Goal: Transaction & Acquisition: Purchase product/service

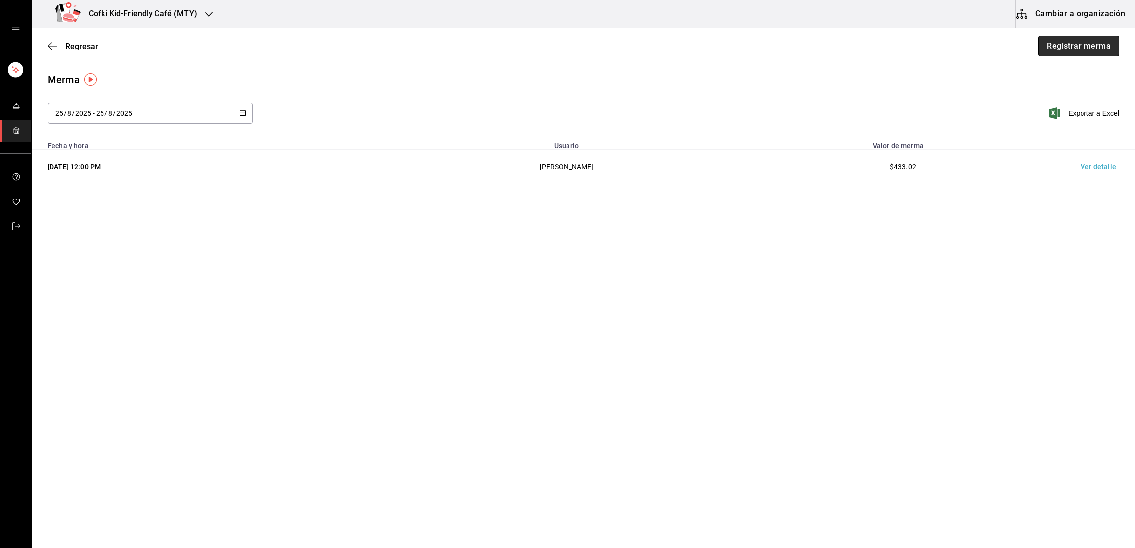
click at [1066, 45] on button "Registrar merma" at bounding box center [1078, 46] width 81 height 21
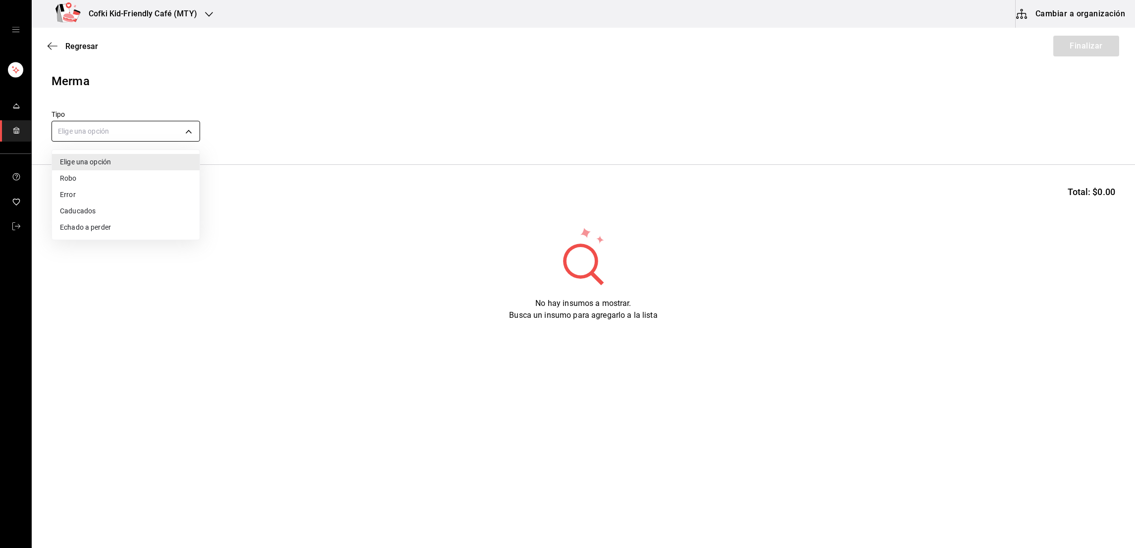
click at [126, 131] on body "Cofki Kid-Friendly Café (MTY) Cambiar a organización Regresar Finalizar Merma T…" at bounding box center [567, 246] width 1135 height 492
click at [114, 190] on li "Error" at bounding box center [126, 195] width 148 height 16
type input "ERROR"
click at [113, 190] on input at bounding box center [101, 195] width 99 height 21
type input "Pollo"
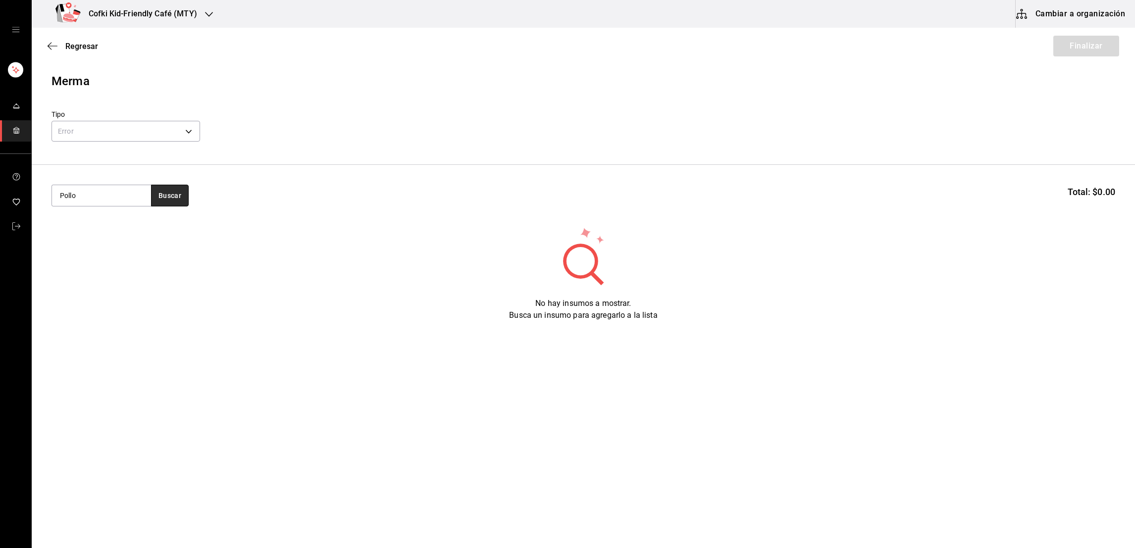
click at [158, 202] on button "Buscar" at bounding box center [170, 196] width 38 height 22
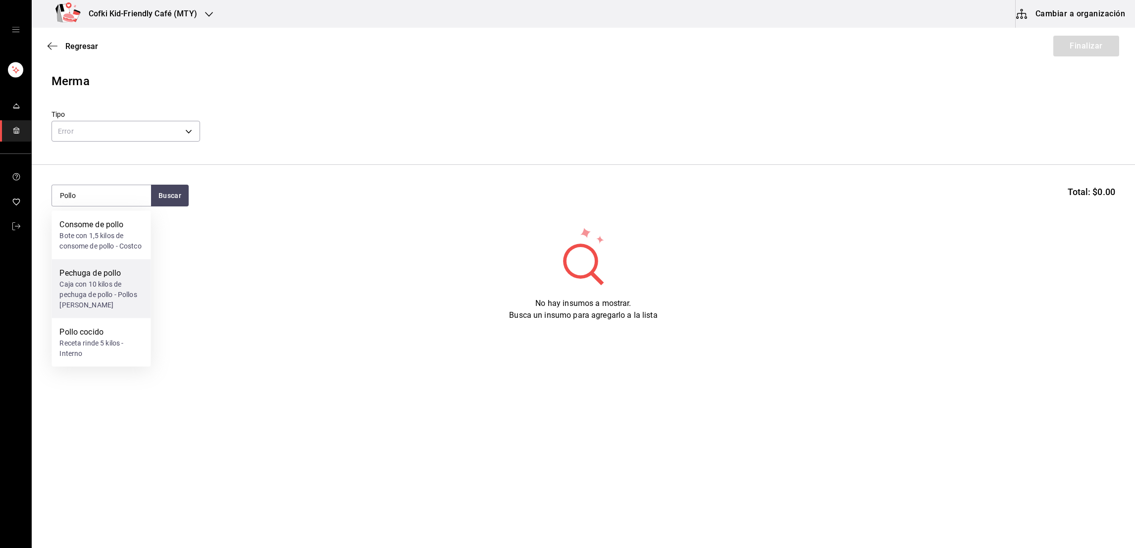
click at [106, 279] on div "Pechuga de pollo" at bounding box center [100, 273] width 83 height 12
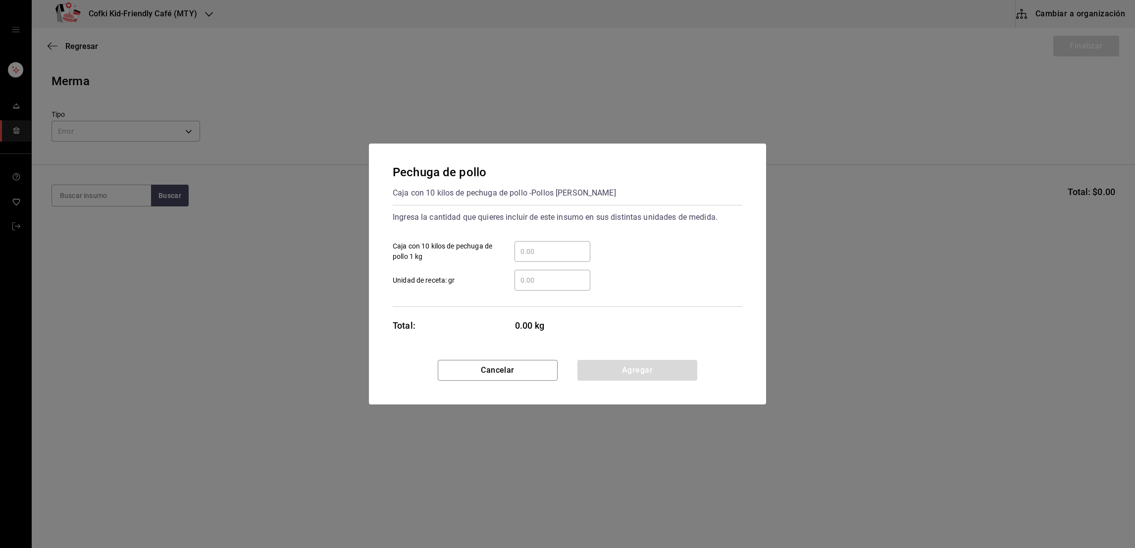
click at [555, 243] on div "​" at bounding box center [552, 251] width 76 height 21
click at [555, 246] on input "​ Caja con 10 kilos de pechuga de pollo 1 kg" at bounding box center [552, 252] width 76 height 12
type input "1.5"
click at [608, 250] on div "1.5 ​ Caja con 10 kilos de pechuga de pollo 1 kg" at bounding box center [563, 247] width 357 height 29
click at [619, 365] on button "Agregar" at bounding box center [637, 370] width 120 height 21
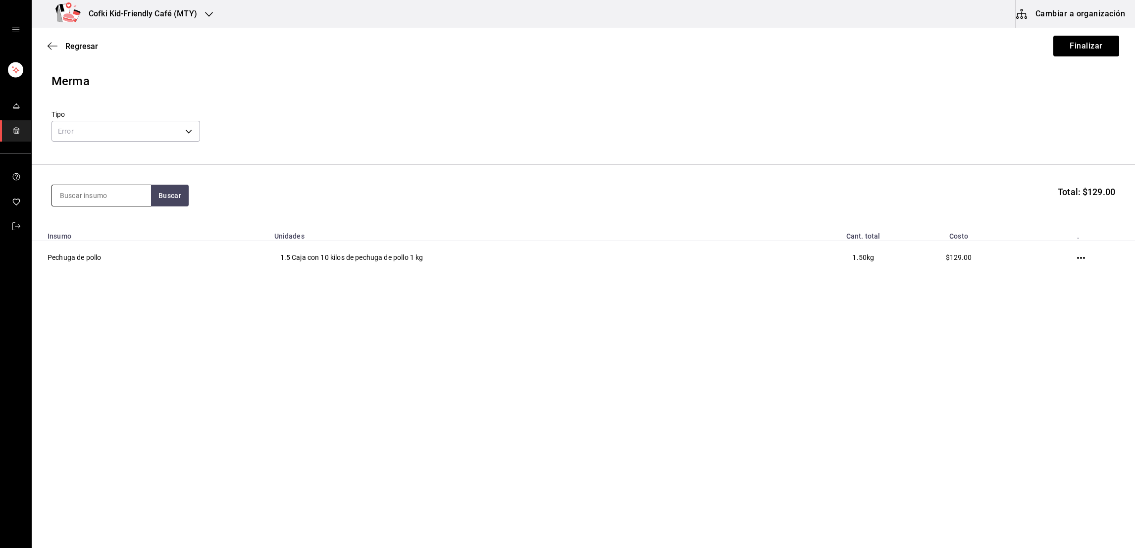
click at [109, 198] on input at bounding box center [101, 195] width 99 height 21
type input "harina"
click at [176, 195] on button "Buscar" at bounding box center [170, 196] width 38 height 22
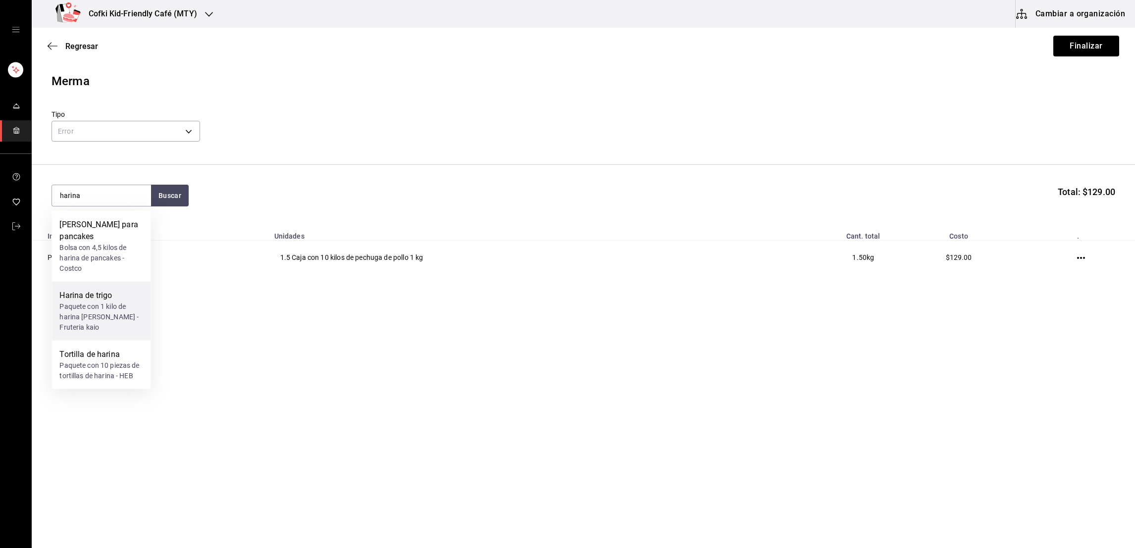
click at [103, 306] on div "Paquete con 1 kilo de harina de trigo - Fruteria kaio" at bounding box center [100, 317] width 83 height 31
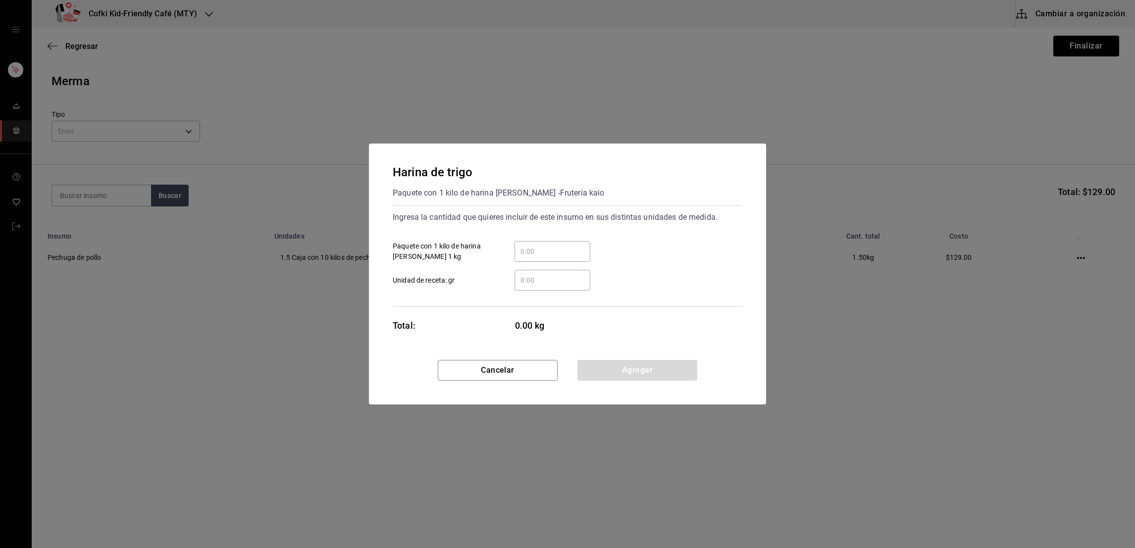
click at [524, 256] on input "​ Paquete con 1 kilo de harina de trigo 1 kg" at bounding box center [552, 252] width 76 height 12
type input "0.75"
click at [614, 365] on button "Agregar" at bounding box center [637, 370] width 120 height 21
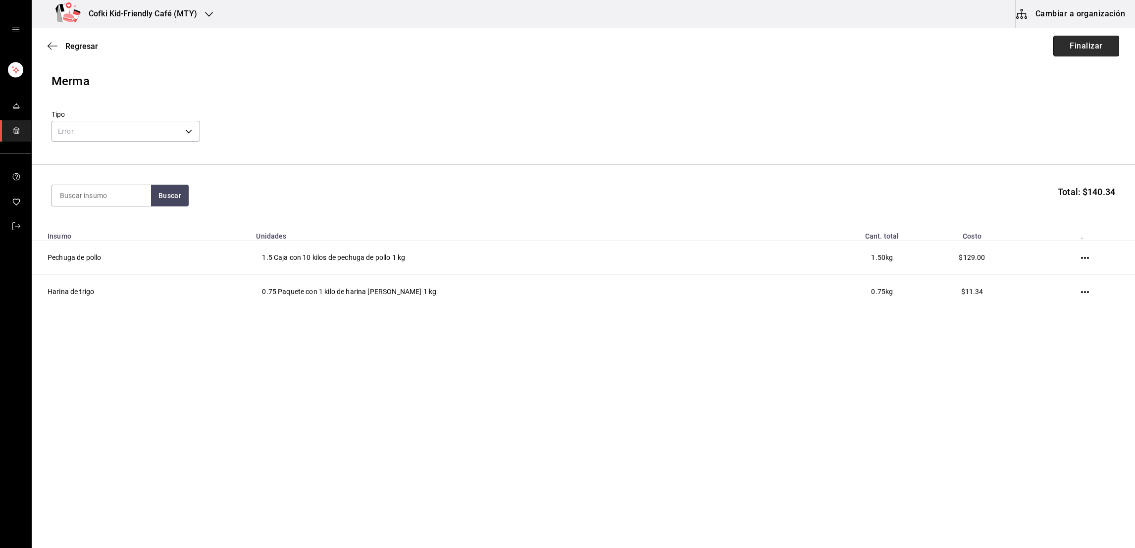
click at [1058, 50] on button "Finalizar" at bounding box center [1086, 46] width 66 height 21
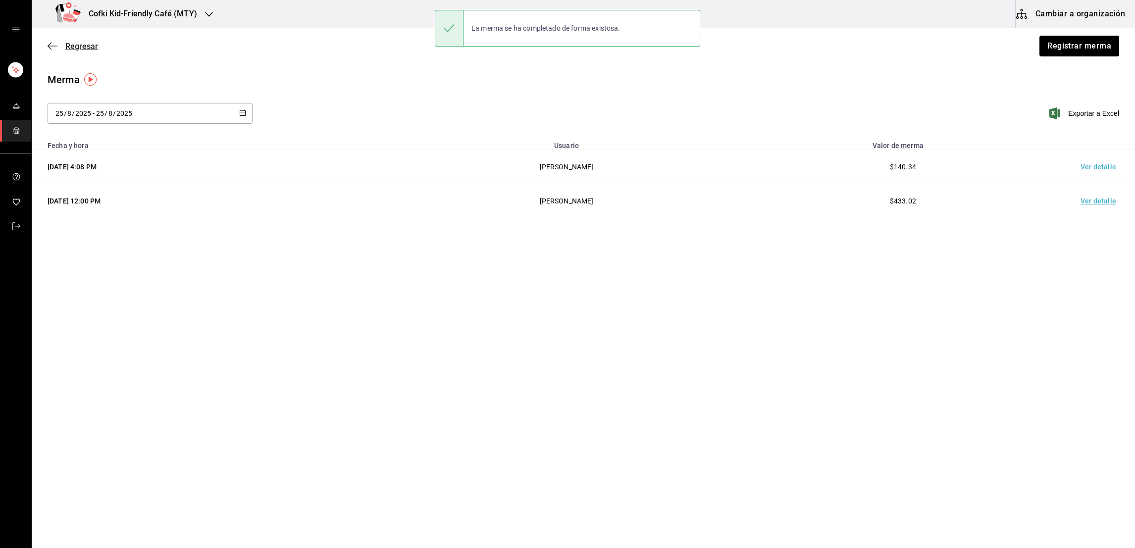
click at [75, 47] on span "Regresar" at bounding box center [81, 46] width 33 height 9
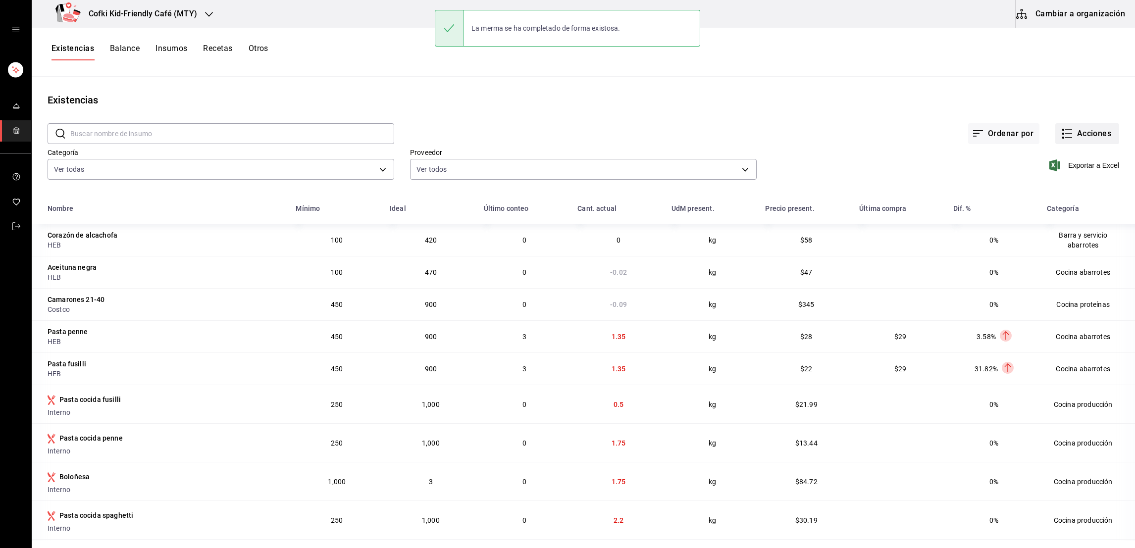
click at [1082, 133] on button "Acciones" at bounding box center [1087, 133] width 64 height 21
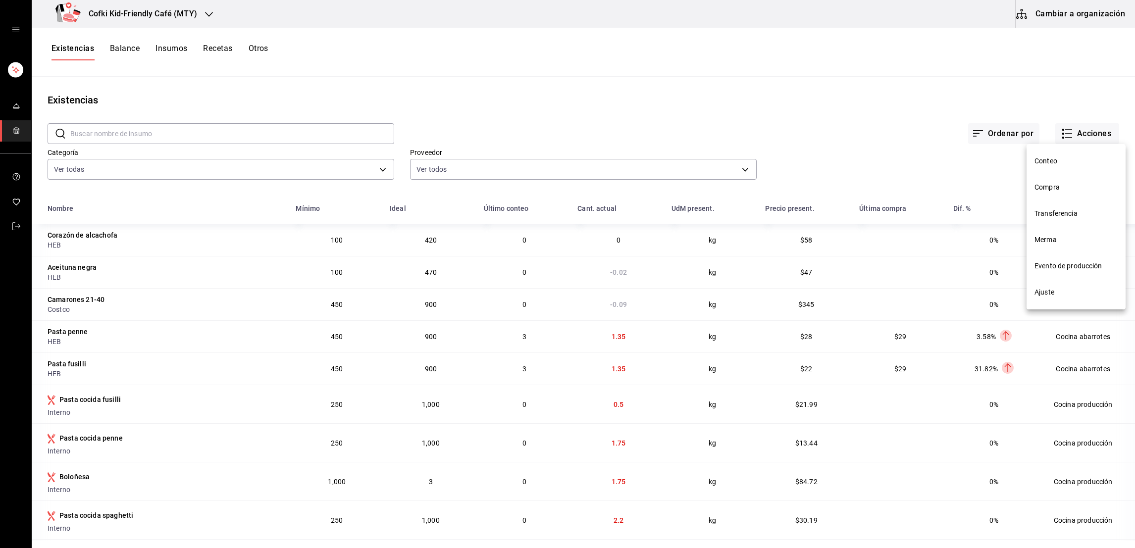
click at [1064, 262] on span "Evento de producción" at bounding box center [1075, 266] width 83 height 10
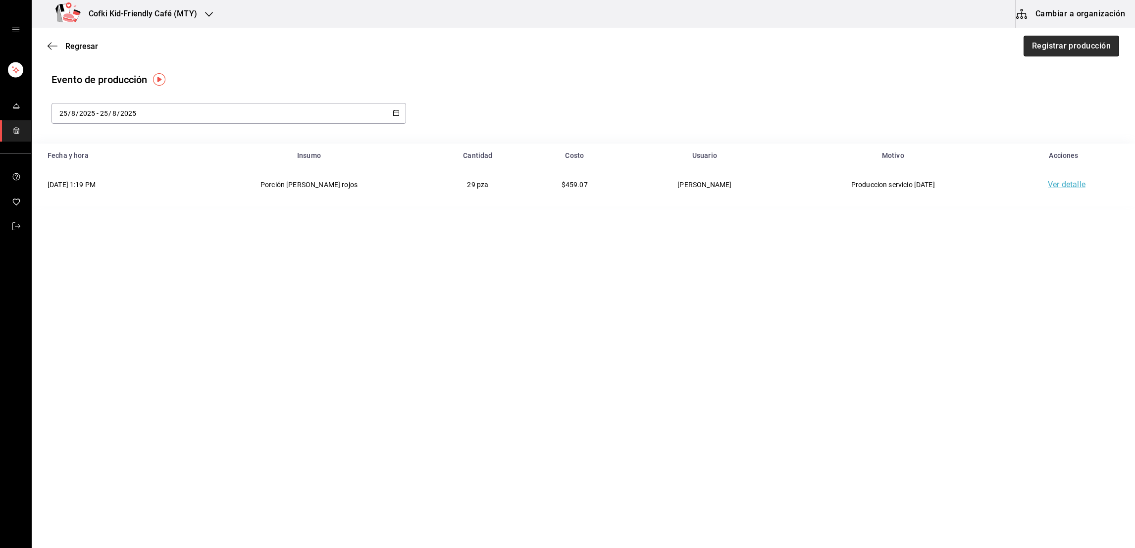
click at [1035, 47] on button "Registrar producción" at bounding box center [1071, 46] width 96 height 21
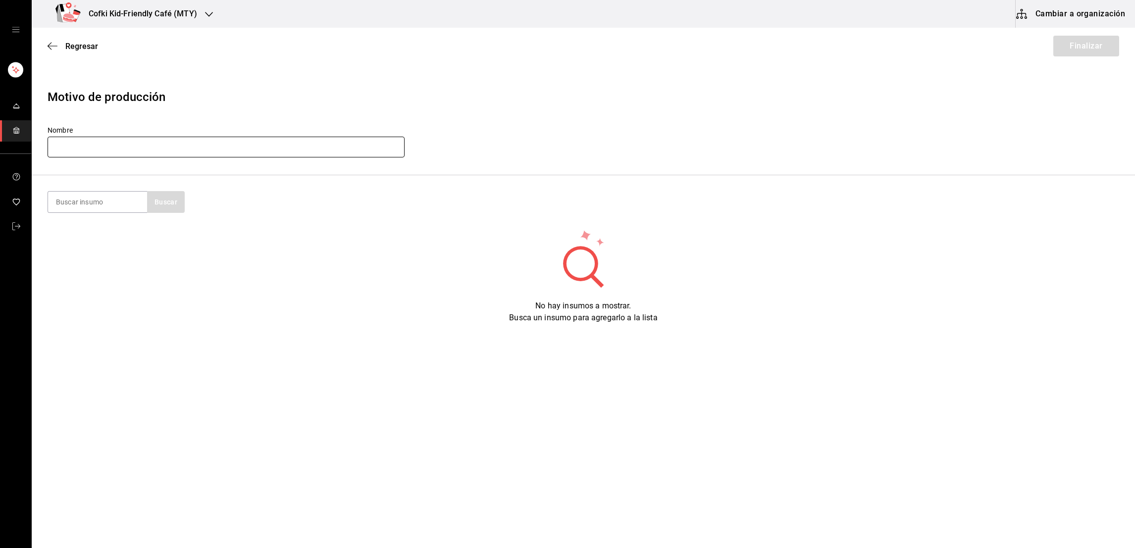
click at [311, 155] on input "text" at bounding box center [226, 147] width 357 height 21
type input "Producción cocina [DATE]"
click at [84, 48] on span "Regresar" at bounding box center [81, 46] width 33 height 9
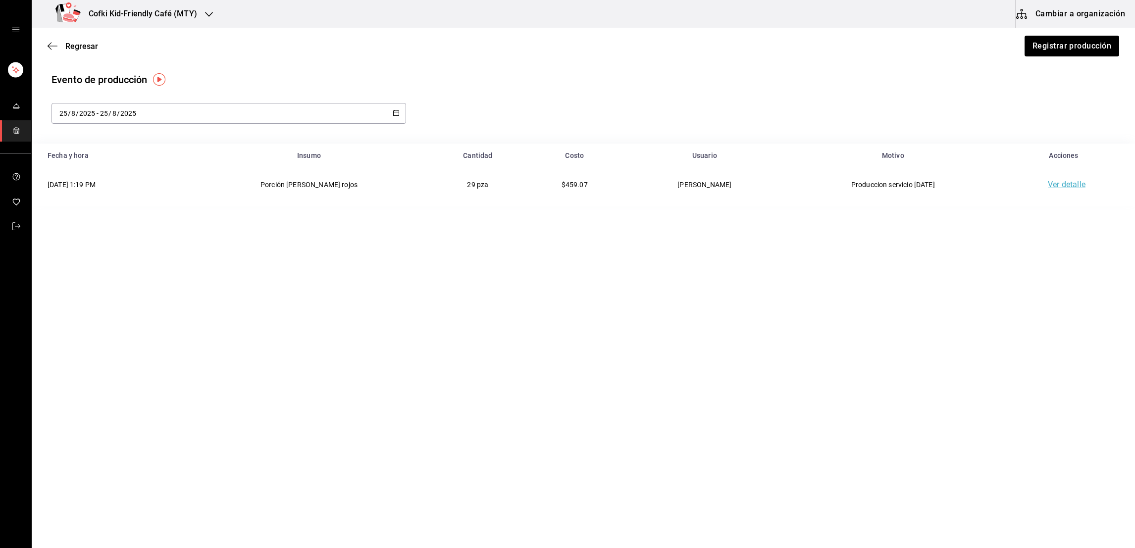
click at [97, 117] on span "-" at bounding box center [98, 113] width 2 height 8
click at [79, 257] on li "Rango de fechas" at bounding box center [98, 256] width 94 height 22
click at [167, 246] on abbr "18" at bounding box center [165, 244] width 6 height 7
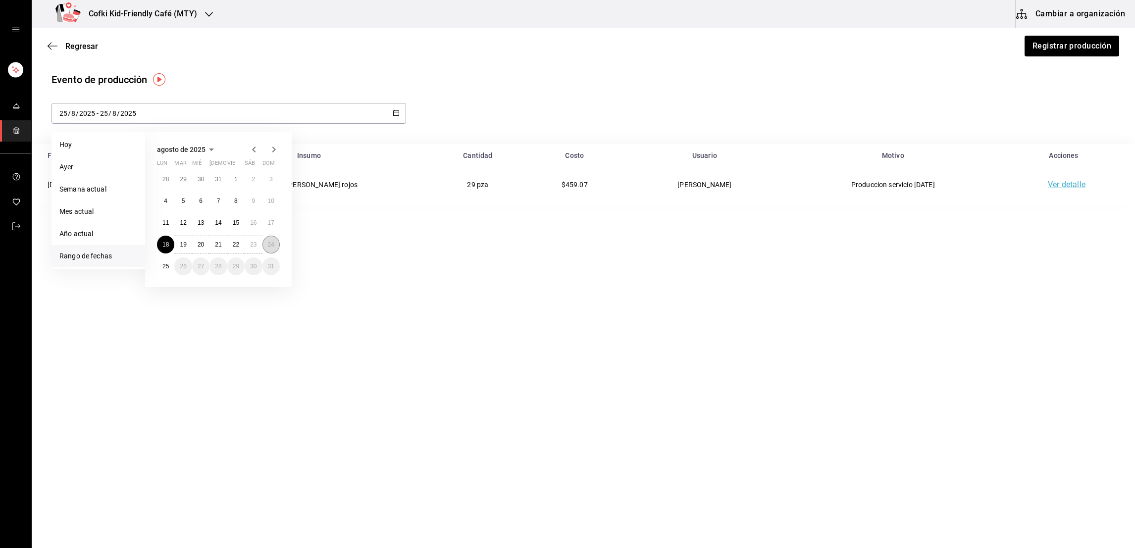
click at [277, 246] on button "24" at bounding box center [270, 245] width 17 height 18
type input "2025-08-18"
type input "18"
type input "2025-08-24"
type input "24"
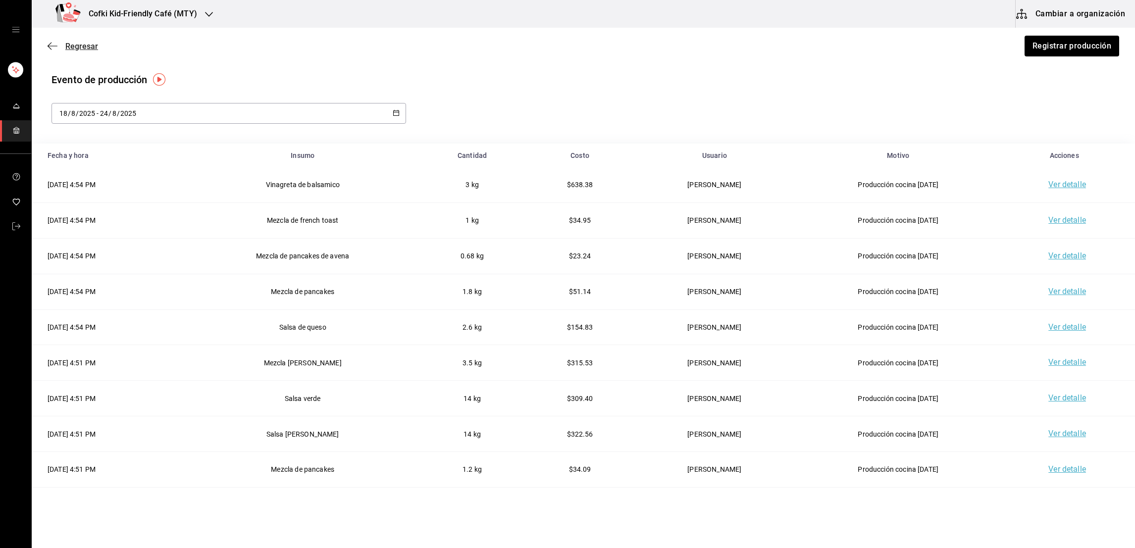
click at [85, 46] on span "Regresar" at bounding box center [81, 46] width 33 height 9
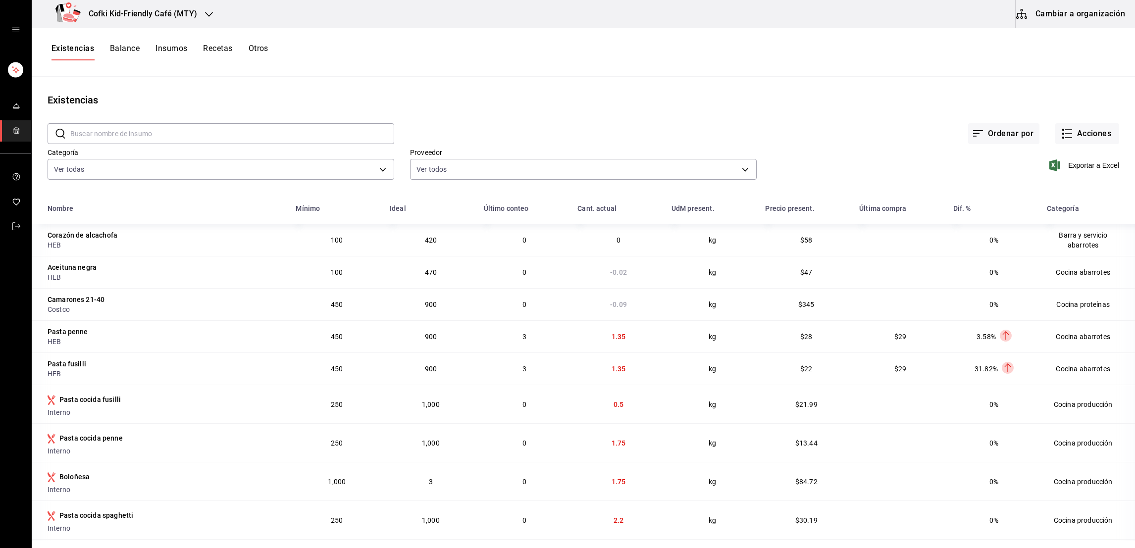
click at [1050, 23] on button "Cambiar a organización" at bounding box center [1071, 14] width 111 height 28
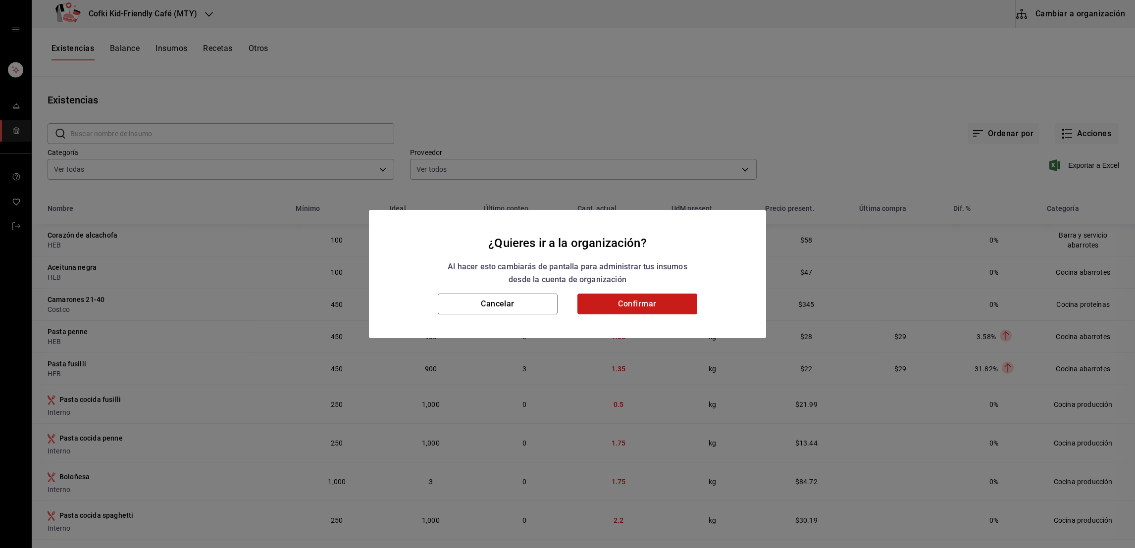
click at [638, 304] on button "Confirmar" at bounding box center [637, 304] width 120 height 21
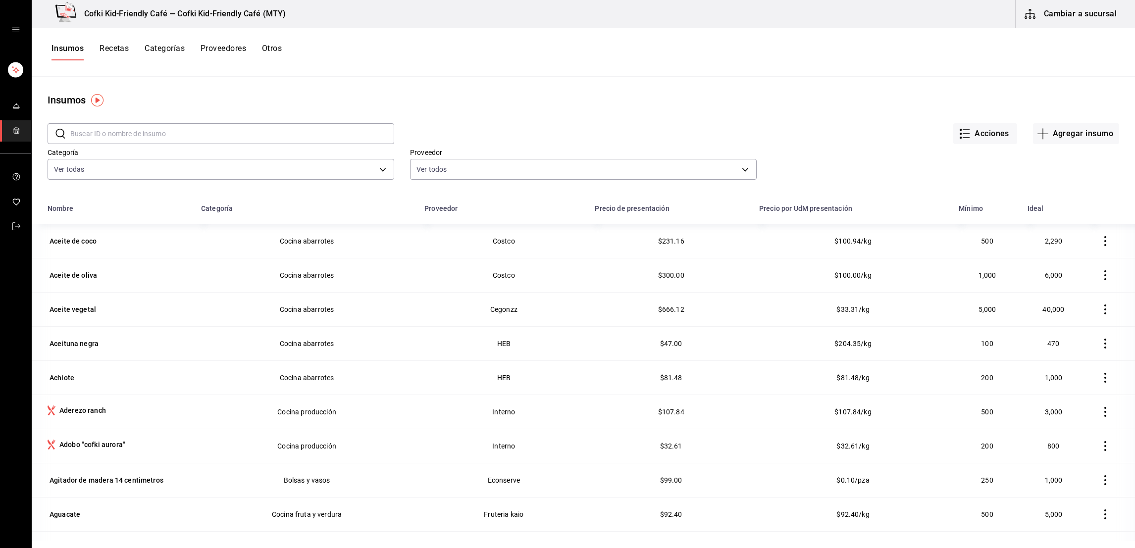
click at [117, 49] on button "Recetas" at bounding box center [114, 52] width 29 height 17
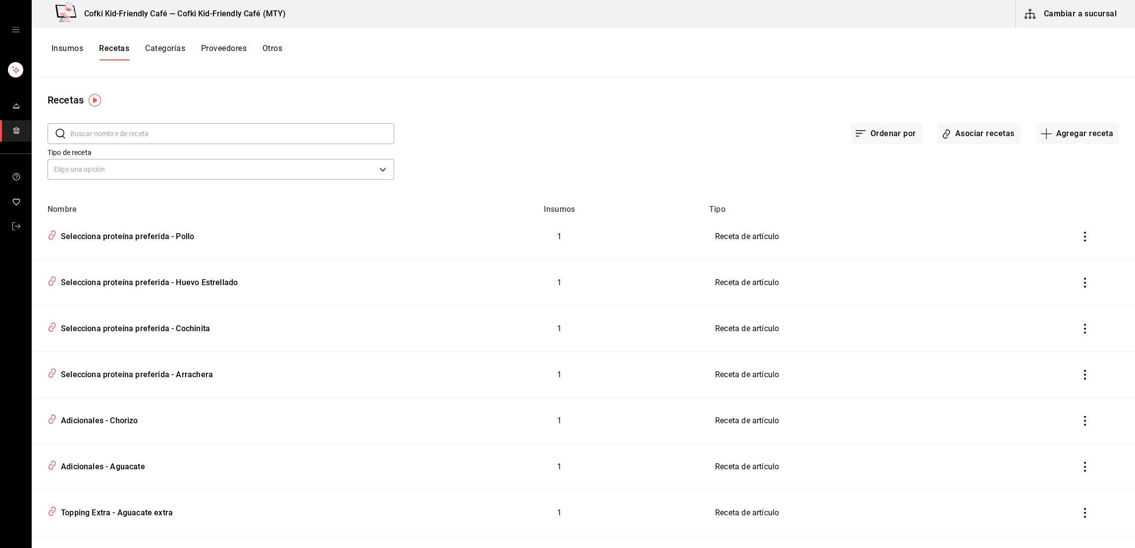
click at [141, 134] on input "text" at bounding box center [232, 134] width 324 height 20
type input "pasta"
click at [431, 77] on div "Recetas ​ pasta ​ Ordenar por Asociar recetas Agregar receta Tipo de receta Eli…" at bounding box center [583, 309] width 1103 height 464
click at [122, 470] on div "Pasta cocida spaghetti "cofki"" at bounding box center [99, 465] width 111 height 15
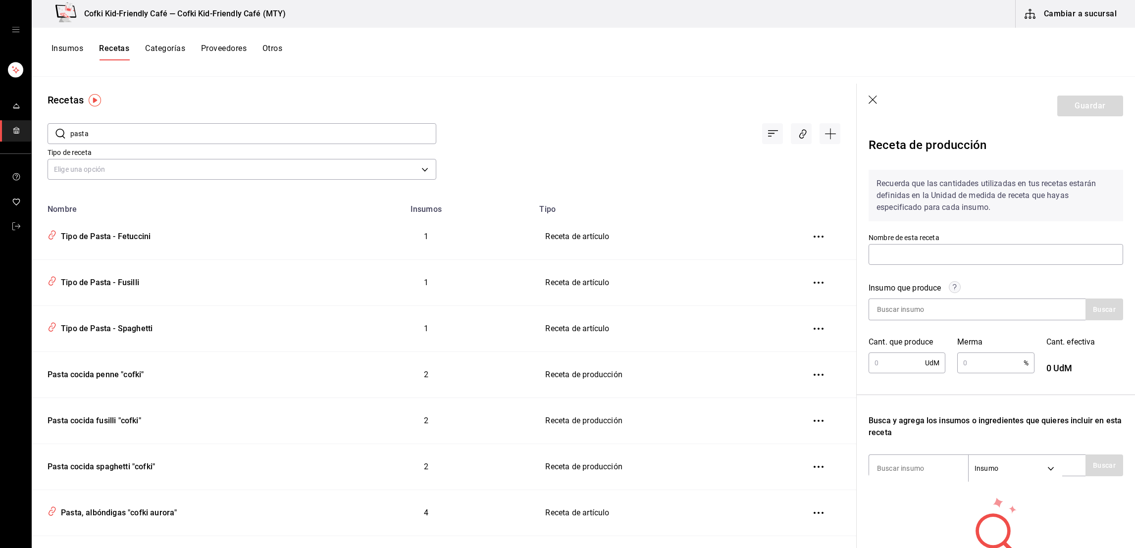
type input "Pasta cocida spaghetti "cofki""
type input "1"
type input "10"
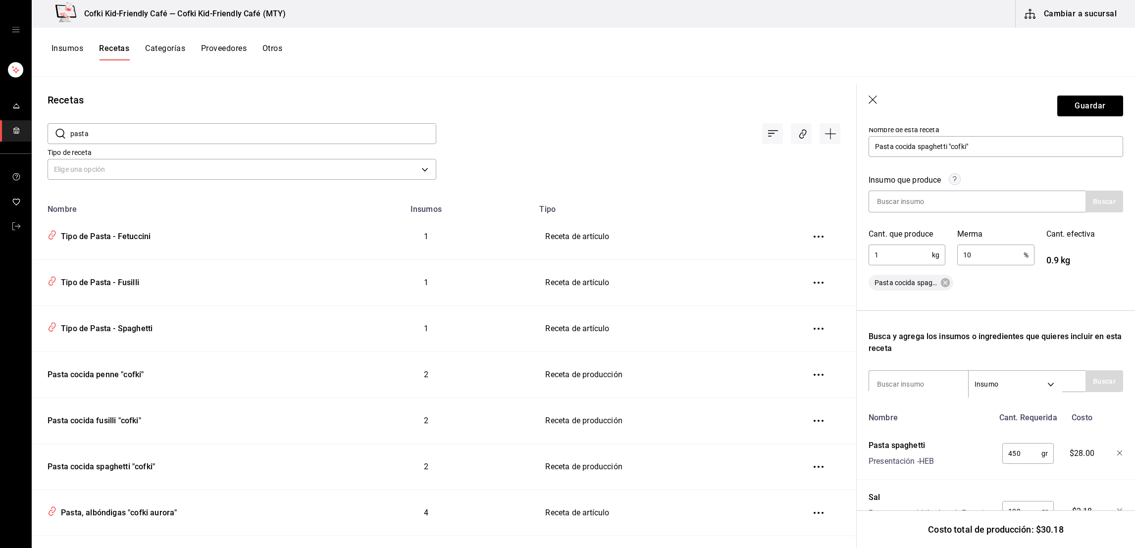
scroll to position [159, 0]
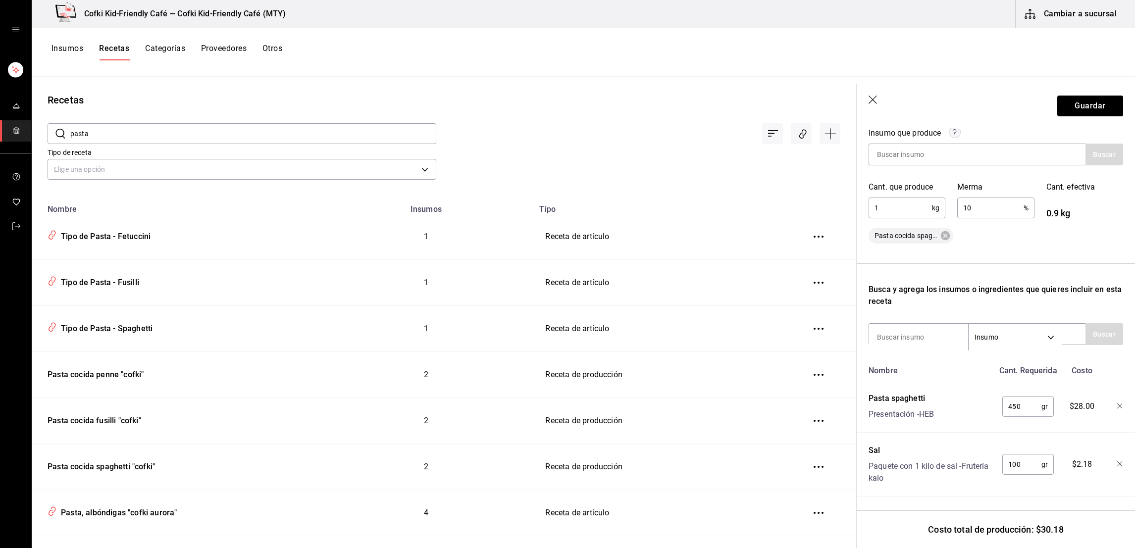
click at [872, 102] on icon "button" at bounding box center [873, 101] width 10 height 10
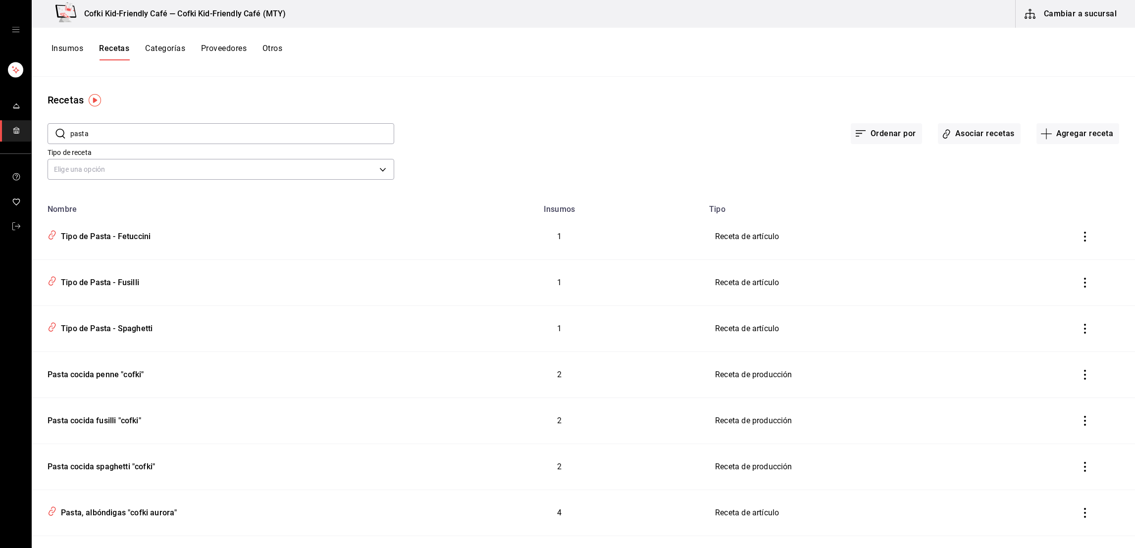
click at [127, 128] on input "pasta" at bounding box center [232, 134] width 324 height 20
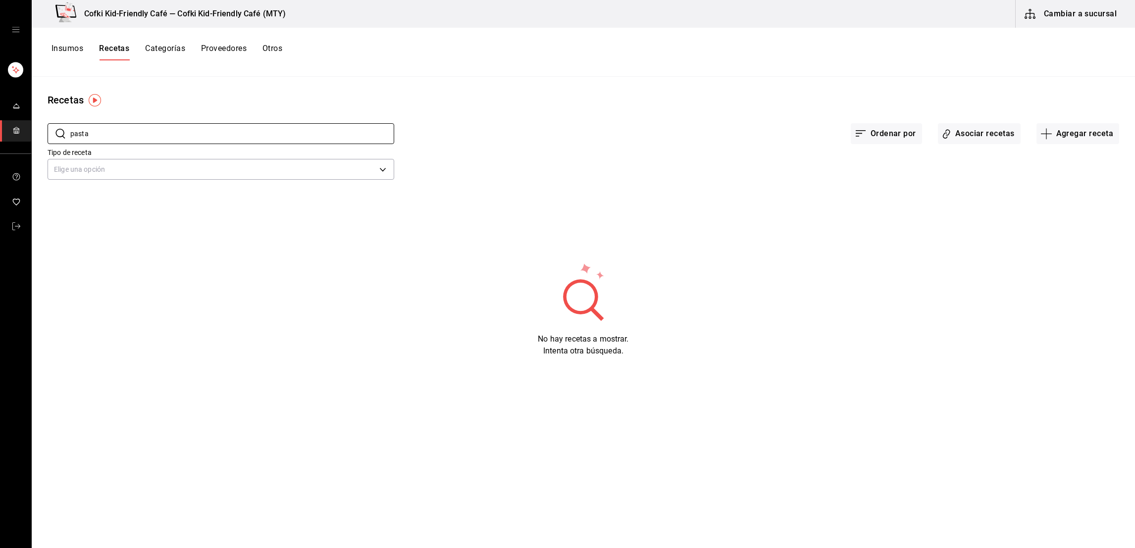
type input "pasta"
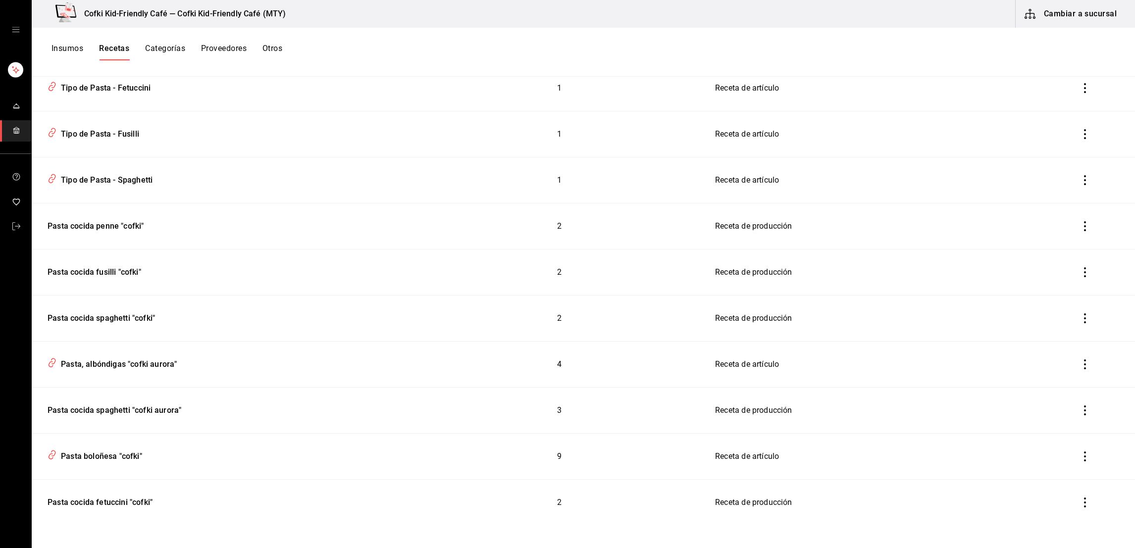
scroll to position [151, 0]
click at [124, 496] on div "Pasta cocida fetuccini "cofki"" at bounding box center [98, 498] width 109 height 15
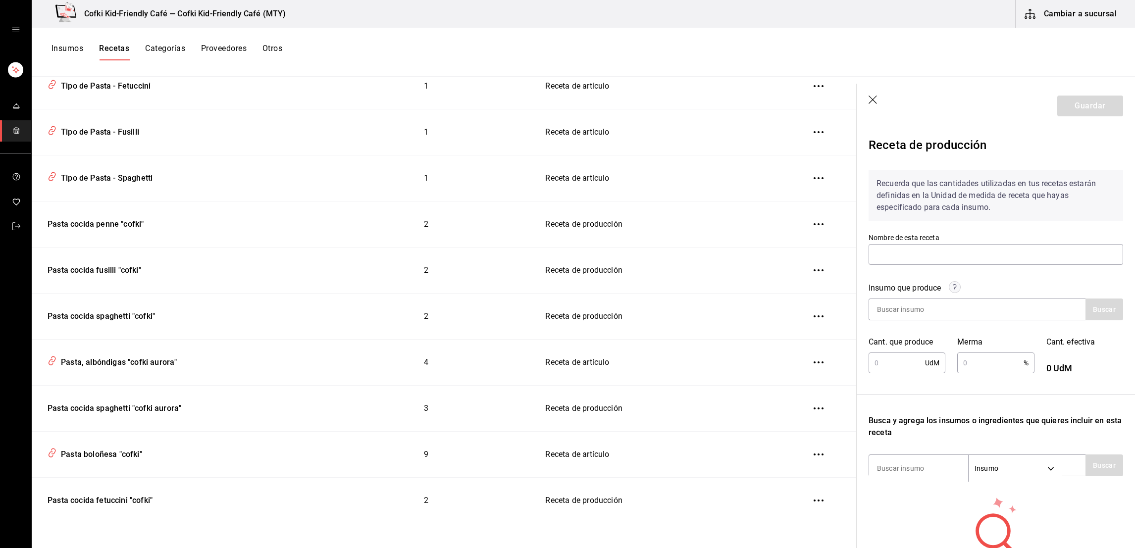
type input "Pasta cocida fetuccini "cofki""
type input "1"
type input "10"
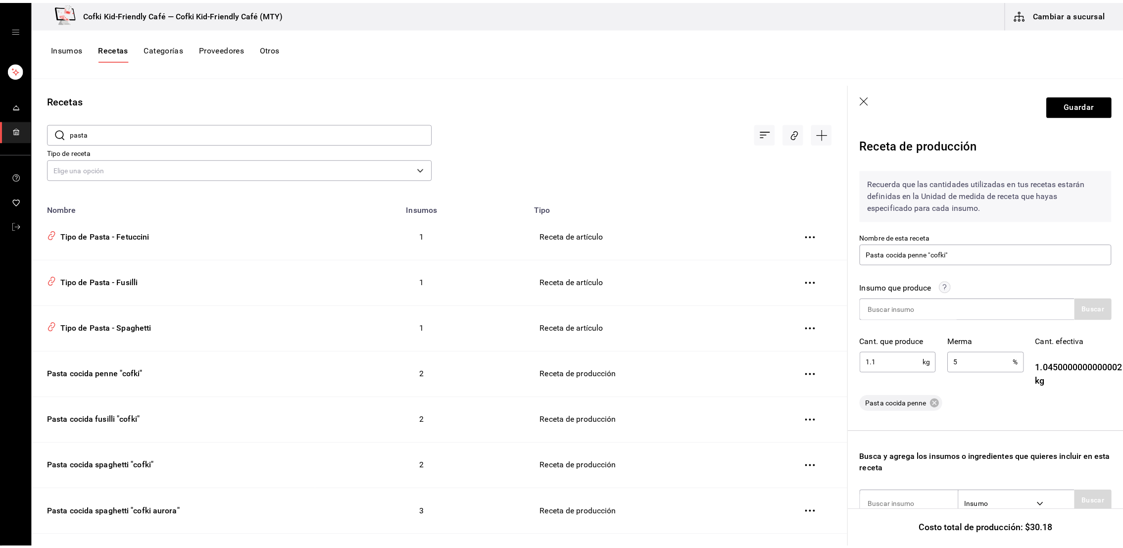
scroll to position [73, 0]
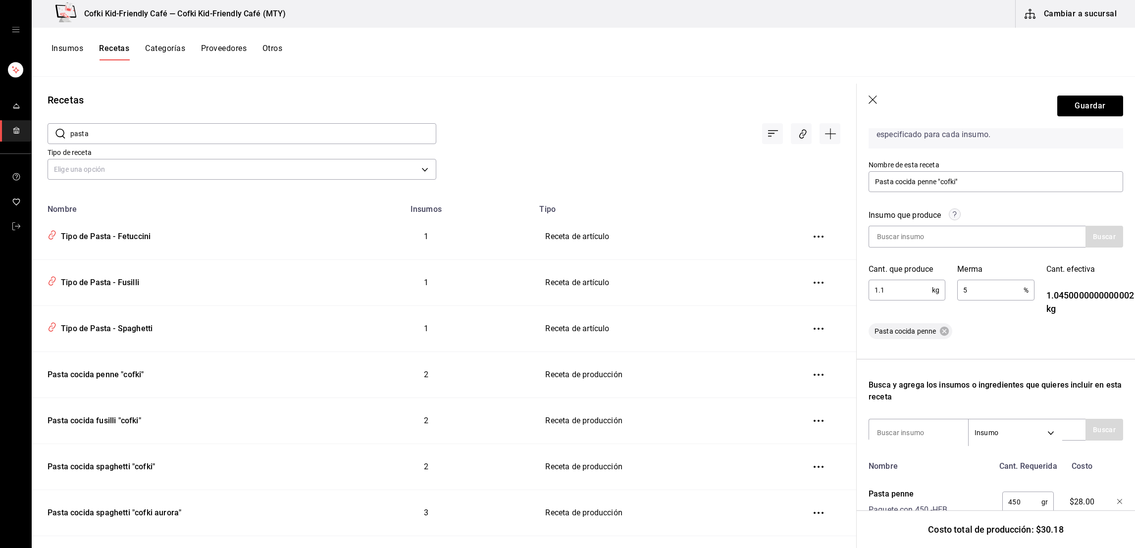
click at [1091, 20] on button "Cambiar a sucursal" at bounding box center [1071, 14] width 111 height 28
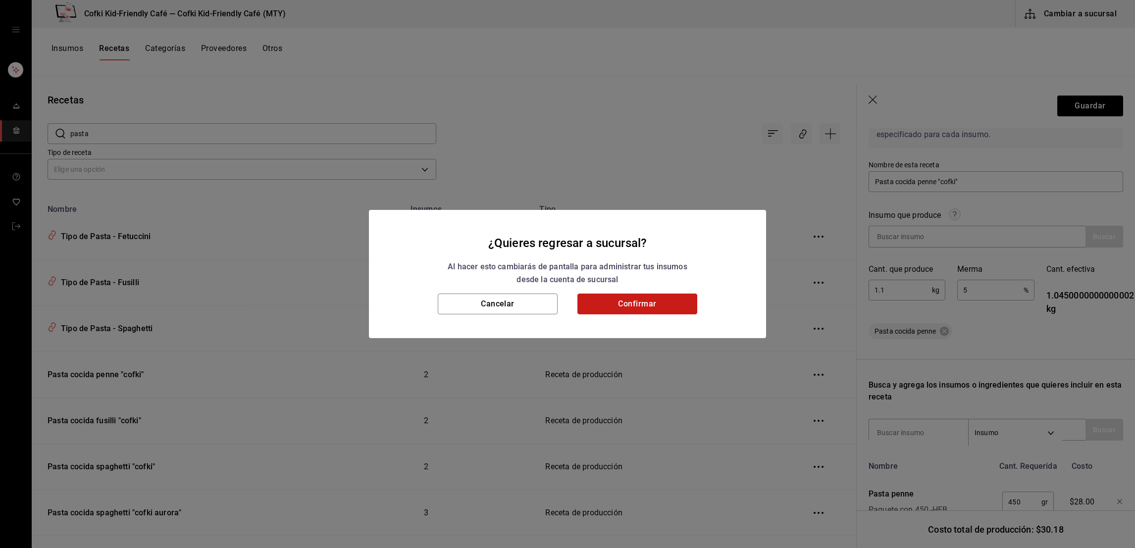
click at [659, 303] on button "Confirmar" at bounding box center [637, 304] width 120 height 21
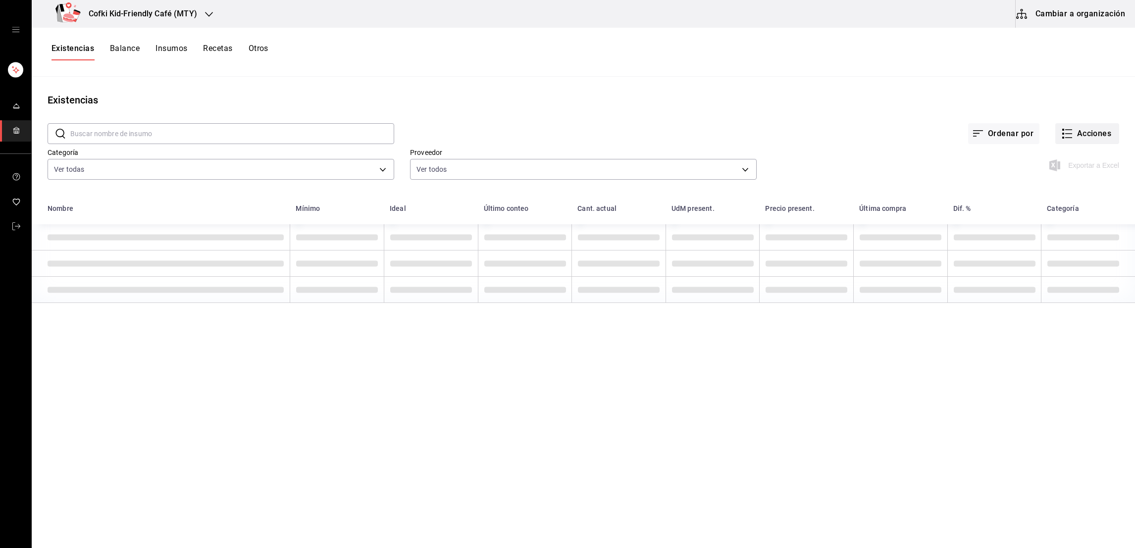
click at [1092, 141] on button "Acciones" at bounding box center [1087, 133] width 64 height 21
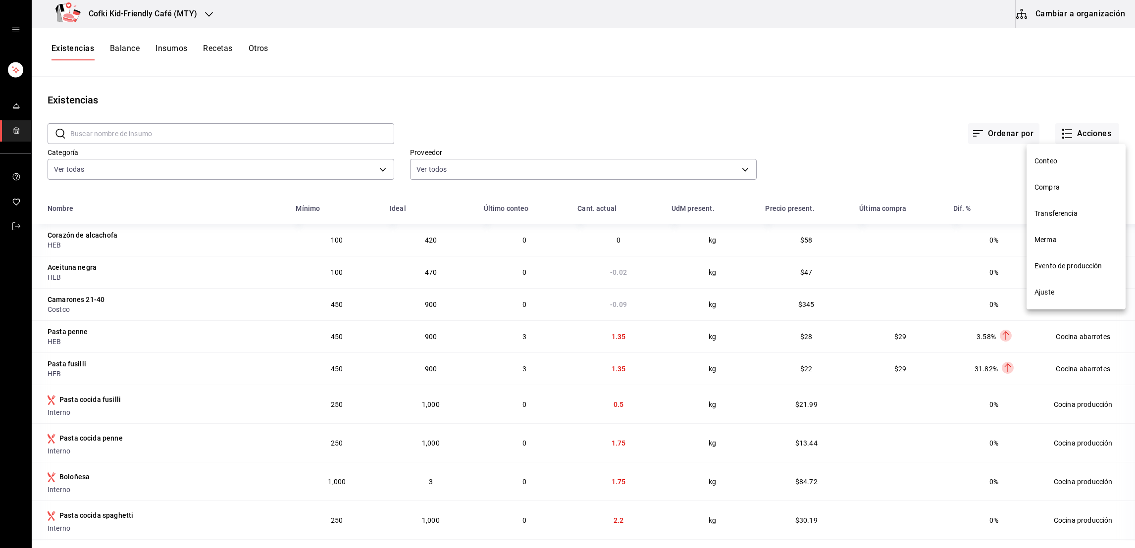
click at [1065, 265] on span "Evento de producción" at bounding box center [1075, 266] width 83 height 10
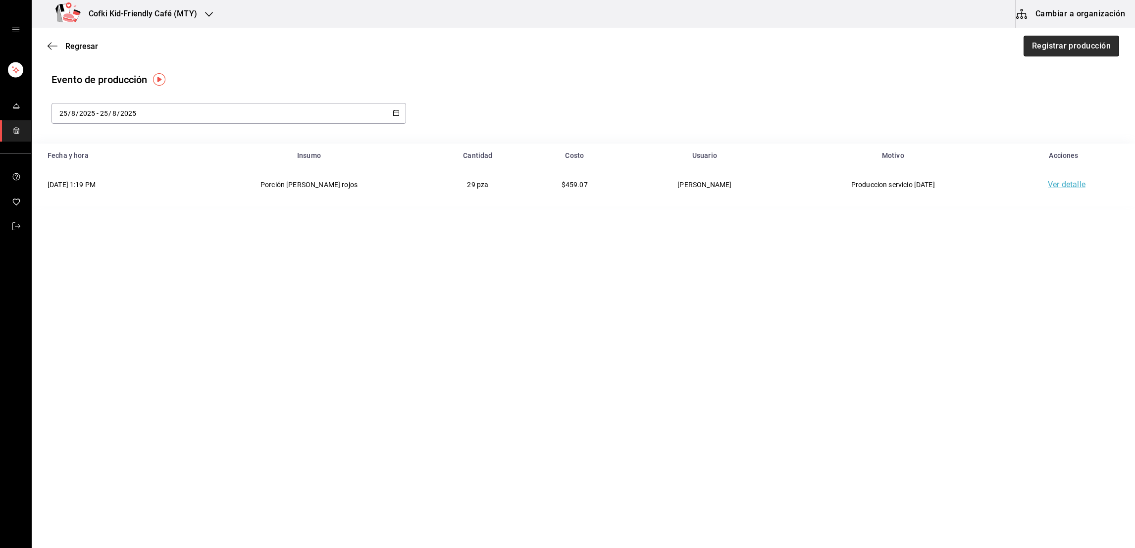
click at [1041, 53] on button "Registrar producción" at bounding box center [1071, 46] width 96 height 21
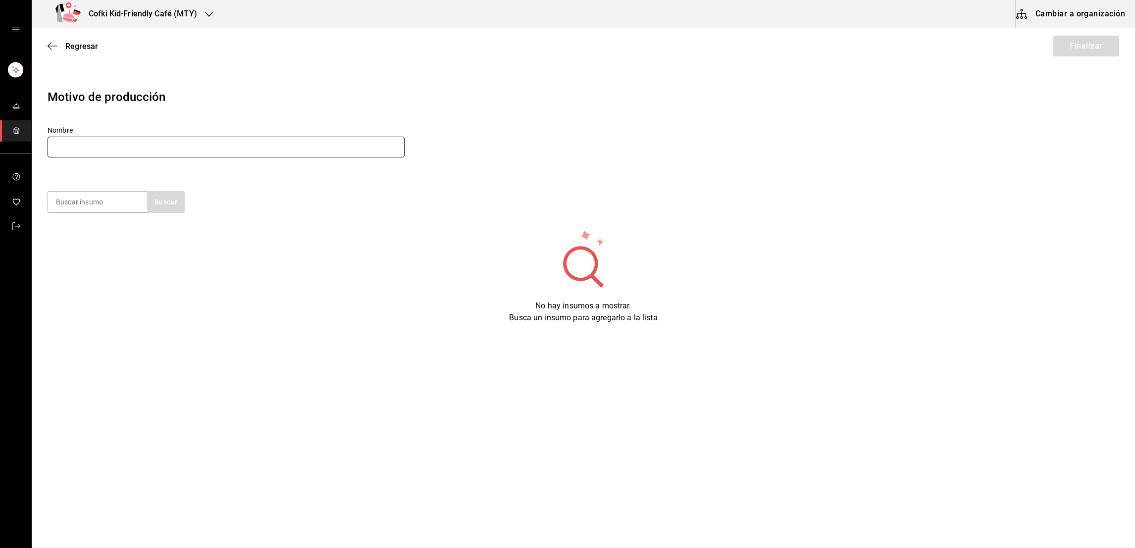
click at [173, 152] on input "text" at bounding box center [226, 147] width 357 height 21
type input "Producción cocina [DATE]"
click at [114, 205] on input at bounding box center [97, 202] width 99 height 21
click at [159, 202] on button "Buscar" at bounding box center [166, 202] width 38 height 22
click at [119, 199] on input "Mezcla a" at bounding box center [97, 202] width 99 height 21
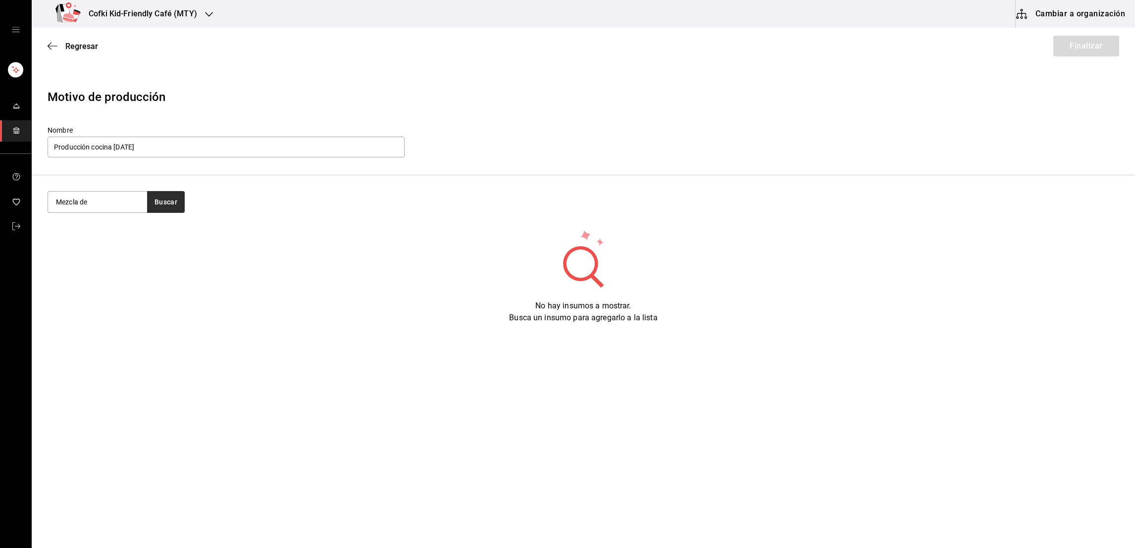
type input "Mezcla de"
click at [162, 203] on button "Buscar" at bounding box center [166, 202] width 38 height 22
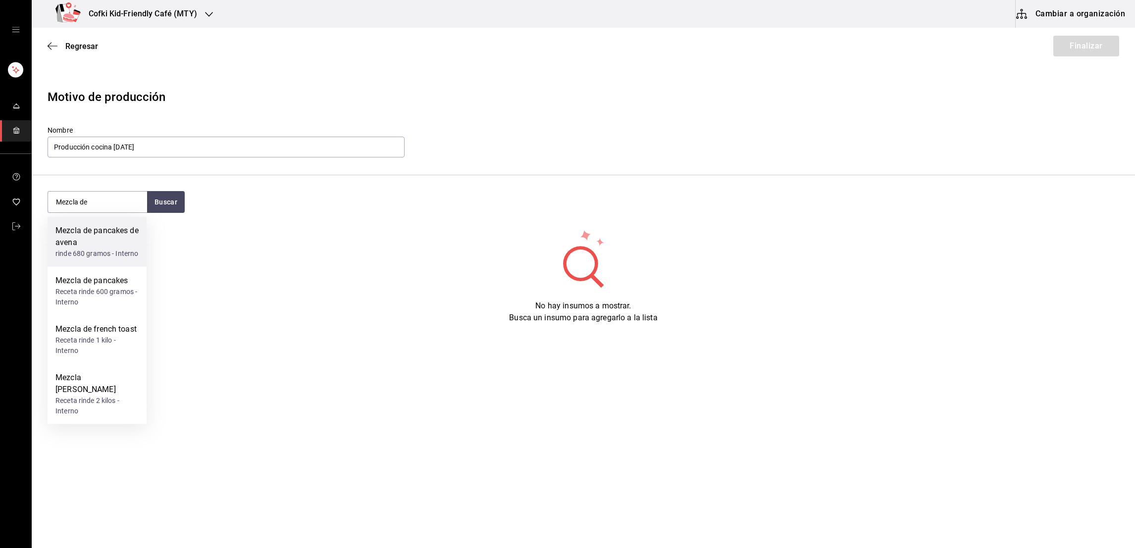
click at [106, 246] on div "Mezcla de pancakes de avena" at bounding box center [96, 237] width 83 height 24
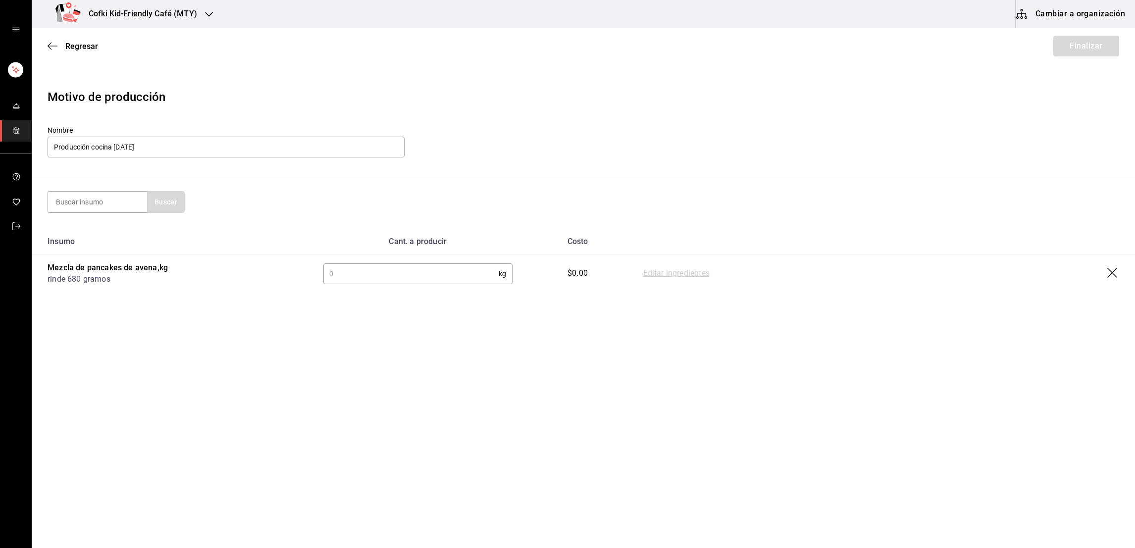
click at [457, 283] on input "text" at bounding box center [410, 274] width 175 height 20
type input "2.3"
click at [91, 206] on input at bounding box center [97, 202] width 99 height 21
type input "fetu"
click at [170, 207] on button "Buscar" at bounding box center [166, 202] width 38 height 22
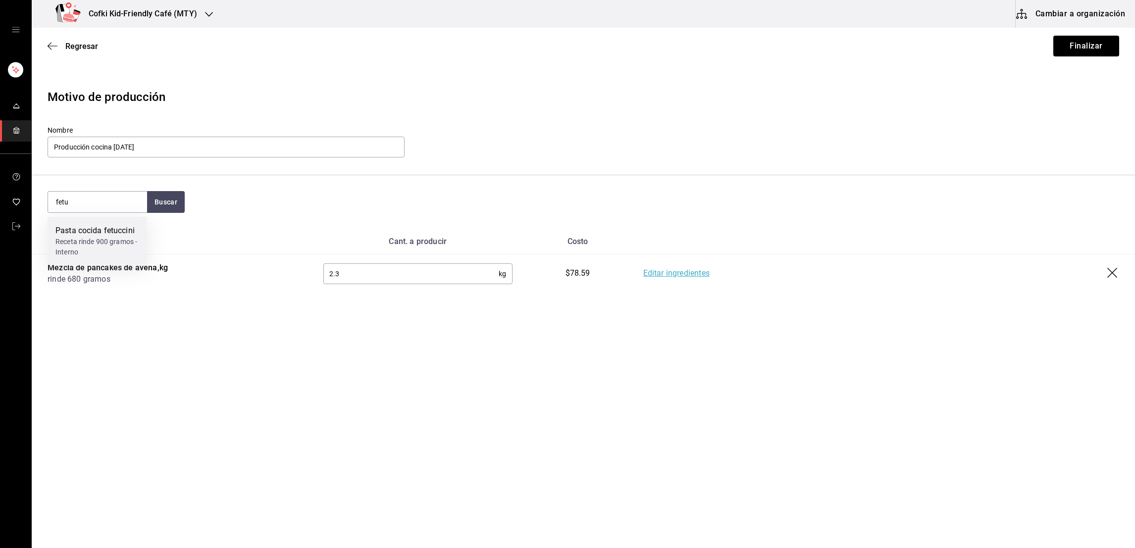
click at [137, 234] on div "Pasta cocida fetuccini" at bounding box center [96, 231] width 83 height 12
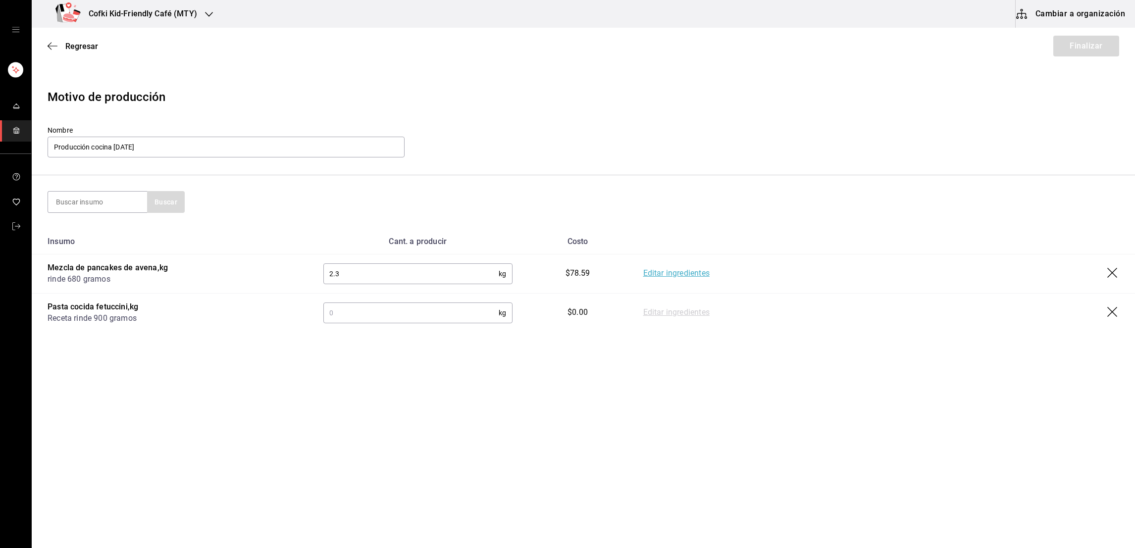
click at [415, 313] on input "text" at bounding box center [410, 313] width 175 height 20
type input "2"
click at [739, 362] on main "Regresar Finalizar Motivo de producción Nombre Producción cocina [DATE] Buscar …" at bounding box center [583, 260] width 1103 height 464
click at [675, 317] on link "Editar ingredientes" at bounding box center [676, 313] width 66 height 12
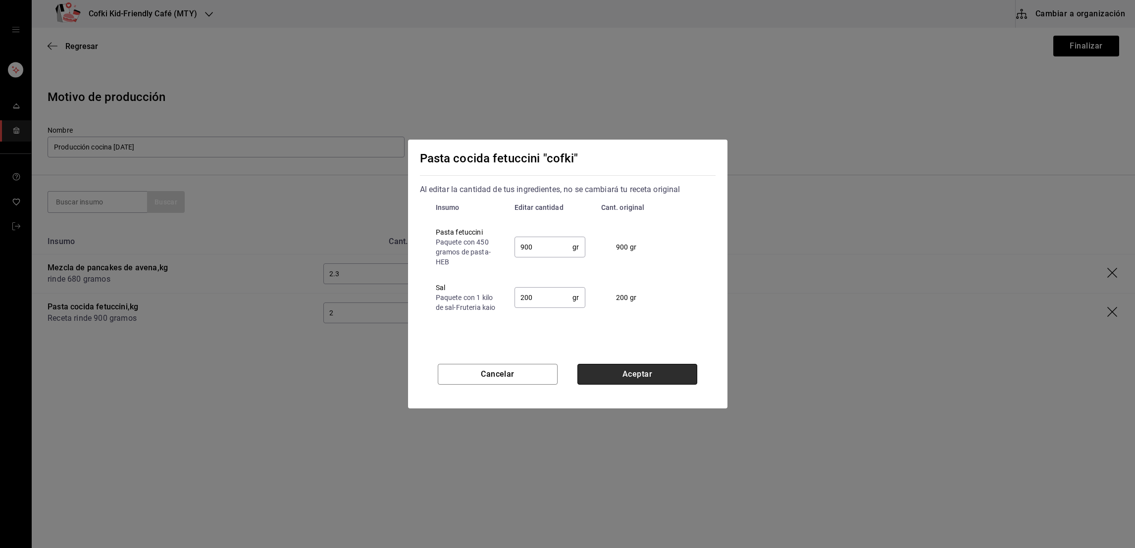
click at [632, 376] on button "Aceptar" at bounding box center [637, 374] width 120 height 21
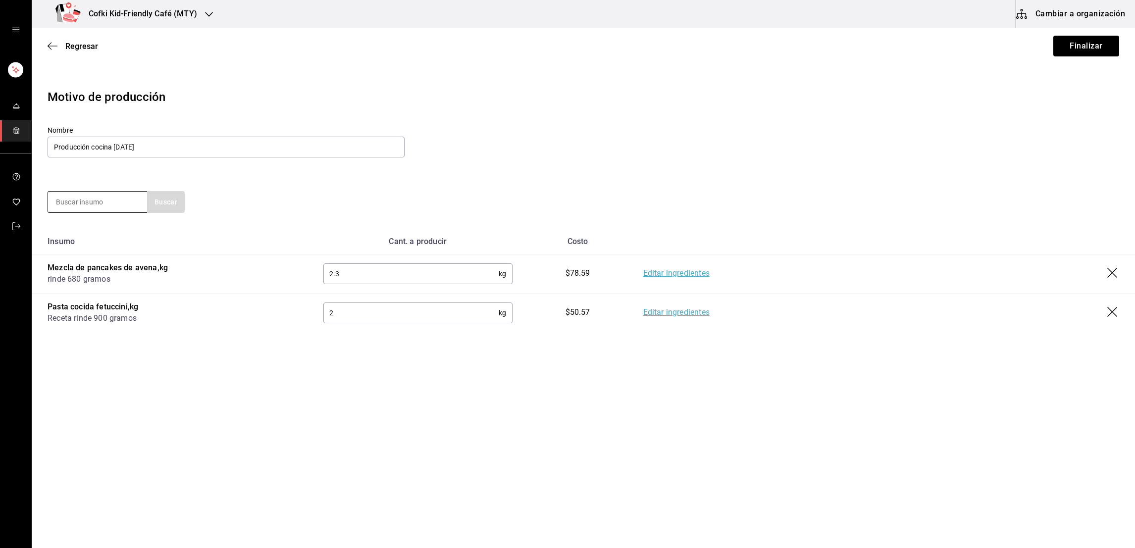
click at [102, 195] on input at bounding box center [97, 202] width 99 height 21
type input "salsa verde"
click at [158, 205] on button "Buscar" at bounding box center [166, 202] width 38 height 22
click at [119, 233] on div "Salsa verde" at bounding box center [96, 231] width 83 height 12
click at [337, 347] on input "text" at bounding box center [410, 352] width 175 height 20
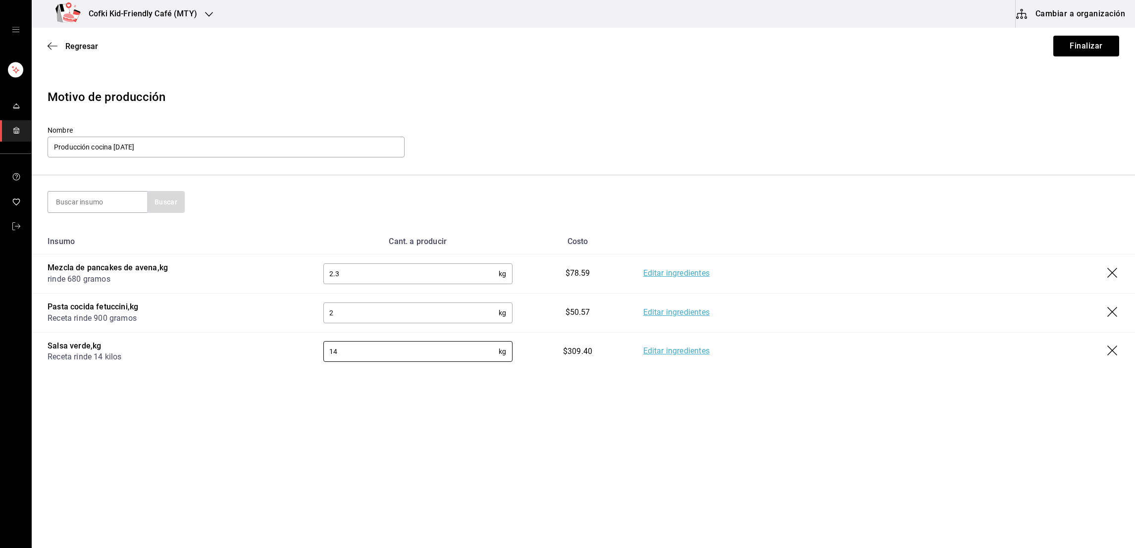
type input "14"
click at [809, 347] on div "Editar ingredientes" at bounding box center [881, 352] width 476 height 12
click at [1076, 44] on button "Finalizar" at bounding box center [1086, 46] width 66 height 21
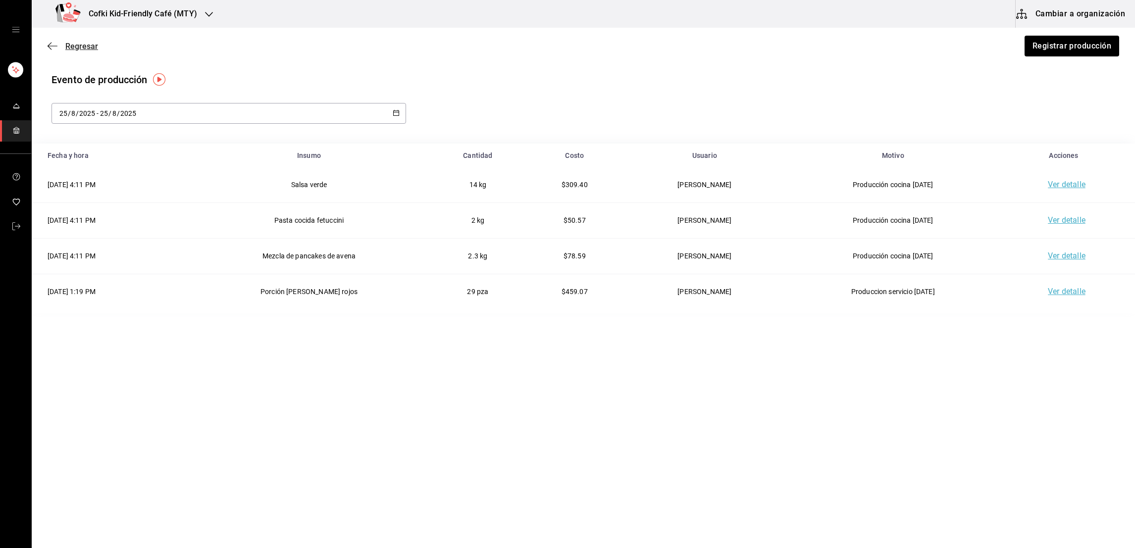
click at [88, 42] on span "Regresar" at bounding box center [81, 46] width 33 height 9
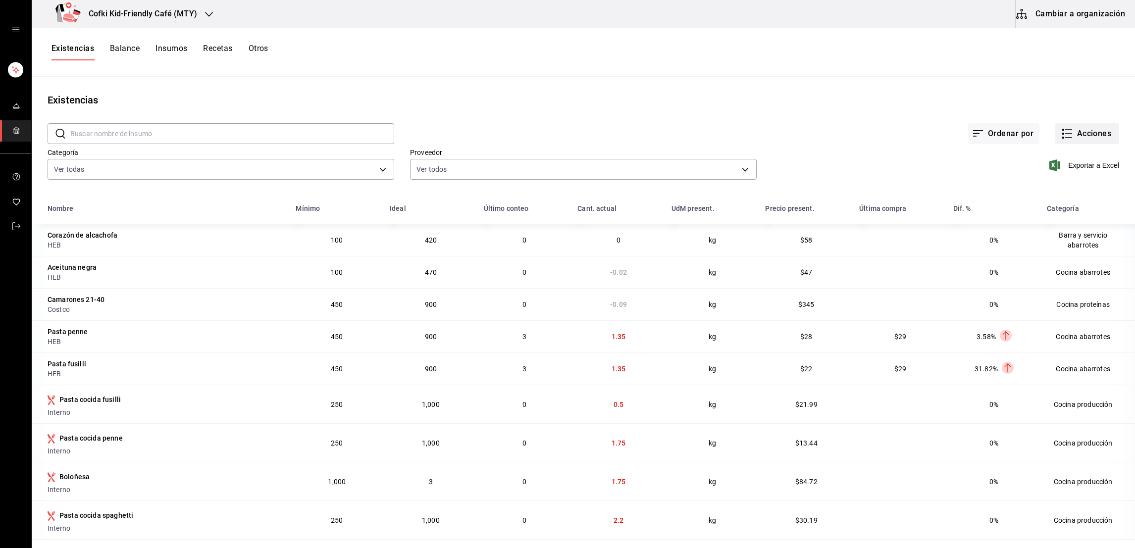
click at [1077, 133] on button "Acciones" at bounding box center [1087, 133] width 64 height 21
click at [1070, 265] on span "Evento de producción" at bounding box center [1075, 266] width 83 height 10
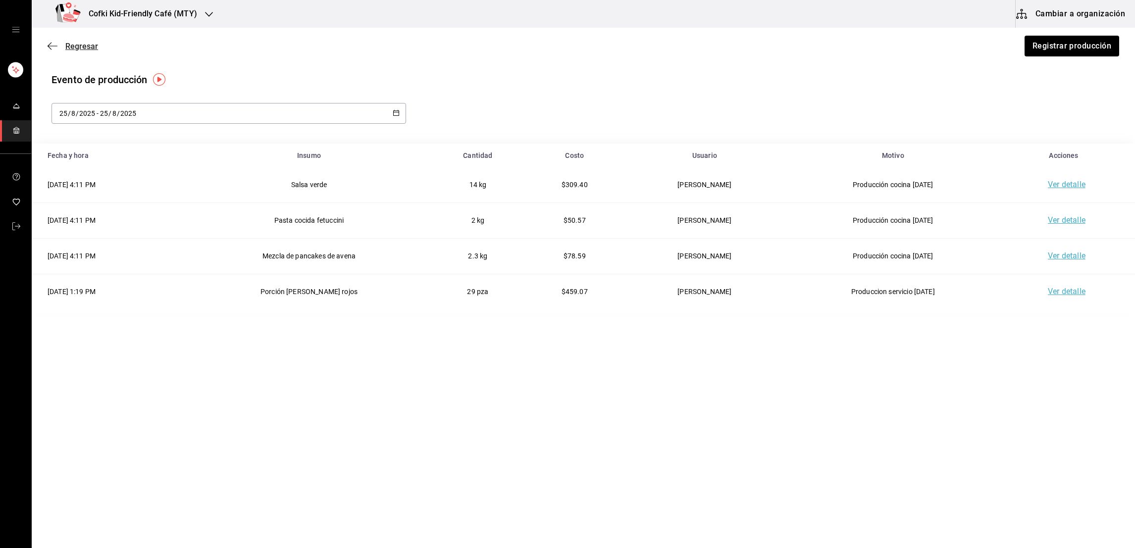
click at [73, 44] on span "Regresar" at bounding box center [81, 46] width 33 height 9
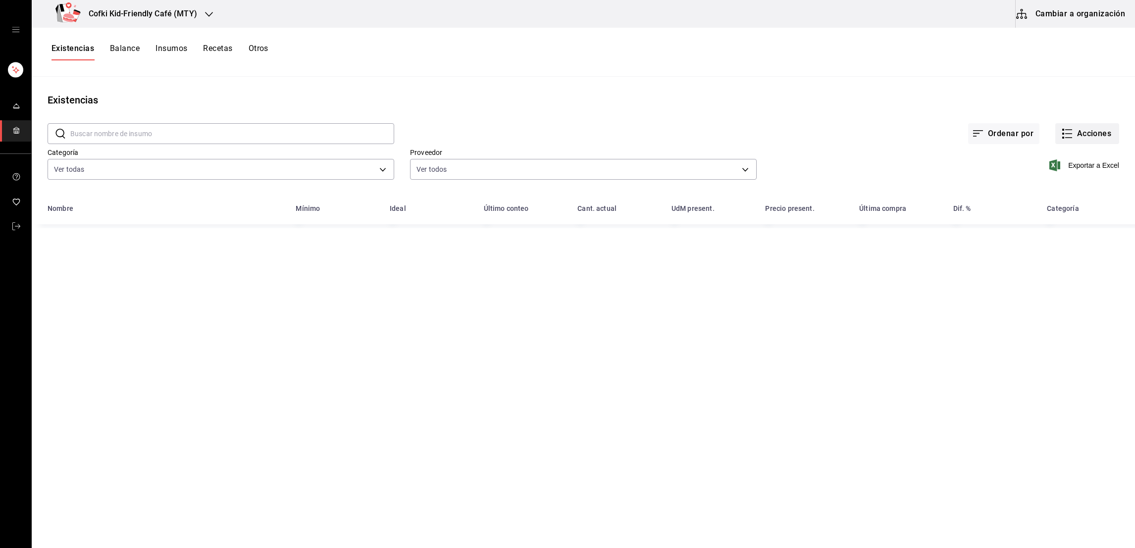
click at [1075, 133] on button "Acciones" at bounding box center [1087, 133] width 64 height 21
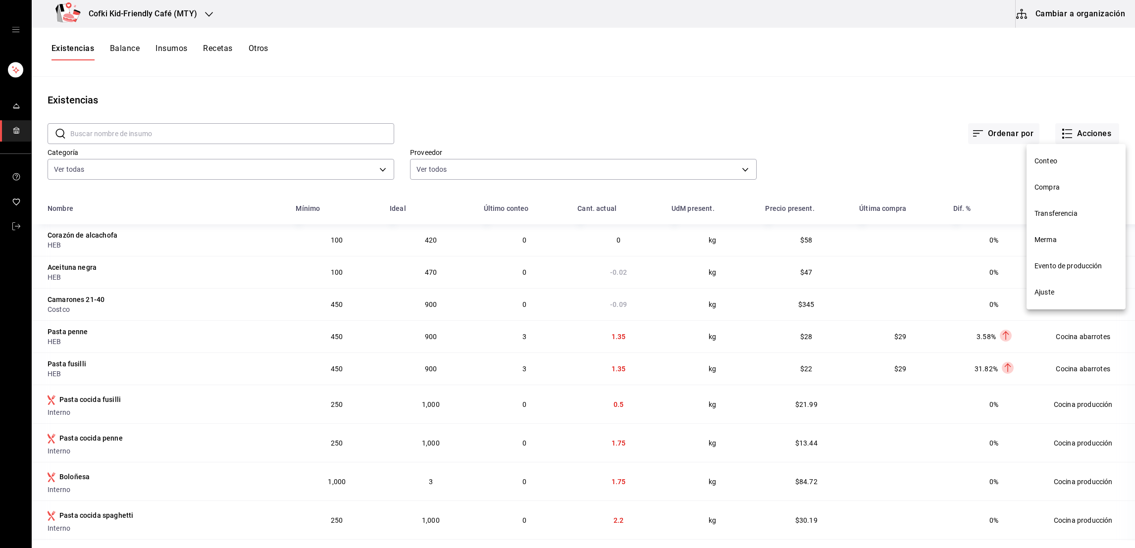
click at [1061, 191] on span "Compra" at bounding box center [1075, 187] width 83 height 10
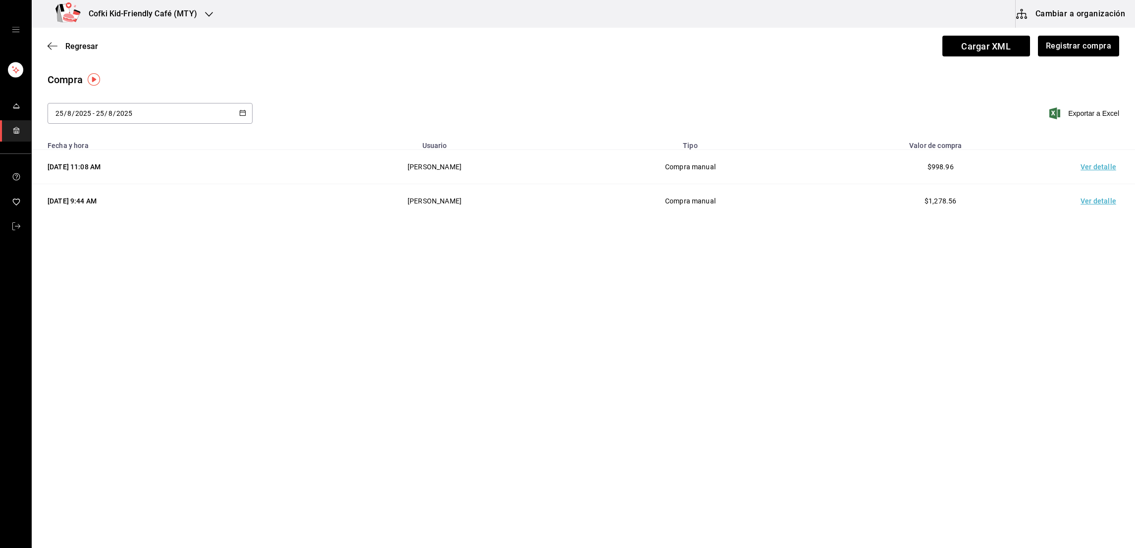
click at [1095, 161] on td "Ver detalle" at bounding box center [1100, 167] width 69 height 34
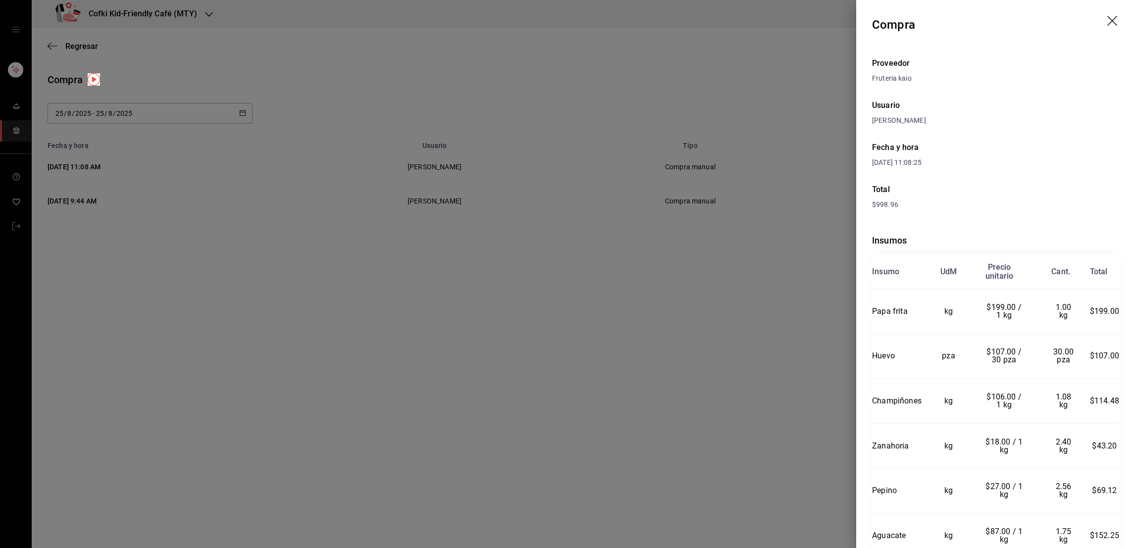
click at [796, 322] on div at bounding box center [567, 274] width 1135 height 548
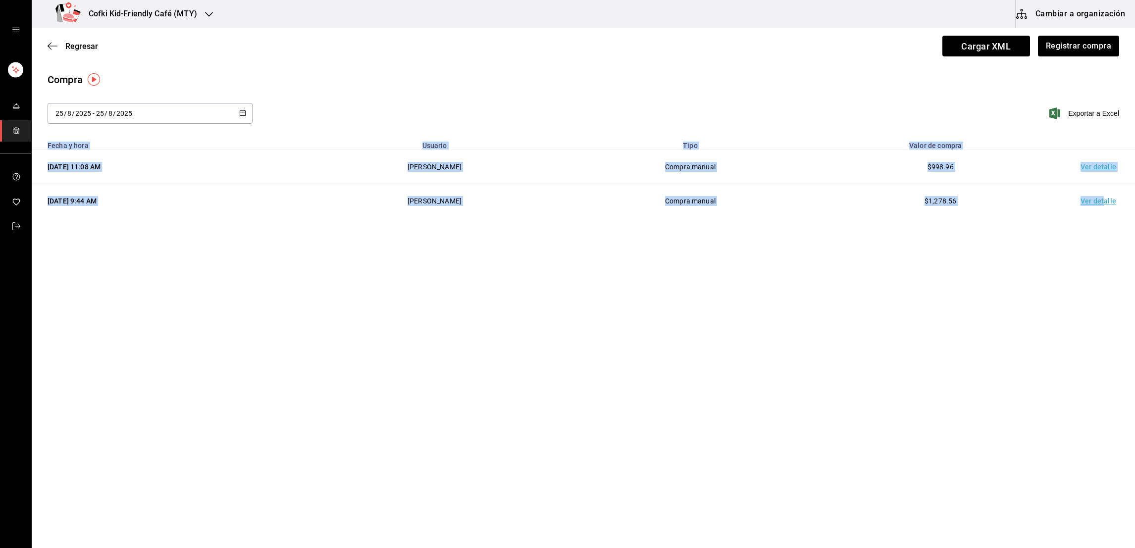
drag, startPoint x: 1105, startPoint y: 203, endPoint x: 765, endPoint y: 333, distance: 364.4
click at [765, 333] on main "Regresar Cargar XML Registrar compra Compra [DATE] [DATE] - [DATE] [DATE] Expor…" at bounding box center [583, 260] width 1103 height 464
click at [1056, 46] on button "Registrar compra" at bounding box center [1078, 46] width 82 height 21
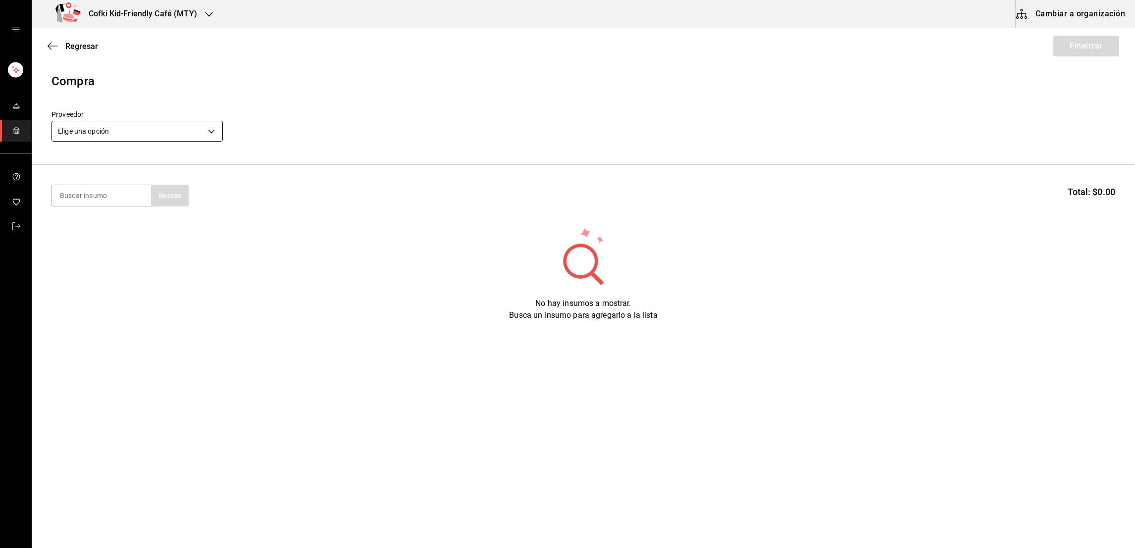
click at [141, 130] on body "Cofki Kid-Friendly Café (MTY) Cambiar a organización Regresar Finalizar Compra …" at bounding box center [567, 246] width 1135 height 492
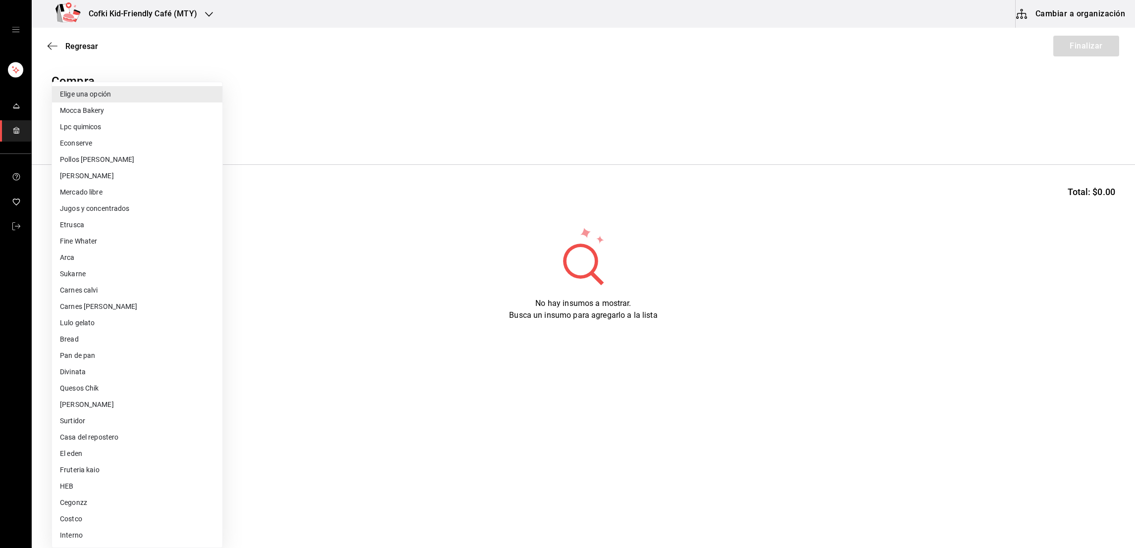
click at [90, 130] on li "Lpc quimicos" at bounding box center [137, 127] width 170 height 16
type input "db131eb2-4597-4502-b034-79ba9d7157cf"
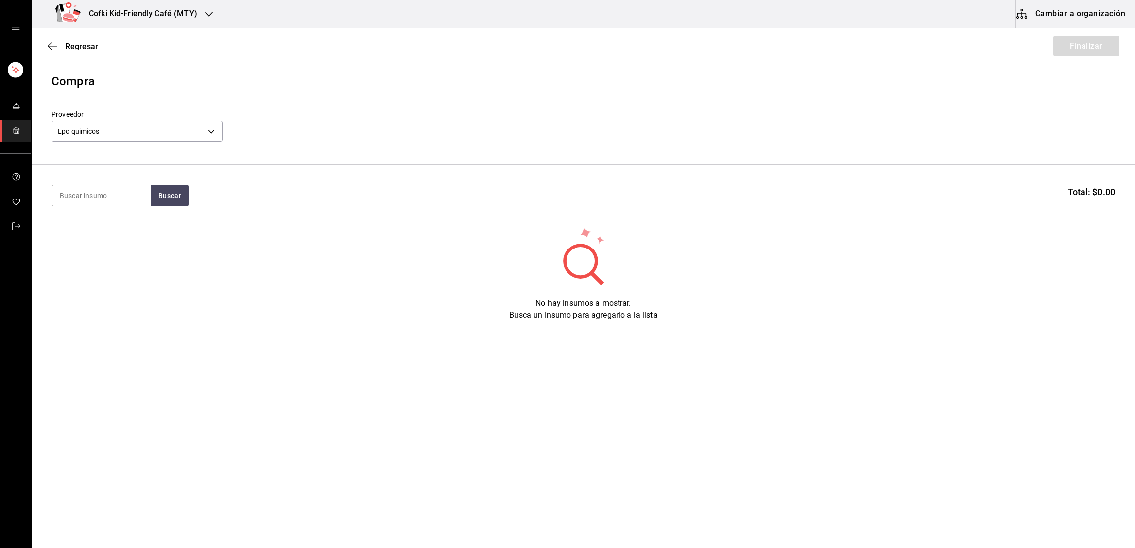
click at [97, 199] on input at bounding box center [101, 195] width 99 height 21
type input "sanitas"
click at [156, 190] on button "Buscar" at bounding box center [170, 196] width 38 height 22
click at [97, 231] on div "Caja con sanitas - Lpc quimicos" at bounding box center [100, 241] width 83 height 21
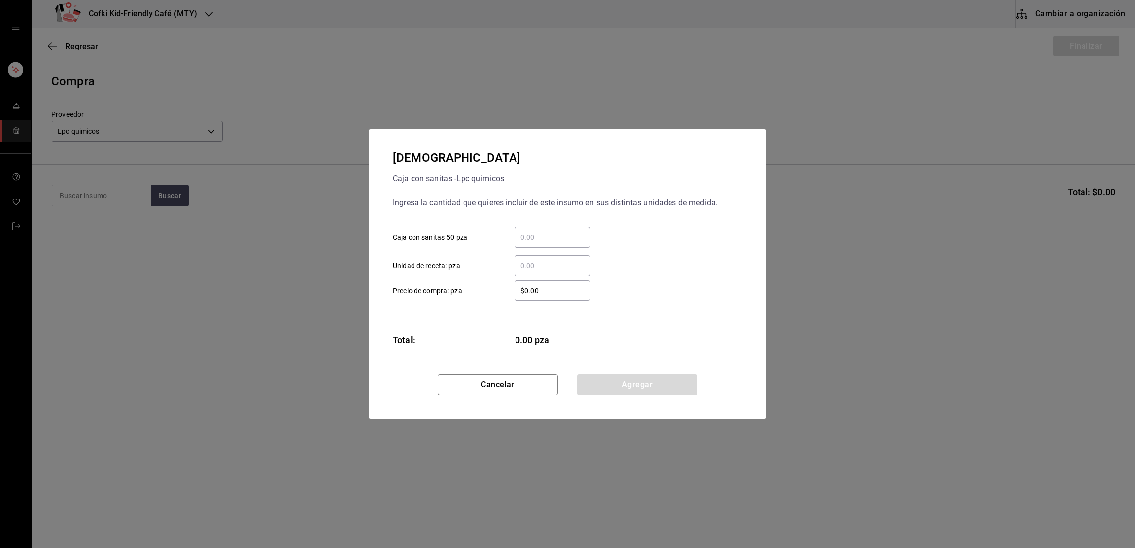
click at [528, 227] on div "​" at bounding box center [552, 237] width 76 height 21
click at [528, 231] on input "​ Caja con sanitas 50 pza" at bounding box center [552, 237] width 76 height 12
type input "1"
click at [548, 289] on input "$0.00" at bounding box center [552, 291] width 76 height 12
drag, startPoint x: 548, startPoint y: 289, endPoint x: 476, endPoint y: 294, distance: 72.0
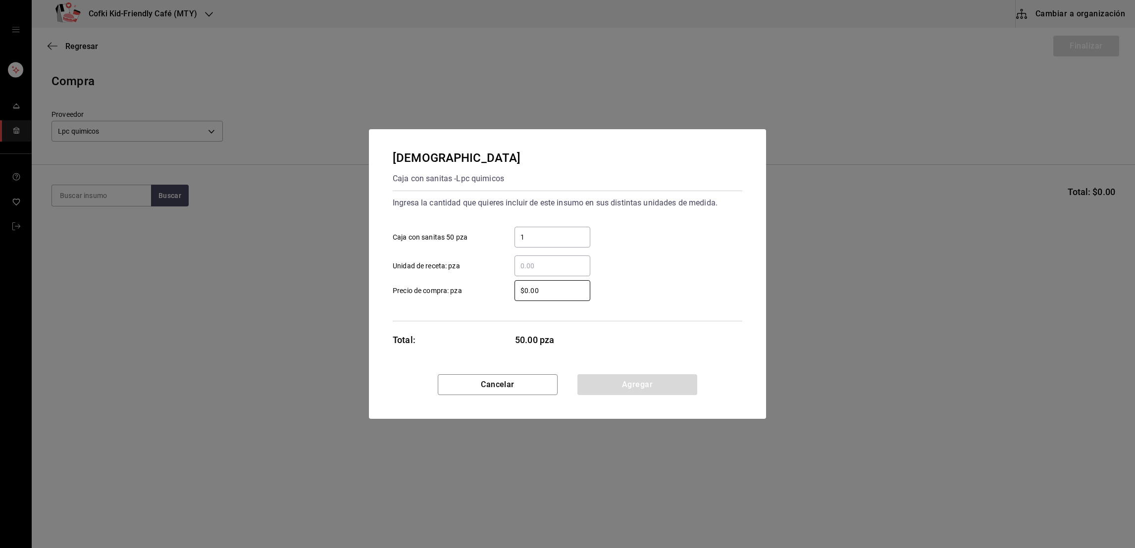
click at [476, 294] on label "$0.00 ​ Precio de compra: pza" at bounding box center [492, 290] width 198 height 21
type input "$290"
click at [637, 282] on div "$290 ​ Precio de compra: pza" at bounding box center [563, 286] width 357 height 29
click at [618, 377] on button "Agregar" at bounding box center [637, 384] width 120 height 21
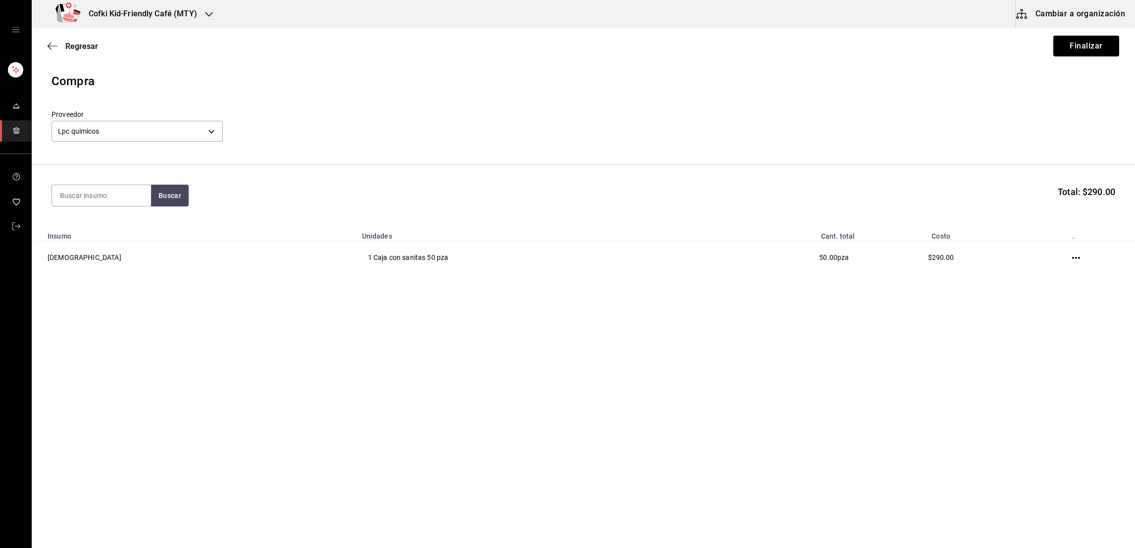
click at [120, 178] on section "Buscar Total: $290.00" at bounding box center [583, 195] width 1103 height 61
click at [115, 193] on input at bounding box center [101, 195] width 99 height 21
type input "fibras"
click at [178, 194] on button "Buscar" at bounding box center [170, 196] width 38 height 22
click at [127, 222] on div "Fibras de esponja" at bounding box center [100, 225] width 83 height 12
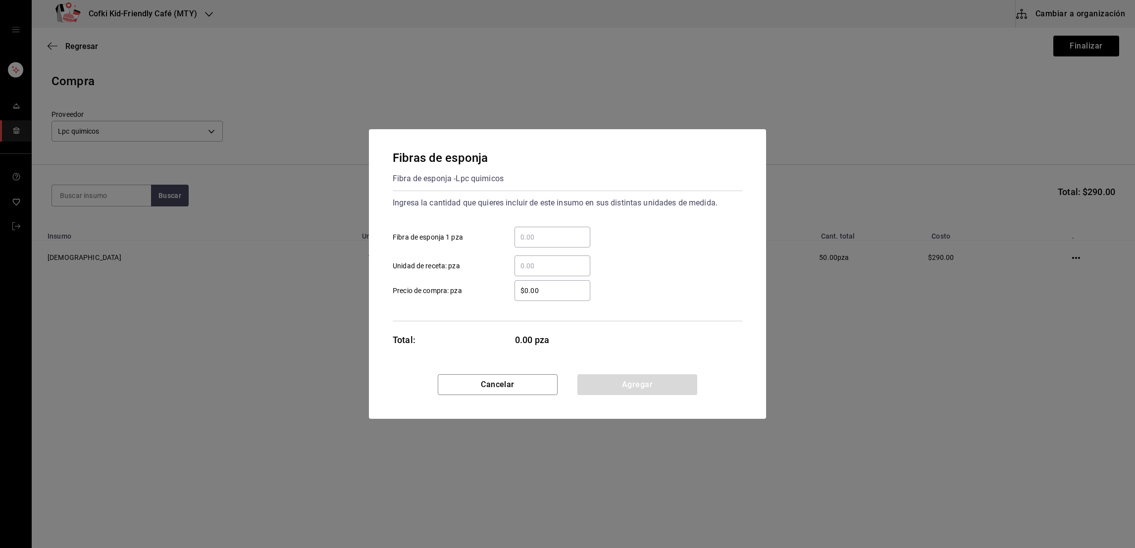
click at [473, 371] on div "Fibras de esponja Fibra de esponja - Lpc quimicos Ingresa la cantidad que quier…" at bounding box center [567, 251] width 397 height 245
click at [485, 393] on button "Cancelar" at bounding box center [498, 384] width 120 height 21
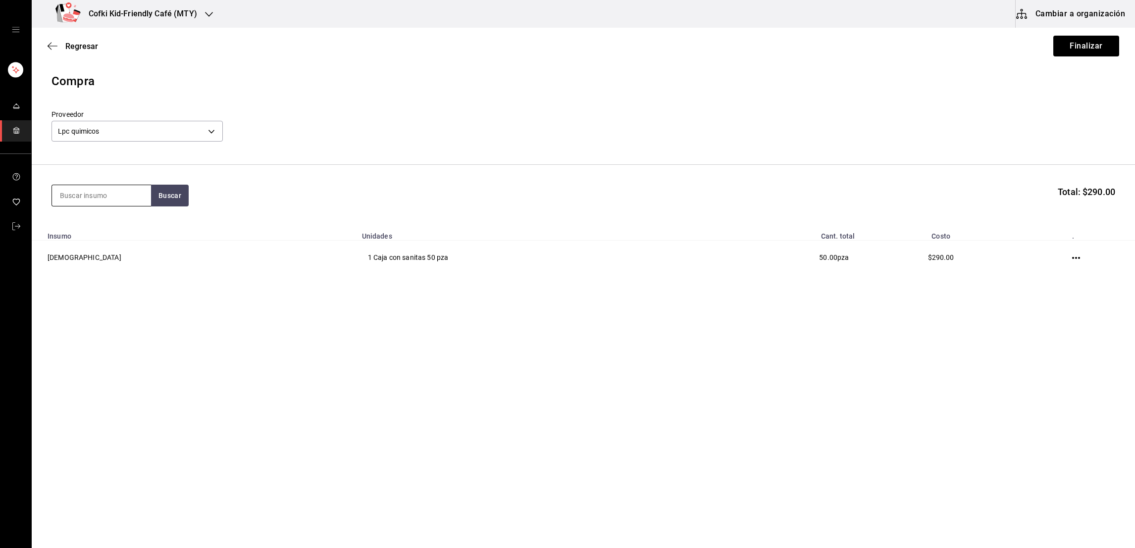
click at [109, 199] on input at bounding box center [101, 195] width 99 height 21
type input "fibra"
click at [166, 190] on button "Buscar" at bounding box center [170, 196] width 38 height 22
click at [133, 227] on div "Fibra de alambre" at bounding box center [100, 225] width 83 height 12
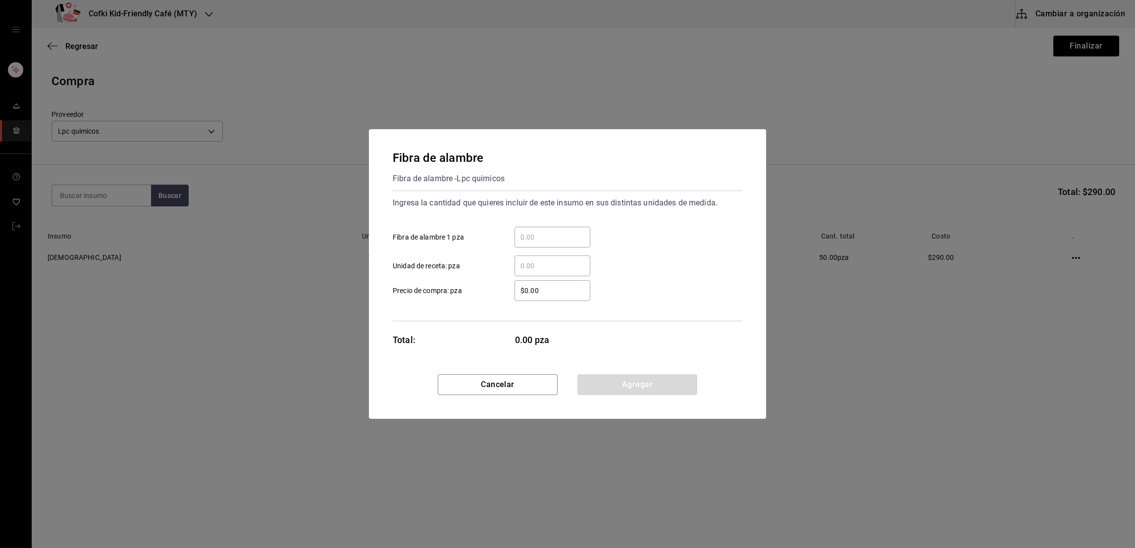
click at [527, 241] on input "​ Fibra de alambre 1 pza" at bounding box center [552, 237] width 76 height 12
type input "4"
click at [525, 288] on input "$0.00" at bounding box center [552, 291] width 76 height 12
type input "$180"
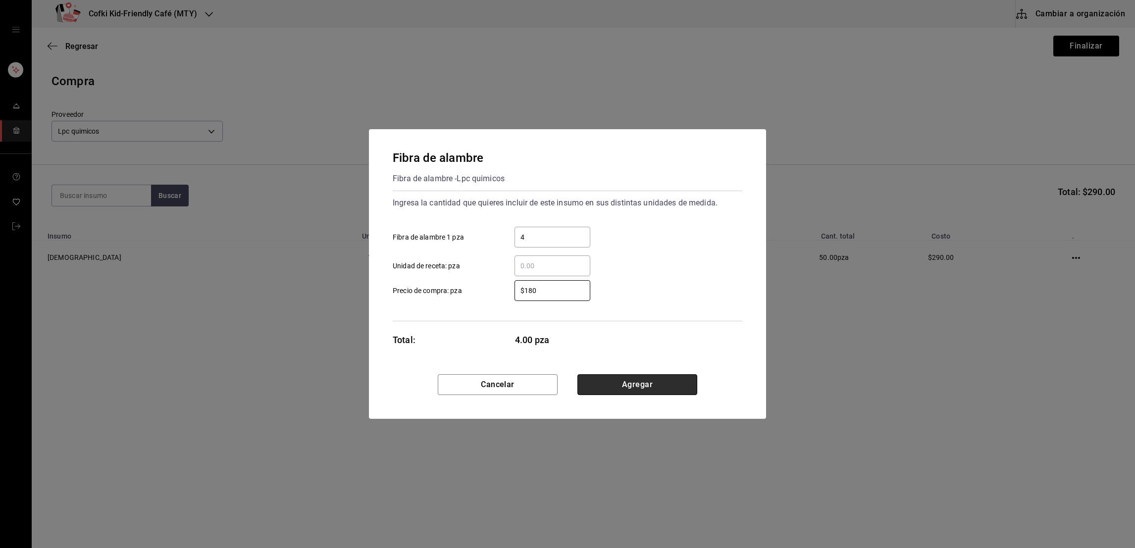
click at [610, 384] on button "Agregar" at bounding box center [637, 384] width 120 height 21
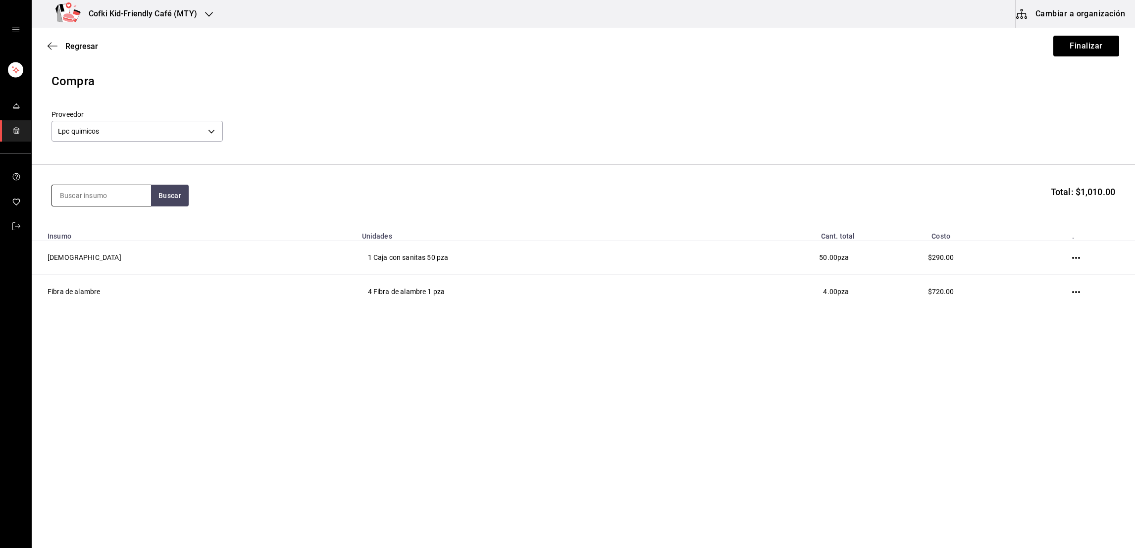
click at [89, 193] on input at bounding box center [101, 195] width 99 height 21
type input "seca"
click at [165, 199] on button "Buscar" at bounding box center [170, 196] width 38 height 22
click at [124, 229] on div "Papel secante" at bounding box center [100, 225] width 83 height 12
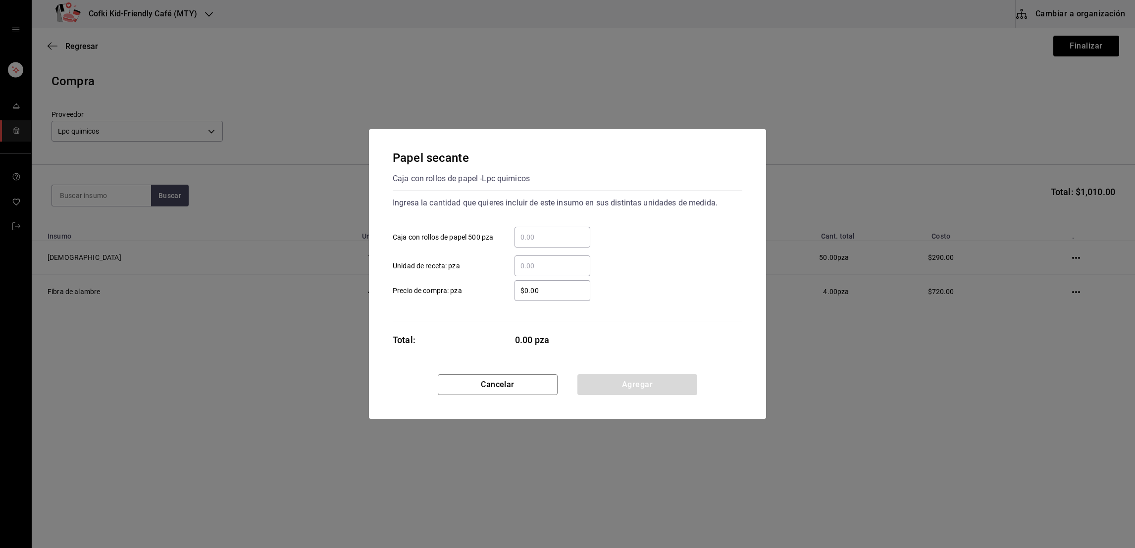
click at [537, 243] on div "​" at bounding box center [552, 237] width 76 height 21
click at [537, 243] on input "​ Caja con rollos de papel 500 pza" at bounding box center [552, 237] width 76 height 12
type input "1"
click at [522, 285] on input "$0.00" at bounding box center [552, 291] width 76 height 12
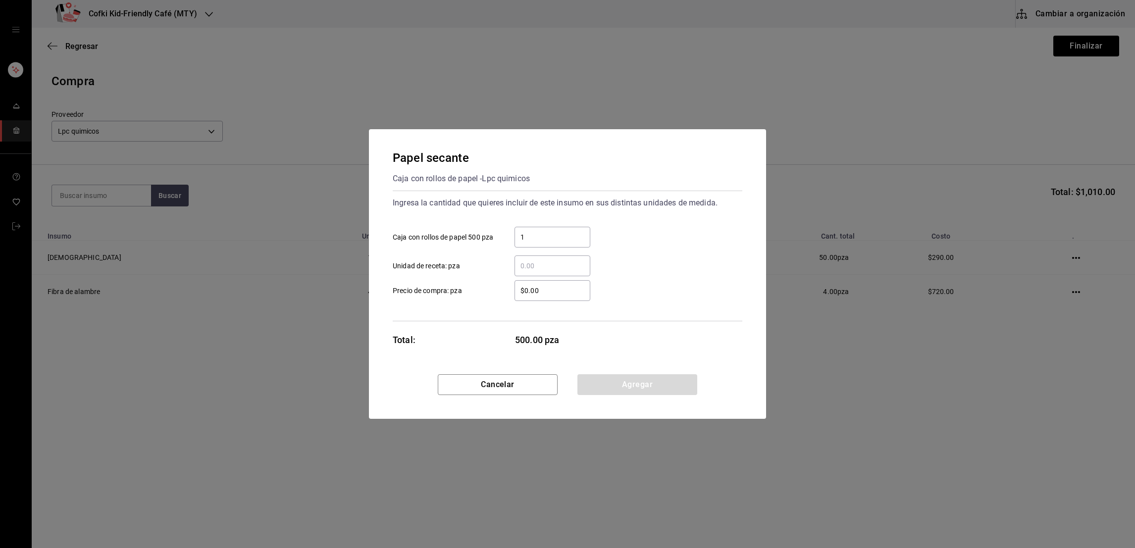
click at [531, 288] on input "$0.00" at bounding box center [552, 291] width 76 height 12
type input "$325"
click at [616, 384] on button "Agregar" at bounding box center [637, 384] width 120 height 21
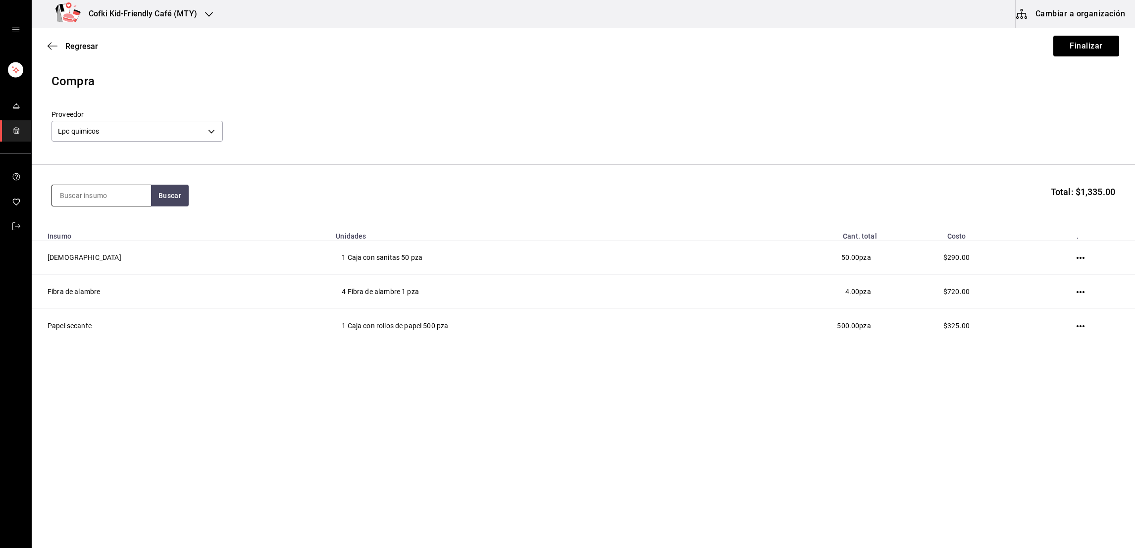
click at [124, 190] on input at bounding box center [101, 195] width 99 height 21
type input "fab"
click at [183, 200] on button "Buscar" at bounding box center [170, 196] width 38 height 22
click at [130, 235] on div "Bidon con 20 litros - Lpc quimicos" at bounding box center [100, 241] width 83 height 21
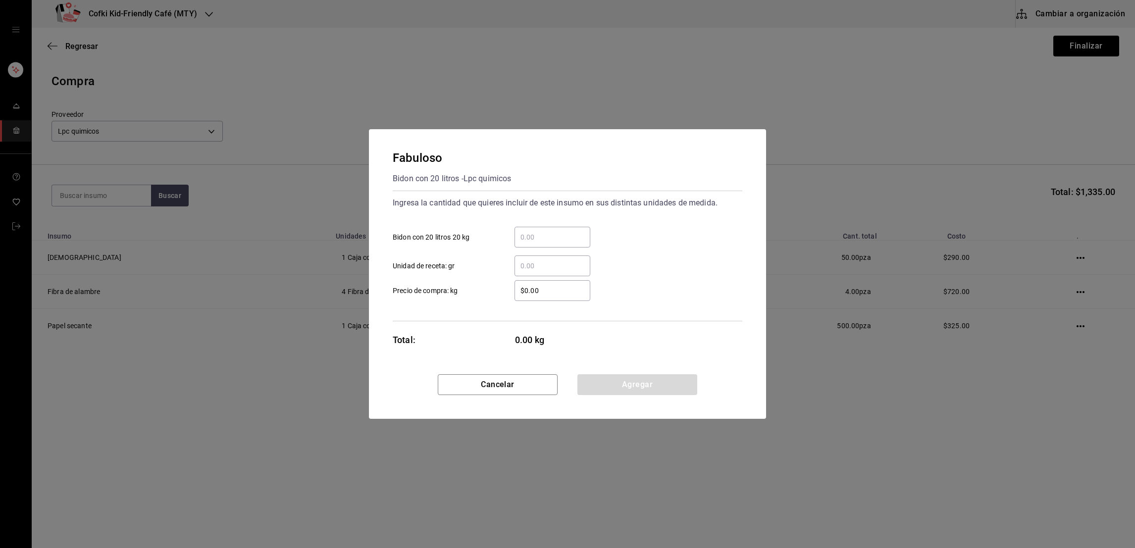
click at [560, 235] on input "​ Bidon con 20 litros 20 kg" at bounding box center [552, 237] width 76 height 12
type input "1"
click at [521, 290] on input "$0.00" at bounding box center [552, 291] width 76 height 12
click at [535, 291] on input "$0.00" at bounding box center [552, 291] width 76 height 12
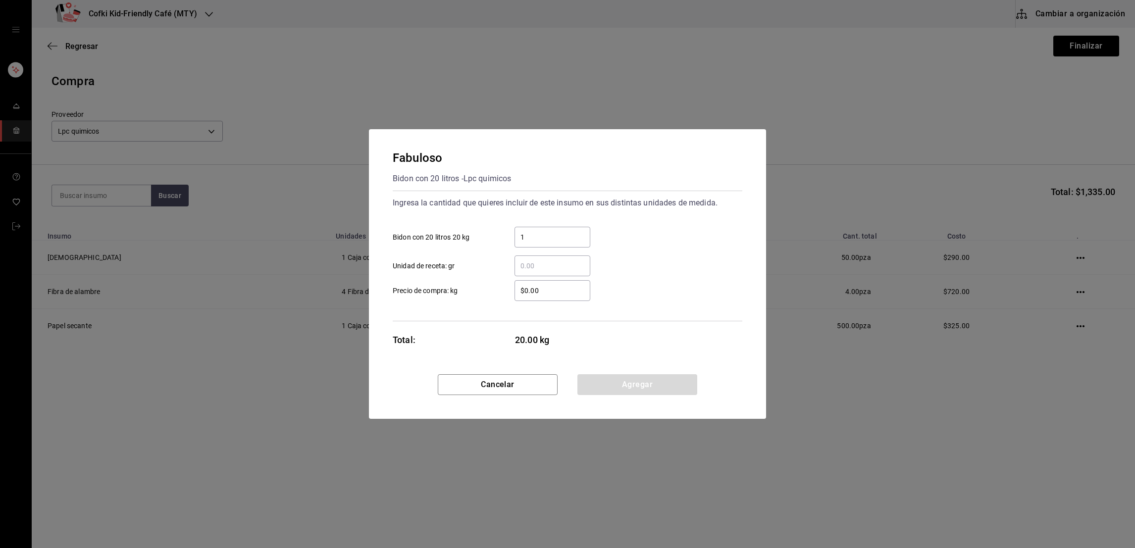
click at [535, 291] on input "$0.00" at bounding box center [552, 291] width 76 height 12
type input "$157"
click at [631, 274] on div "$157 ​ Precio de compra: kg" at bounding box center [563, 286] width 357 height 29
click at [629, 386] on button "Agregar" at bounding box center [637, 384] width 120 height 21
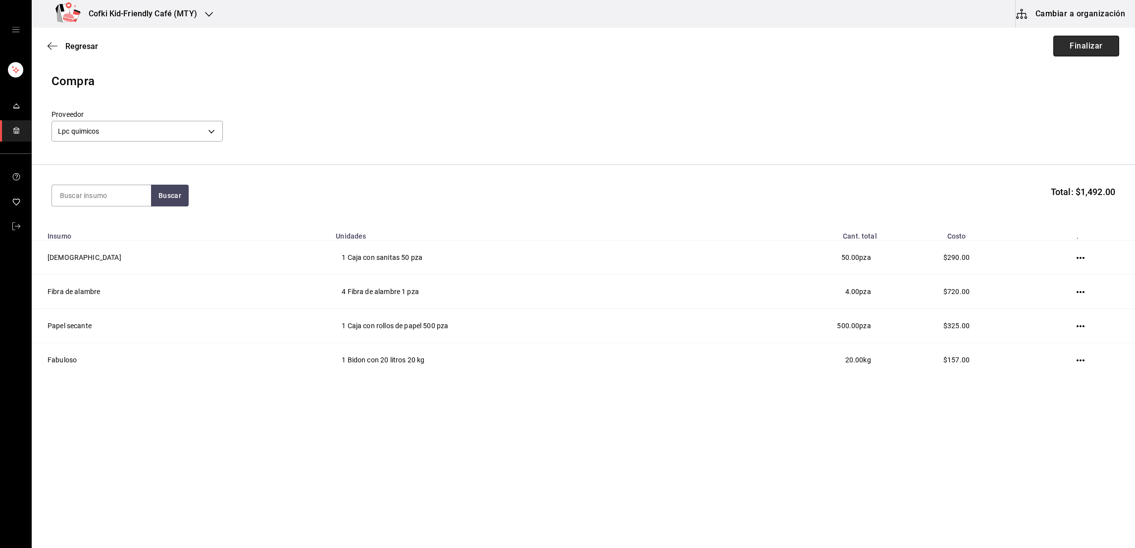
click at [1098, 41] on button "Finalizar" at bounding box center [1086, 46] width 66 height 21
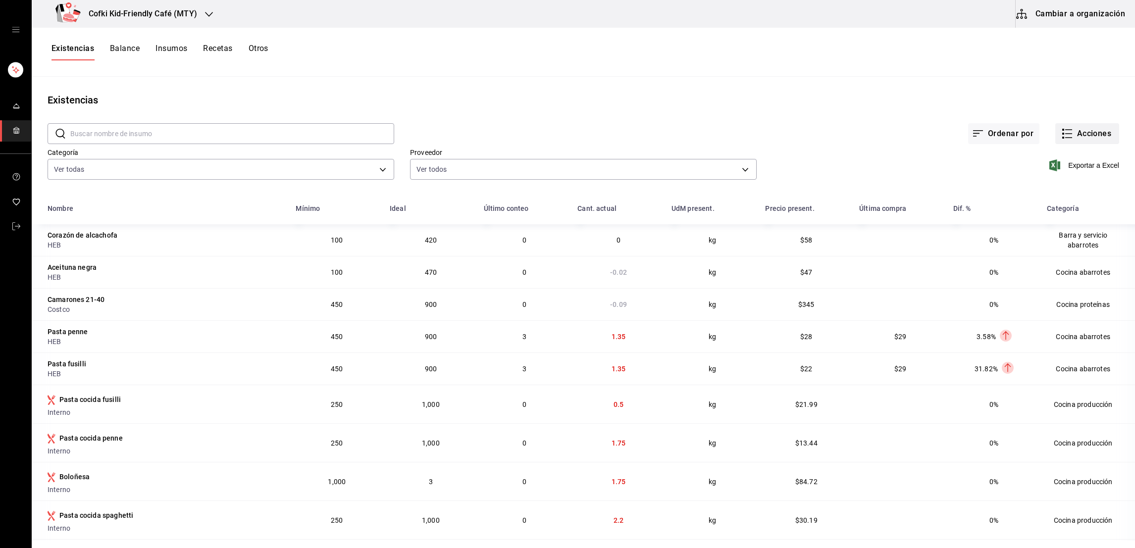
click at [1068, 139] on button "Acciones" at bounding box center [1087, 133] width 64 height 21
click at [1049, 183] on span "Compra" at bounding box center [1075, 187] width 83 height 10
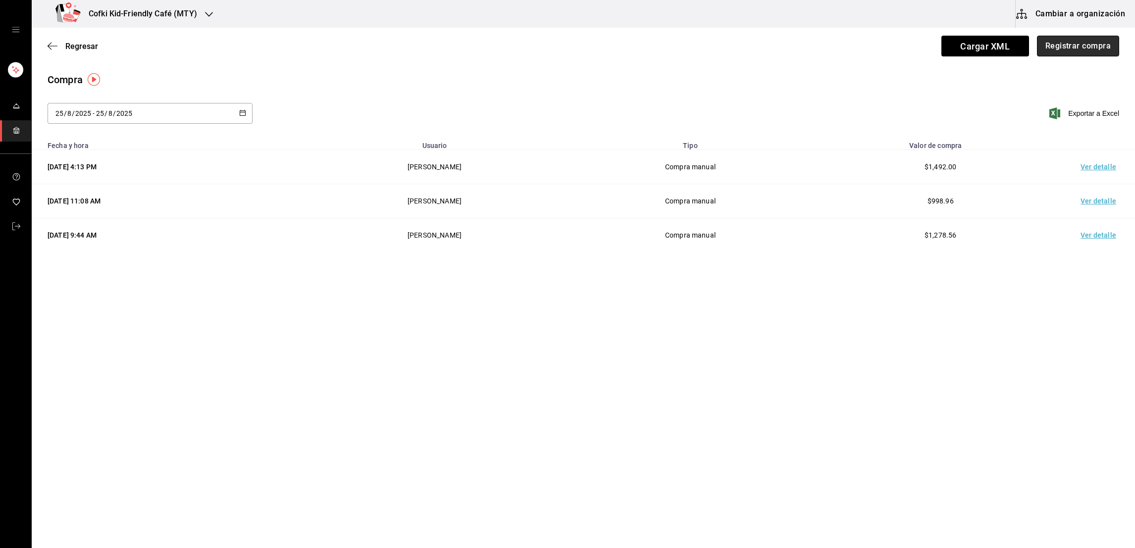
click at [1073, 51] on button "Registrar compra" at bounding box center [1078, 46] width 82 height 21
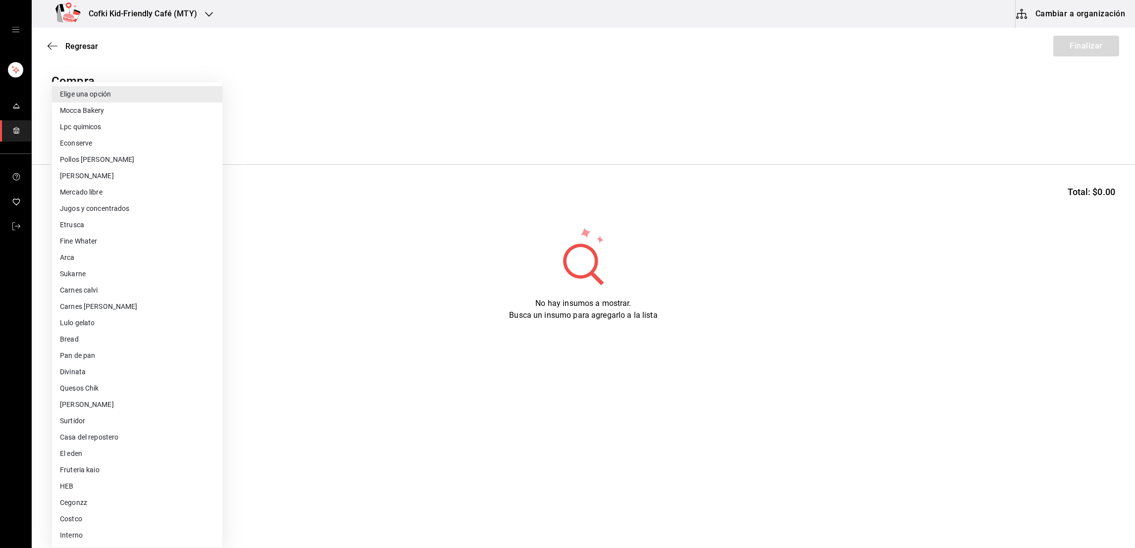
click at [166, 125] on body "Cofki Kid-Friendly Café (MTY) Cambiar a organización Regresar Finalizar Compra …" at bounding box center [567, 246] width 1135 height 492
click at [110, 140] on li "Econserve" at bounding box center [137, 143] width 170 height 16
type input "12e3e619-5748-4ea3-a33b-fb15149aaae9"
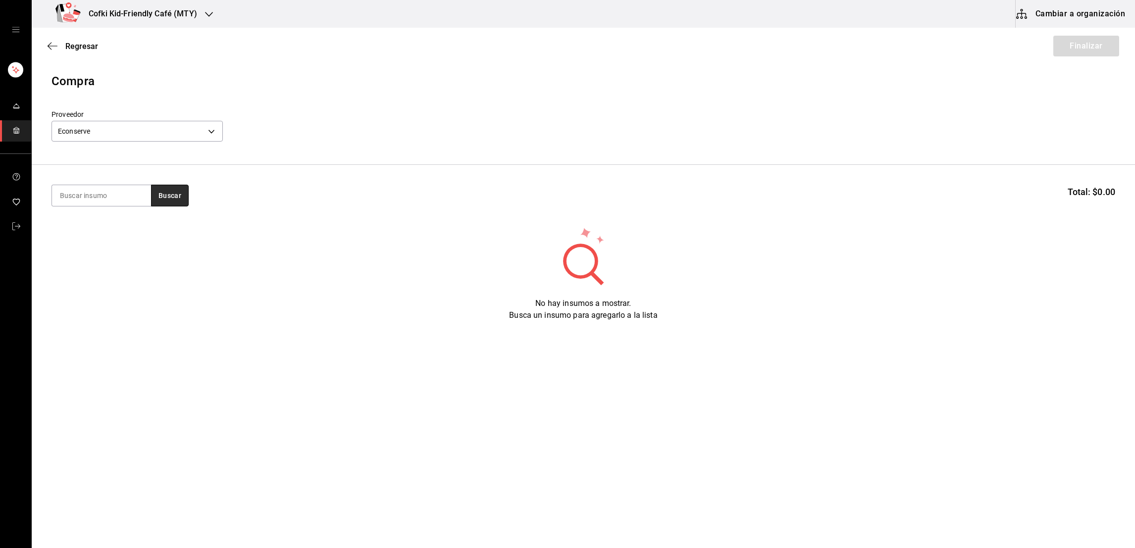
click at [176, 196] on button "Buscar" at bounding box center [170, 196] width 38 height 22
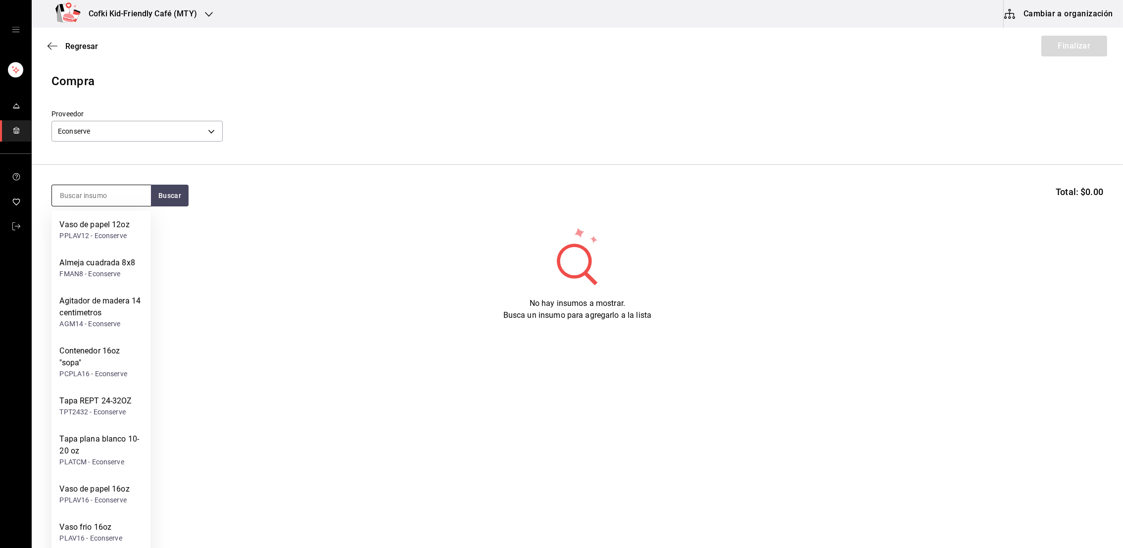
click at [109, 202] on input at bounding box center [101, 195] width 99 height 21
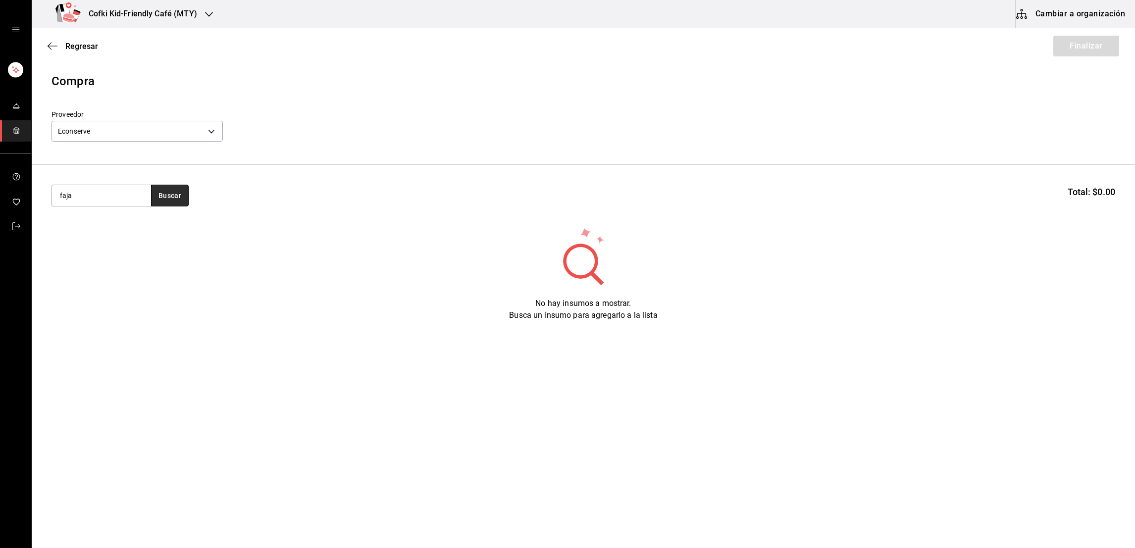
click at [153, 195] on button "Buscar" at bounding box center [170, 196] width 38 height 22
drag, startPoint x: 106, startPoint y: 195, endPoint x: 27, endPoint y: 207, distance: 79.6
click at [27, 207] on div "Cofki Kid-Friendly Café (MTY) Cambiar a organización Regresar Finalizar Compra …" at bounding box center [567, 246] width 1135 height 492
type input "c"
type input "m"
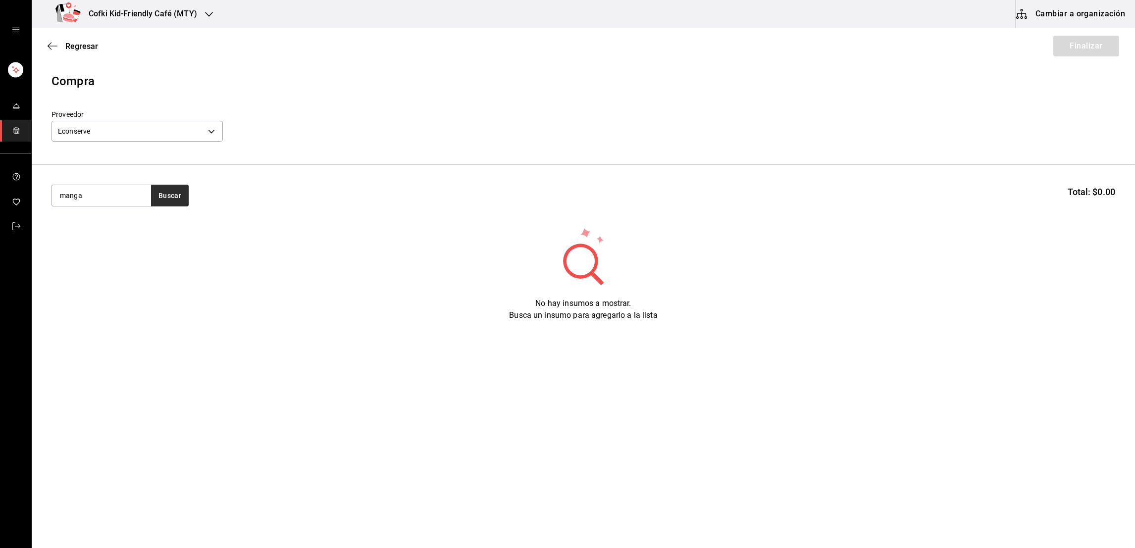
type input "manga"
click at [162, 195] on button "Buscar" at bounding box center [170, 196] width 38 height 22
drag, startPoint x: 98, startPoint y: 199, endPoint x: 40, endPoint y: 203, distance: 58.1
click at [40, 203] on section "manga Buscar Total: $0.00" at bounding box center [583, 195] width 1103 height 61
click at [172, 186] on button "Buscar" at bounding box center [170, 196] width 38 height 22
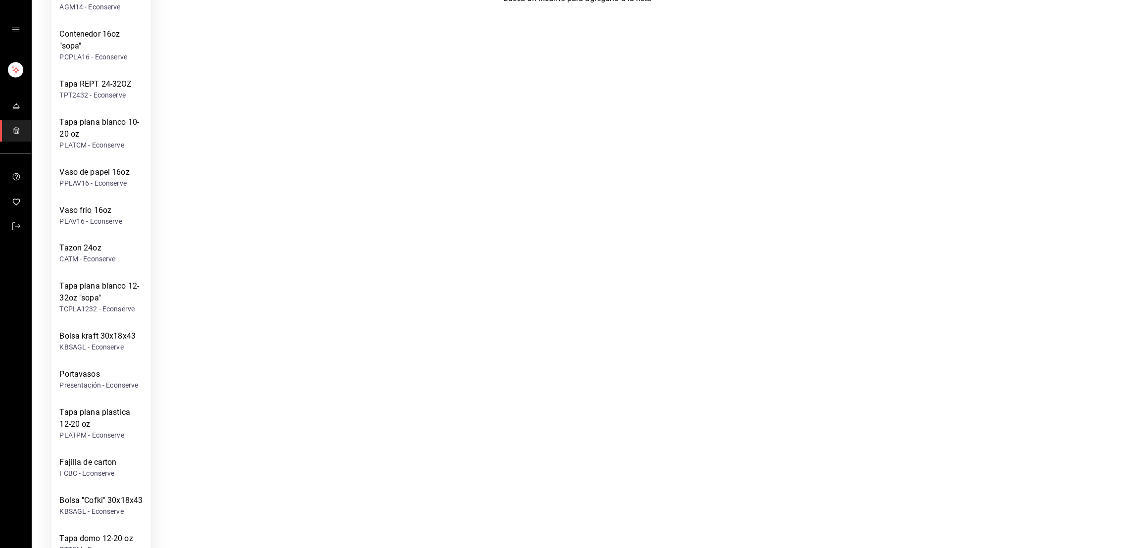
scroll to position [319, 0]
click at [73, 455] on div "Fajilla de carton" at bounding box center [87, 461] width 57 height 12
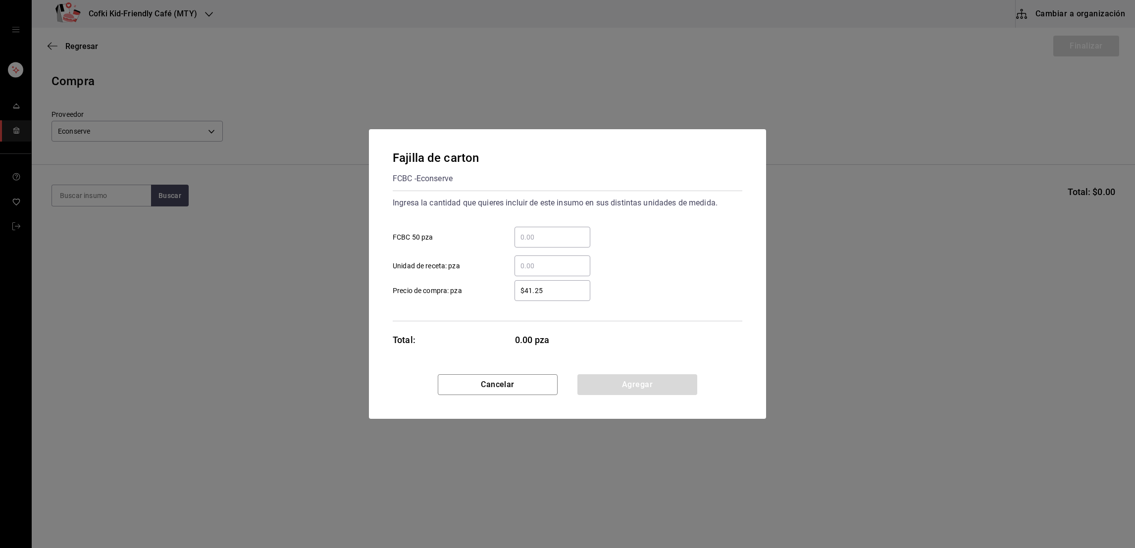
click at [561, 246] on div "​" at bounding box center [552, 237] width 76 height 21
click at [561, 243] on input "​ FCBC 50 pza" at bounding box center [552, 237] width 76 height 12
click at [566, 237] on input "​ FCBC 50 pza" at bounding box center [552, 237] width 76 height 12
type input "1"
click at [692, 184] on div "Fajilla de carton FCBC - Econserve" at bounding box center [568, 168] width 350 height 38
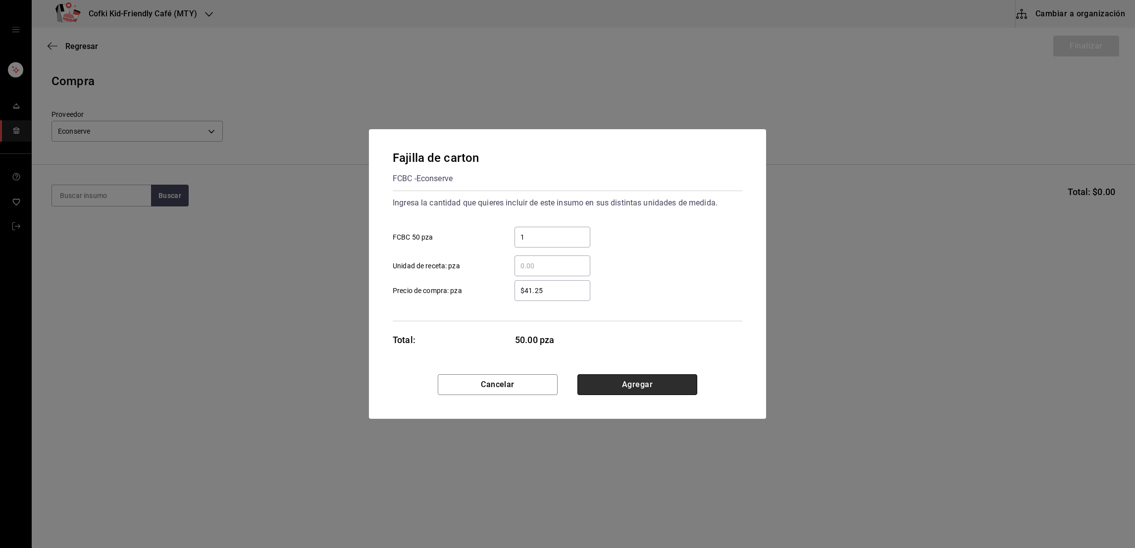
click at [616, 384] on button "Agregar" at bounding box center [637, 384] width 120 height 21
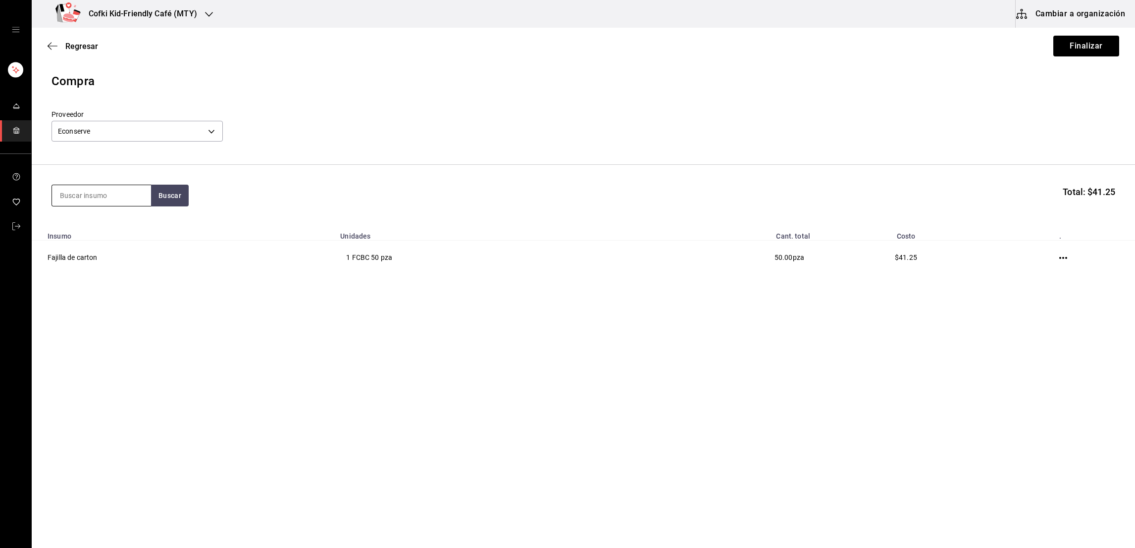
click at [85, 185] on input at bounding box center [101, 195] width 99 height 21
type input "vaso"
click at [186, 197] on button "Buscar" at bounding box center [170, 196] width 38 height 22
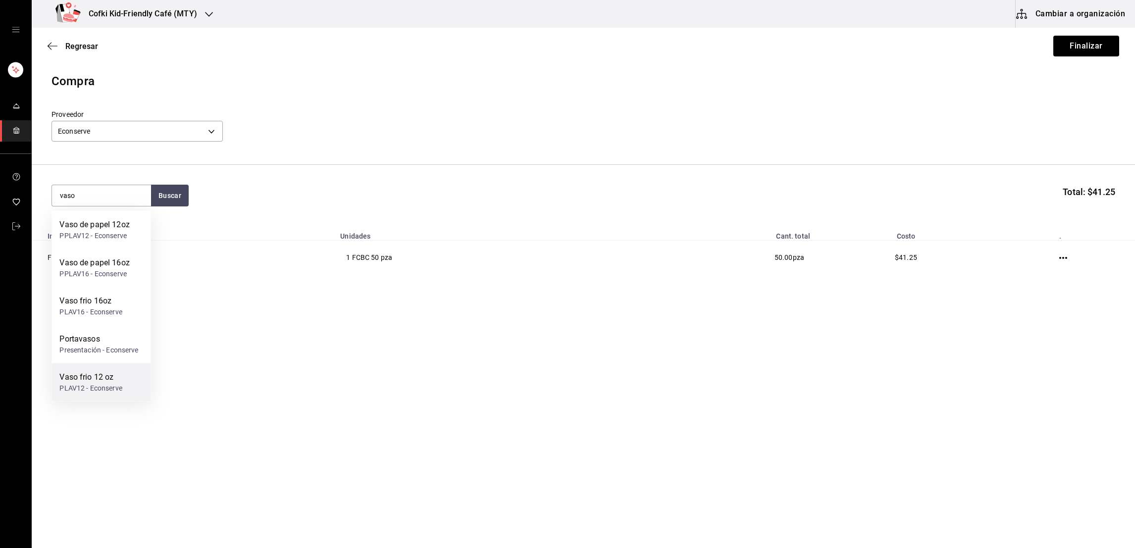
click at [103, 375] on div "Vaso frio 12 oz" at bounding box center [90, 377] width 62 height 12
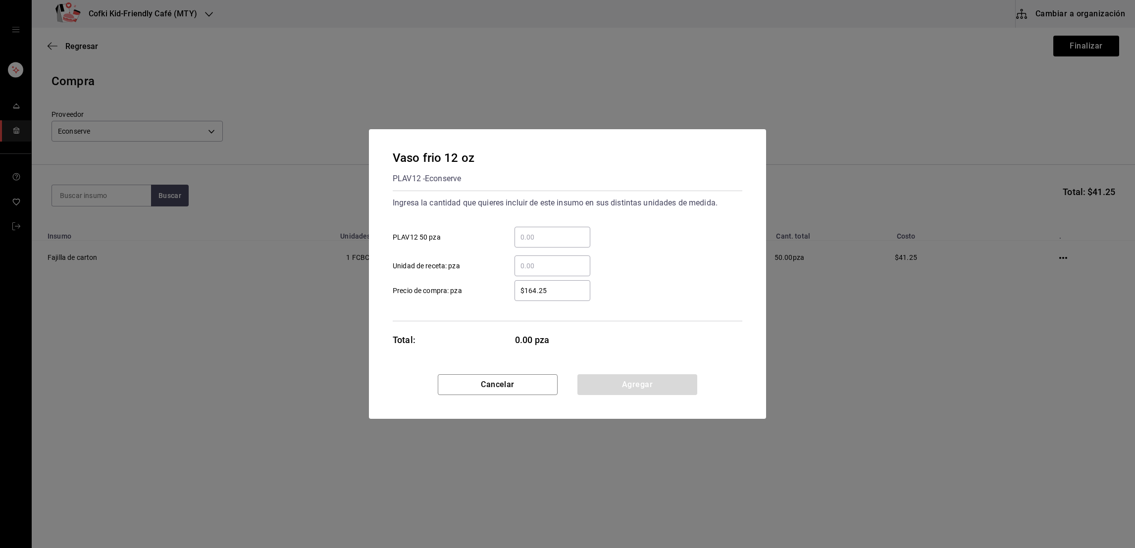
click at [534, 239] on input "​ PLAV12 50 pza" at bounding box center [552, 237] width 76 height 12
type input "1"
click at [600, 223] on div "1 ​ PLAV12 50 pza" at bounding box center [563, 233] width 357 height 29
click at [625, 375] on button "Agregar" at bounding box center [637, 384] width 120 height 21
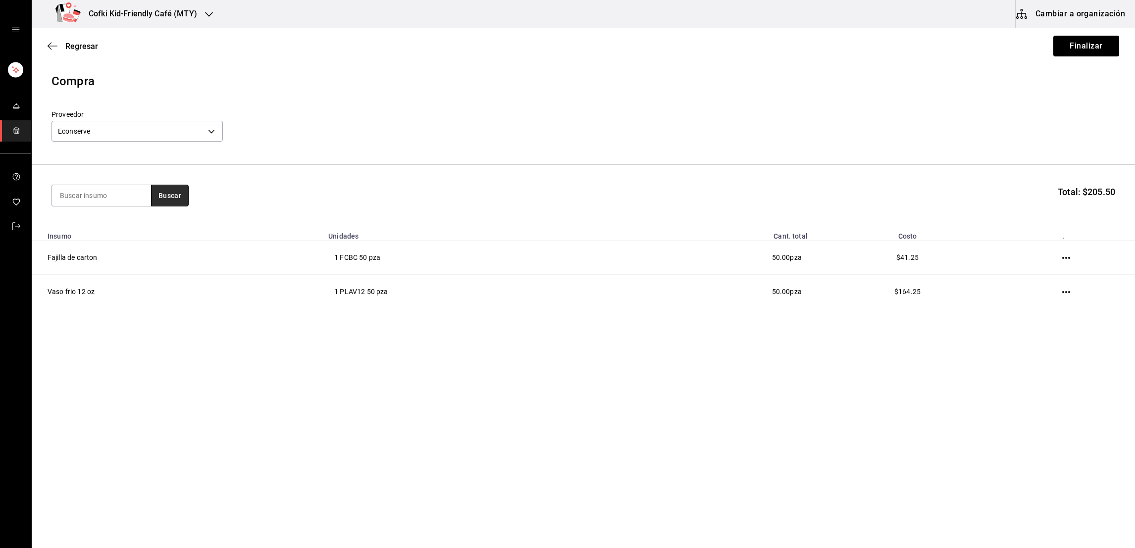
click at [179, 197] on button "Buscar" at bounding box center [170, 196] width 38 height 22
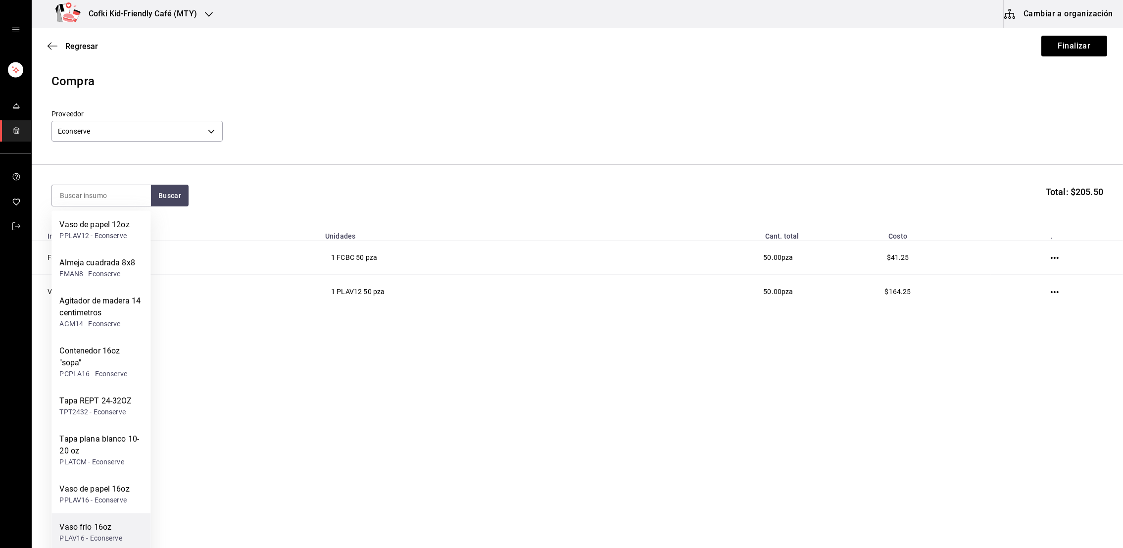
click at [107, 533] on div "PLAV16 - Econserve" at bounding box center [90, 538] width 62 height 10
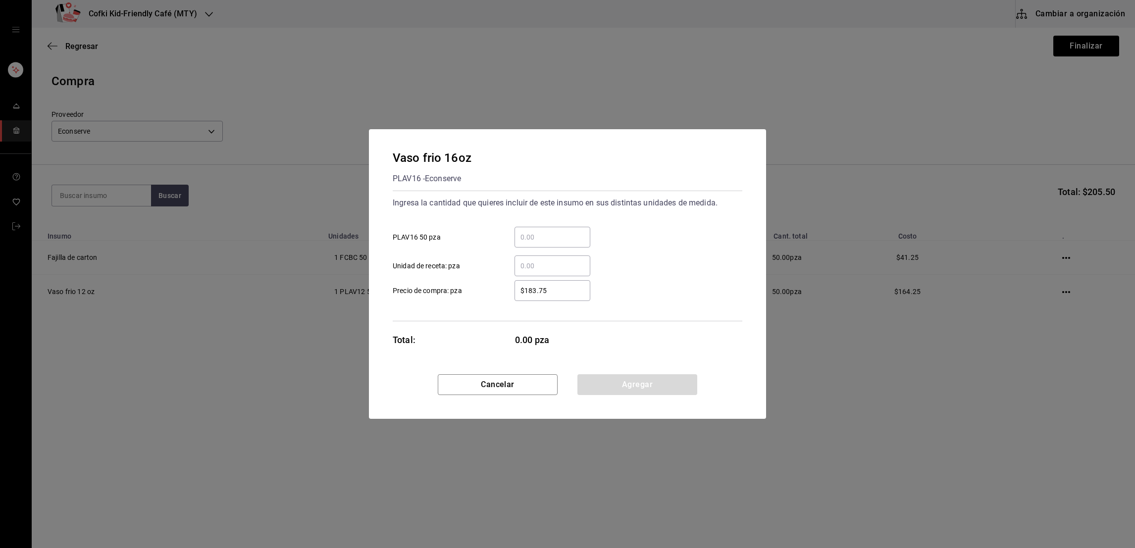
click at [573, 238] on input "​ PLAV16 50 pza" at bounding box center [552, 237] width 76 height 12
type input "3"
click at [618, 216] on div "Ingresa la cantidad que quieres incluir de este insumo en sus distintas unidade…" at bounding box center [568, 235] width 350 height 81
click at [634, 374] on button "Agregar" at bounding box center [637, 384] width 120 height 21
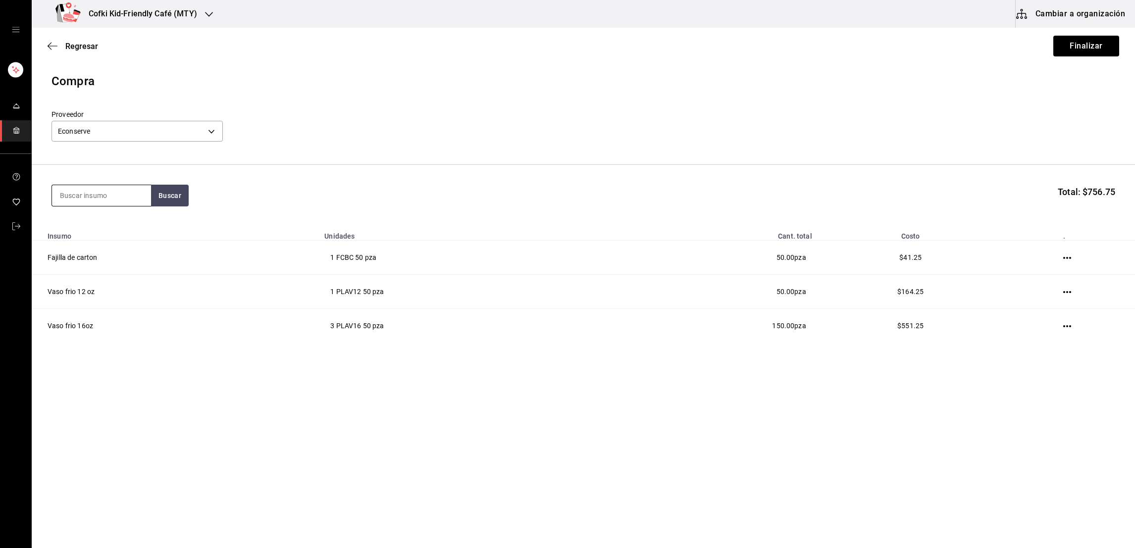
click at [122, 188] on input at bounding box center [101, 195] width 99 height 21
click at [180, 198] on button "Buscar" at bounding box center [170, 196] width 38 height 22
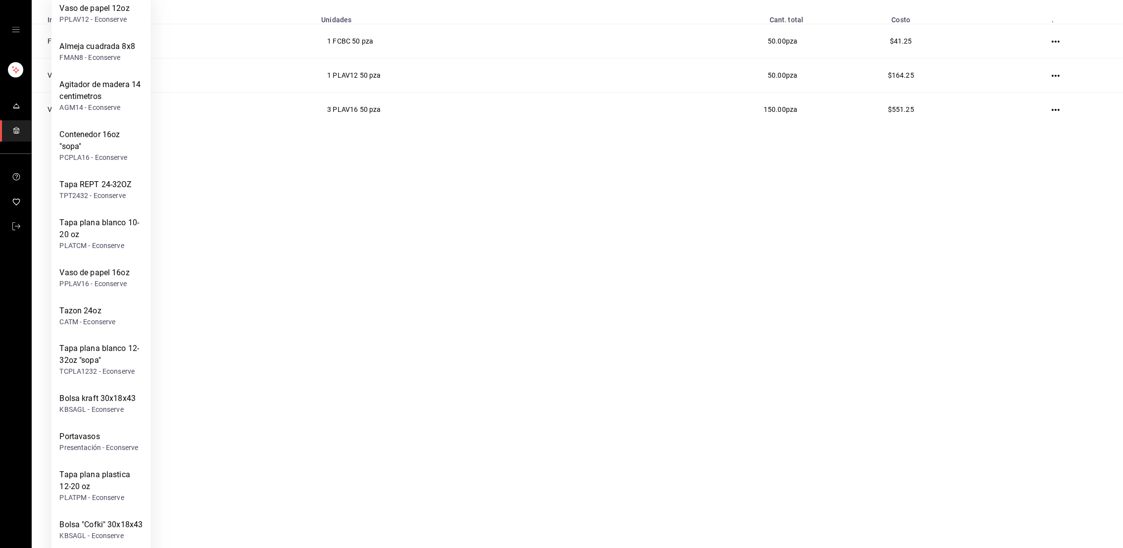
scroll to position [218, 0]
click at [112, 479] on div "Tapa plana plastica 12-20 oz" at bounding box center [100, 480] width 83 height 24
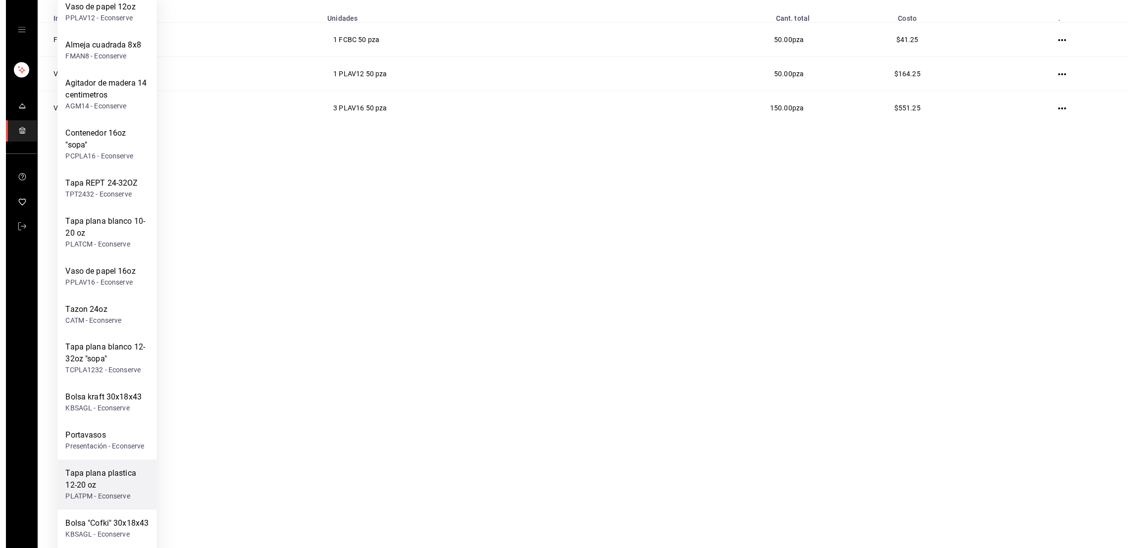
scroll to position [0, 0]
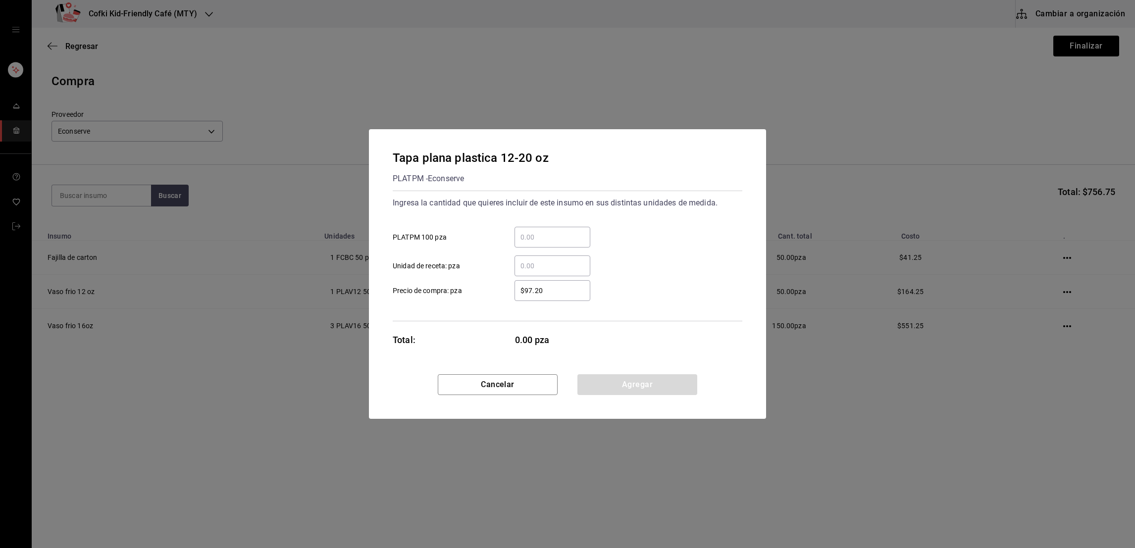
click at [534, 230] on div "​" at bounding box center [552, 237] width 76 height 21
click at [534, 231] on input "​ PLATPM 100 pza" at bounding box center [552, 237] width 76 height 12
type input "1"
click at [625, 225] on div "1 ​ PLATPM 100 pza" at bounding box center [563, 233] width 357 height 29
click at [615, 383] on button "Agregar" at bounding box center [637, 384] width 120 height 21
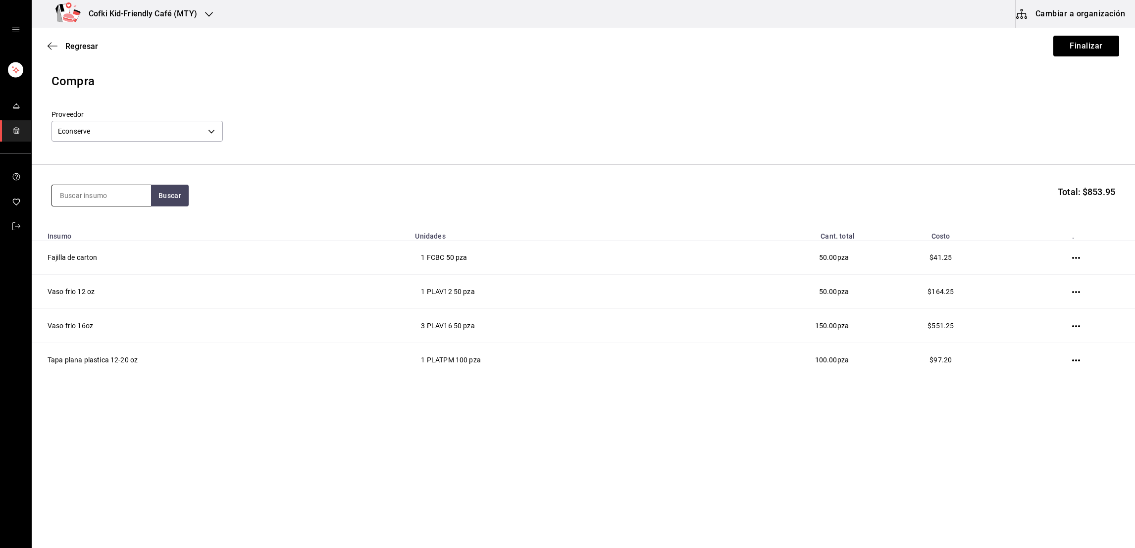
click at [106, 196] on input at bounding box center [101, 195] width 99 height 21
type input "taz"
click at [163, 202] on button "Buscar" at bounding box center [170, 196] width 38 height 22
click at [118, 228] on div "Tazon 24oz CATM - Econserve" at bounding box center [100, 230] width 99 height 38
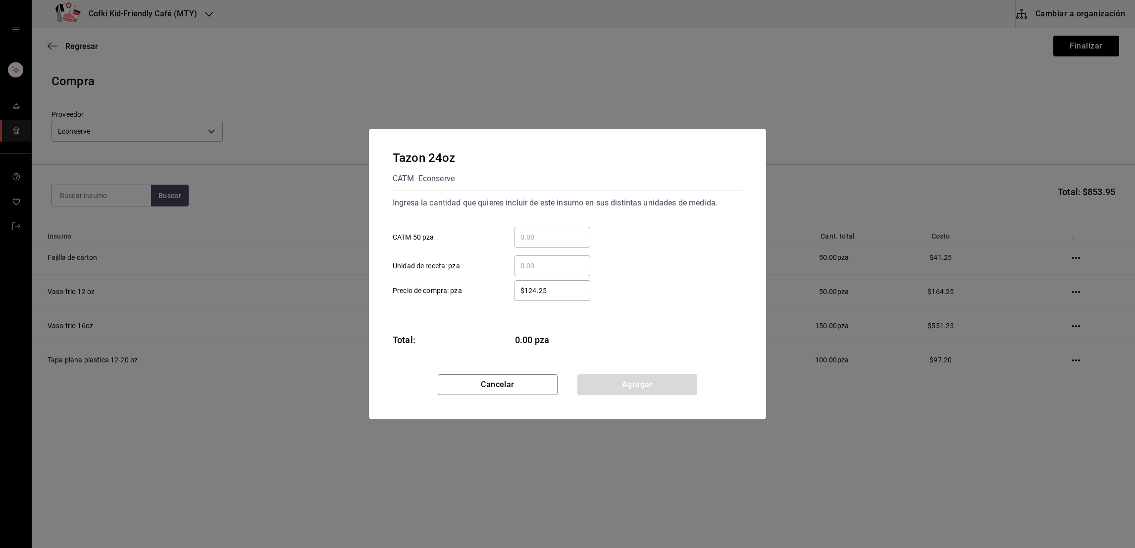
click at [549, 236] on input "​ CATM 50 pza" at bounding box center [552, 237] width 76 height 12
type input "1"
click at [605, 222] on div "1 ​ CATM 50 pza" at bounding box center [563, 233] width 357 height 29
click at [613, 387] on button "Agregar" at bounding box center [637, 384] width 120 height 21
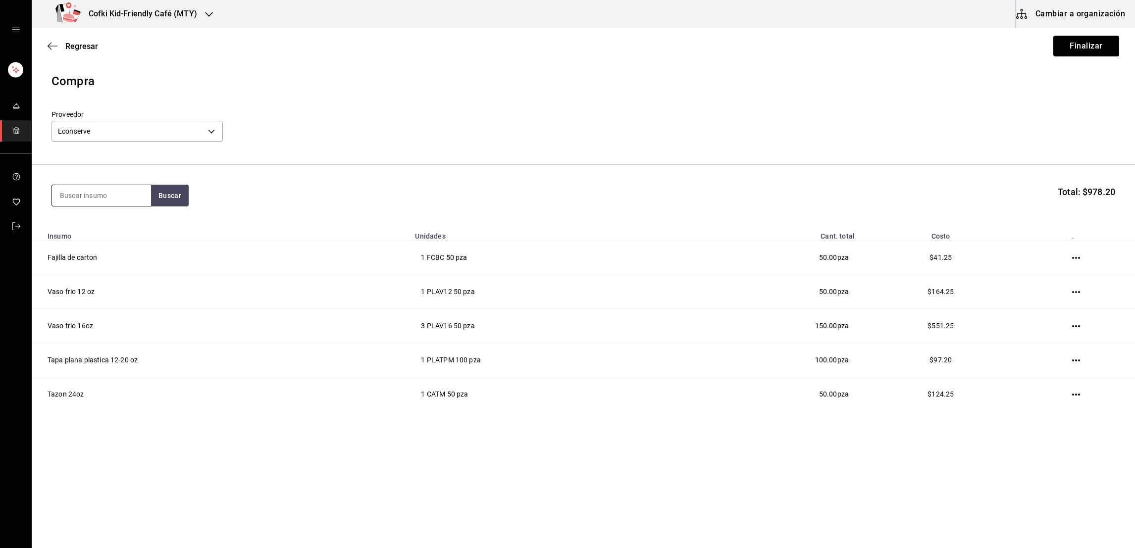
click at [82, 194] on input at bounding box center [101, 195] width 99 height 21
type input "tap"
click at [170, 194] on button "Buscar" at bounding box center [170, 196] width 38 height 22
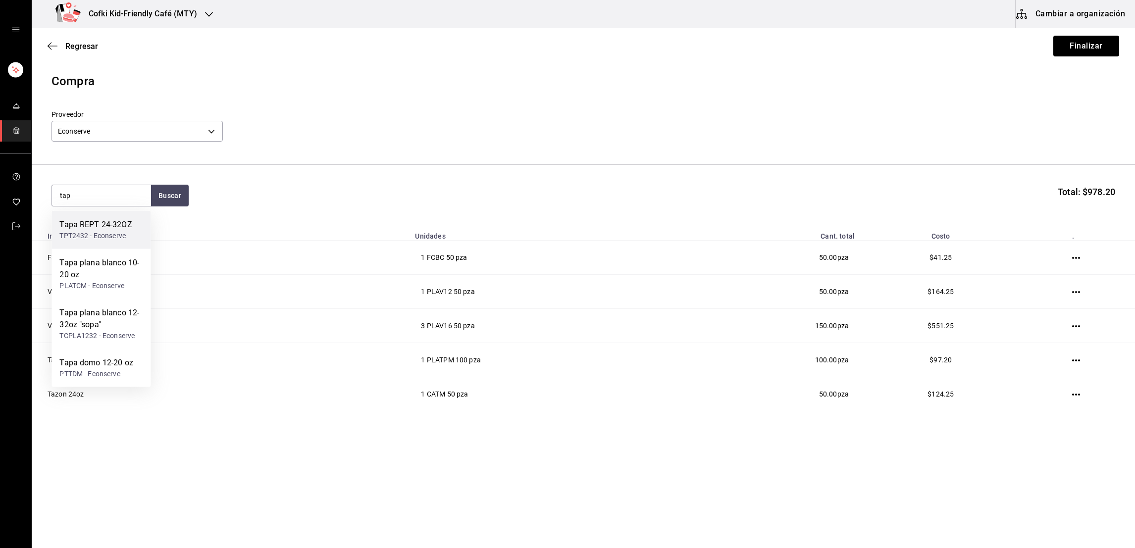
click at [117, 234] on div "TPT2432 - Econserve" at bounding box center [95, 236] width 72 height 10
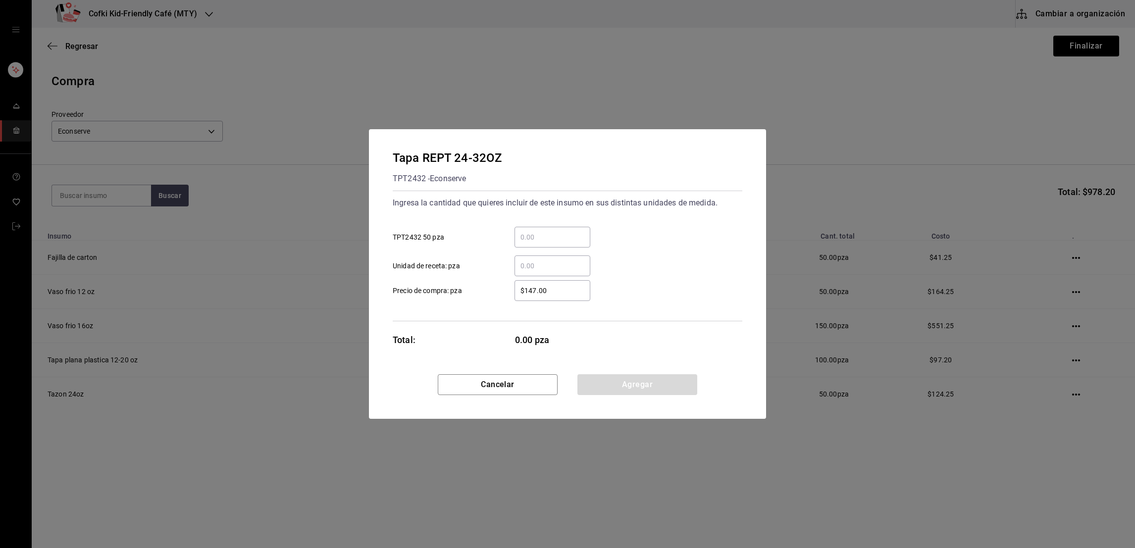
click at [570, 229] on div "​" at bounding box center [552, 237] width 76 height 21
click at [570, 231] on input "​ TPT2432 50 pza" at bounding box center [552, 237] width 76 height 12
type input "1"
click at [596, 223] on div "1 ​ TPT2432 50 pza" at bounding box center [563, 233] width 357 height 29
click at [638, 380] on button "Agregar" at bounding box center [637, 384] width 120 height 21
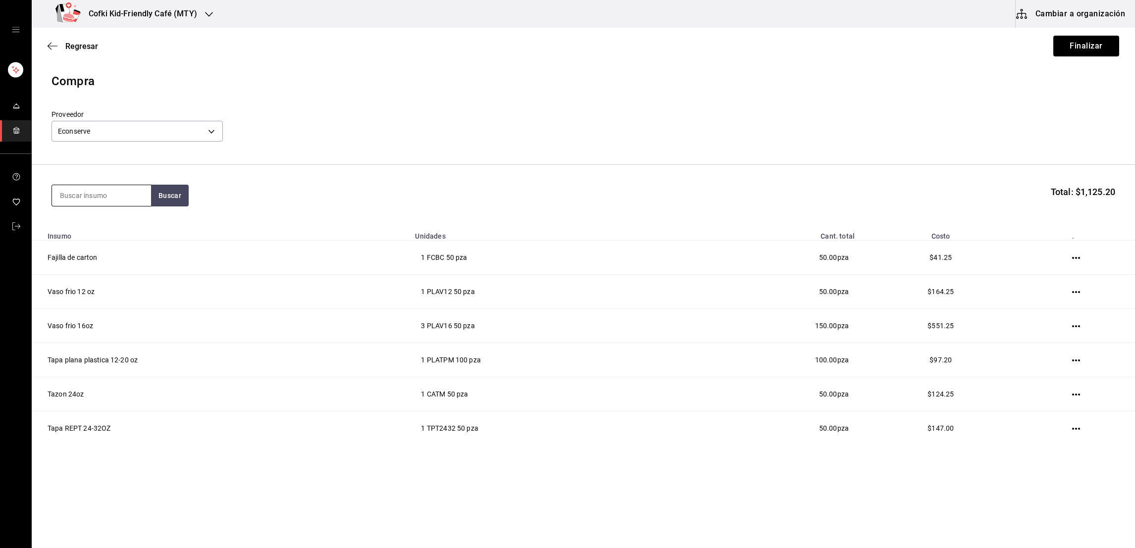
click at [96, 201] on input at bounding box center [101, 195] width 99 height 21
type input "tapa"
click at [174, 204] on button "Buscar" at bounding box center [170, 196] width 38 height 22
click at [120, 243] on div "PLATCM - Econserve" at bounding box center [100, 248] width 83 height 10
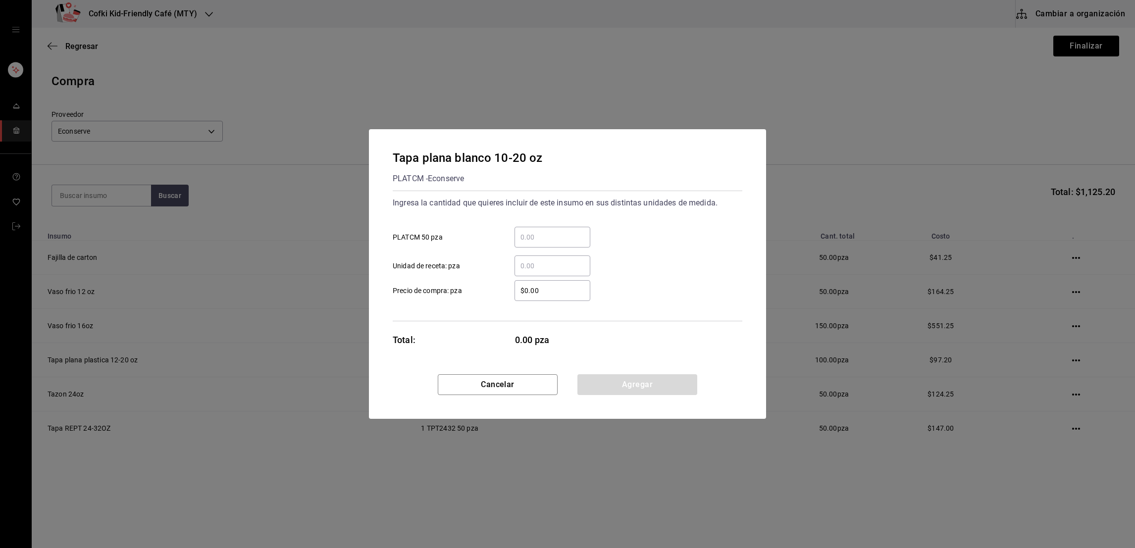
click at [550, 239] on input "​ PLATCM 50 pza" at bounding box center [552, 237] width 76 height 12
type input "1"
click at [636, 211] on div "Ingresa la cantidad que quieres incluir de este insumo en sus distintas unidade…" at bounding box center [568, 235] width 350 height 81
click at [543, 288] on input "$0.00" at bounding box center [552, 291] width 76 height 12
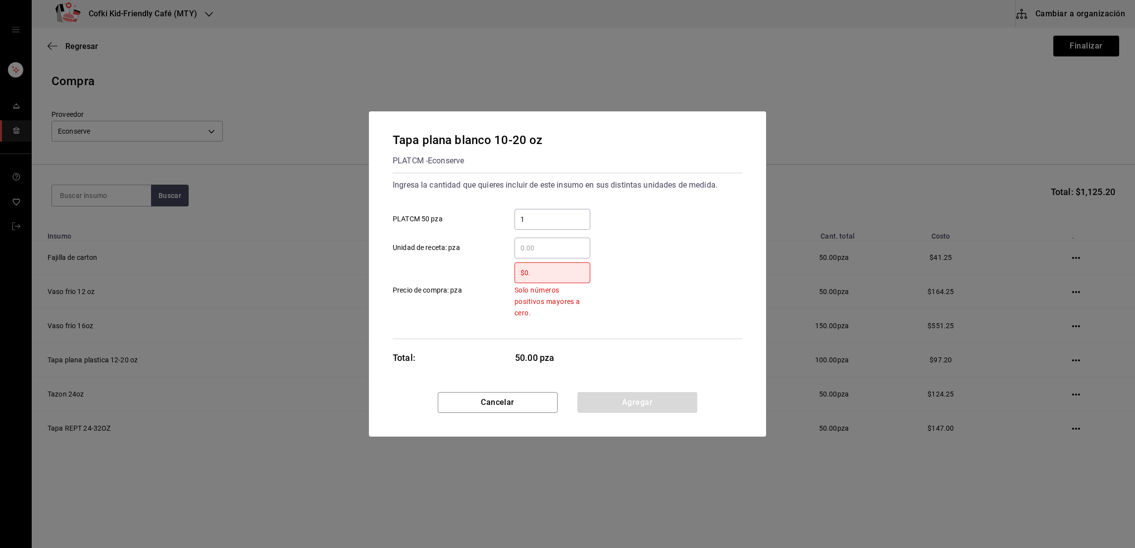
type input "$0"
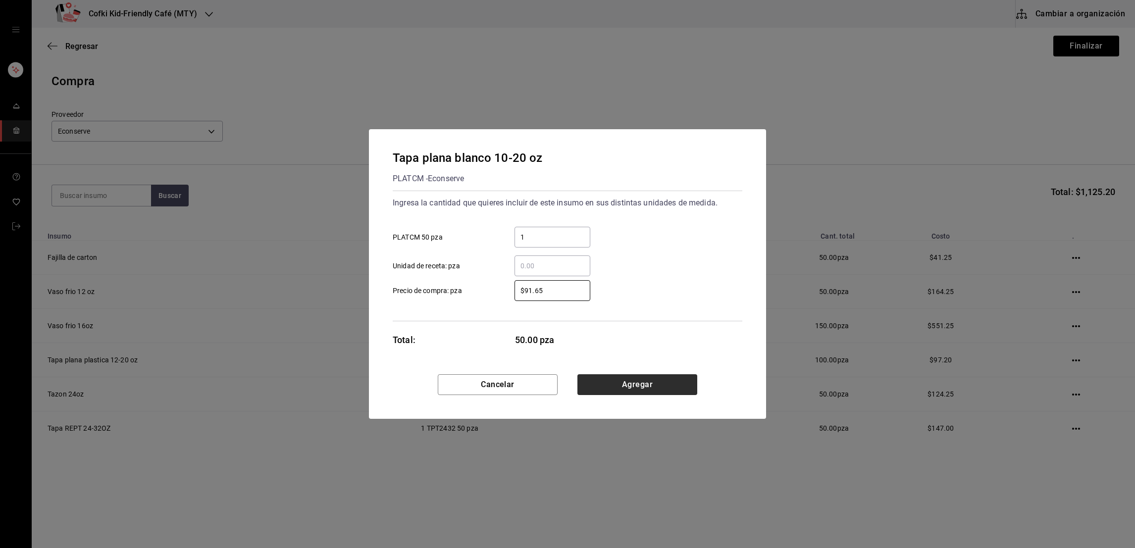
type input "$91.65"
click at [632, 375] on button "Agregar" at bounding box center [637, 384] width 120 height 21
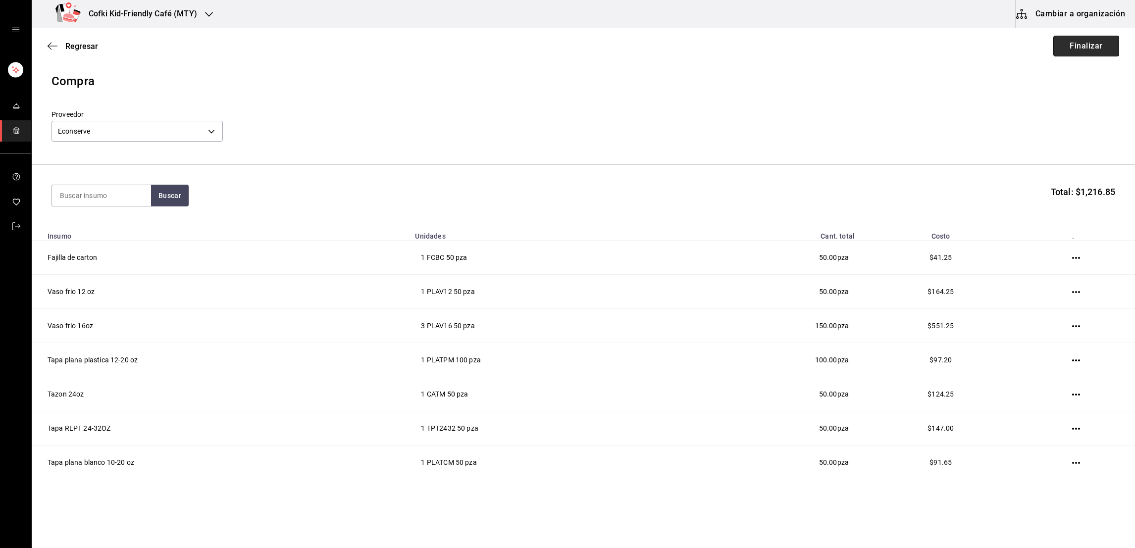
click at [1089, 44] on button "Finalizar" at bounding box center [1086, 46] width 66 height 21
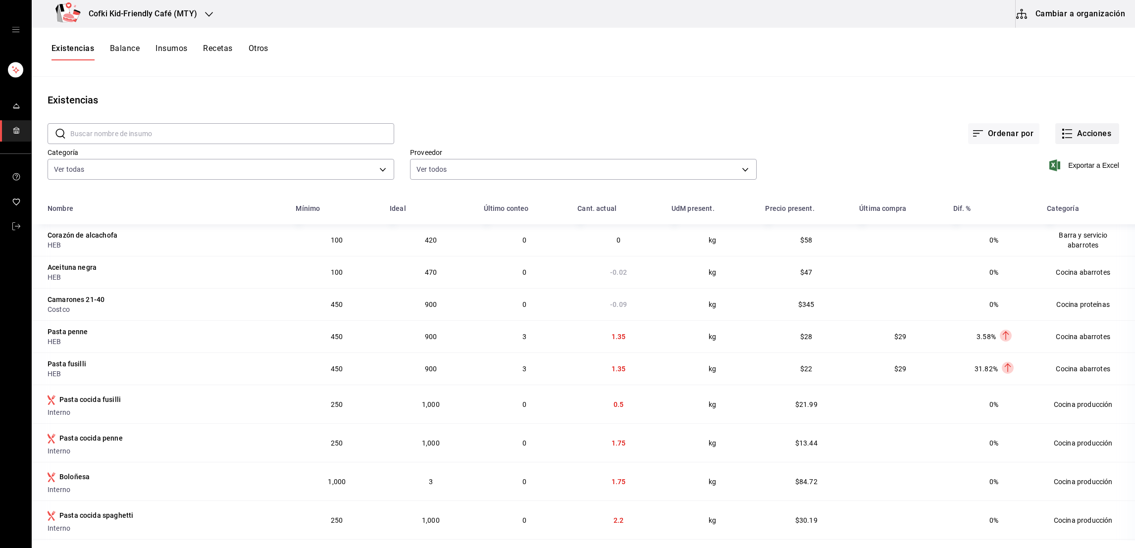
click at [1097, 134] on button "Acciones" at bounding box center [1087, 133] width 64 height 21
click at [1068, 179] on li "Compra" at bounding box center [1075, 187] width 99 height 26
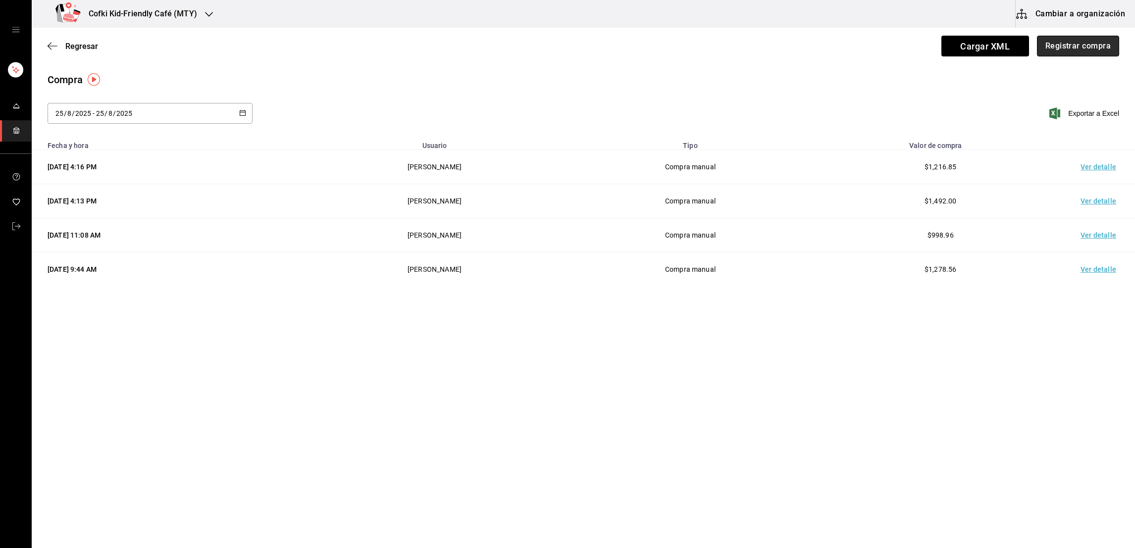
click at [1059, 55] on button "Registrar compra" at bounding box center [1078, 46] width 82 height 21
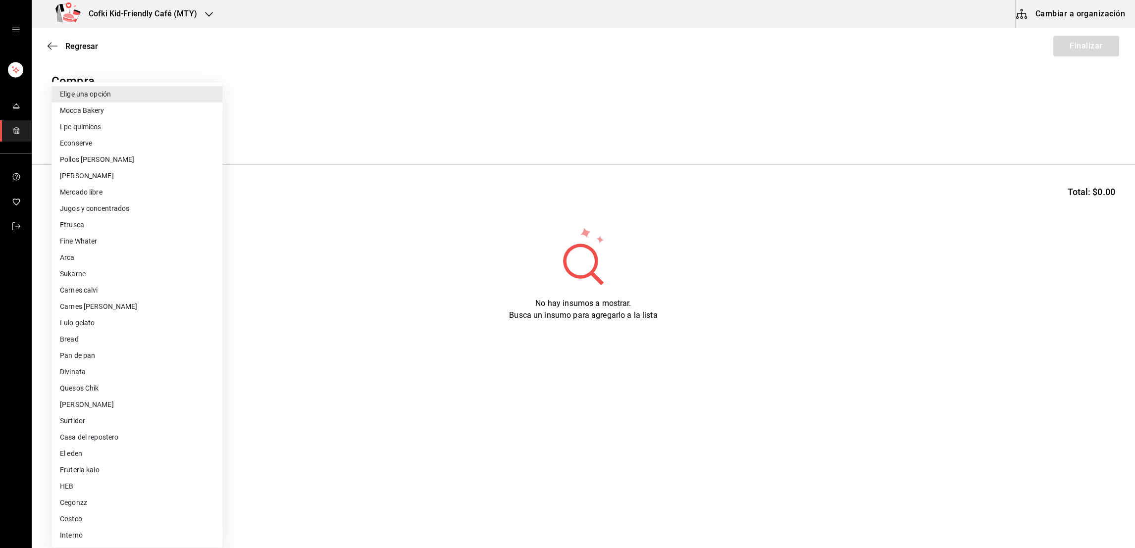
click at [104, 137] on body "Cofki Kid-Friendly Café (MTY) Cambiar a organización Regresar Finalizar Compra …" at bounding box center [567, 246] width 1135 height 492
click at [96, 156] on li "Pollos [PERSON_NAME]" at bounding box center [137, 160] width 170 height 16
type input "df53088a-b379-431e-a1af-ebbdab31f301"
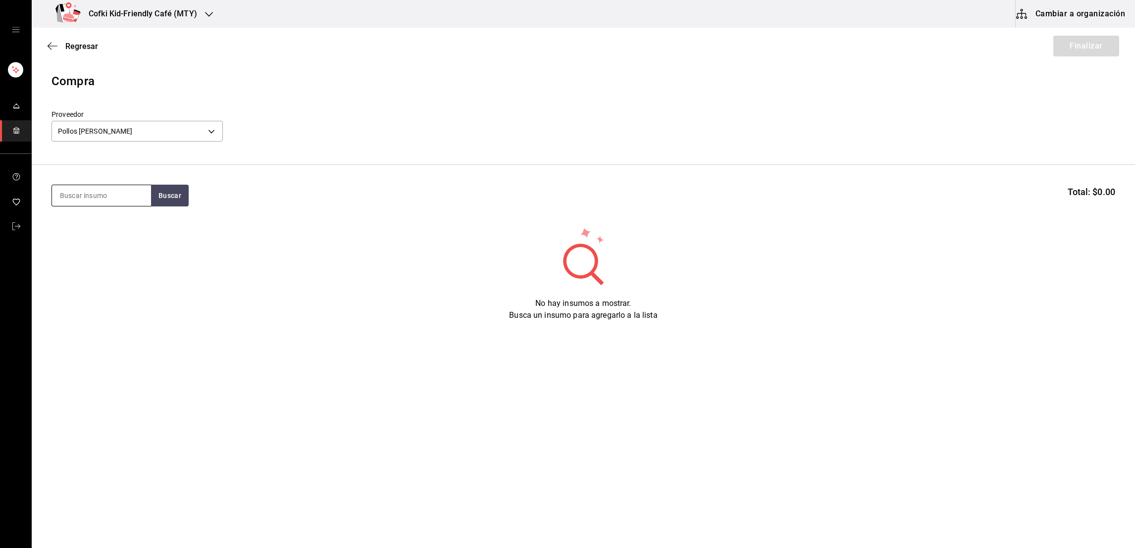
click at [100, 199] on input at bounding box center [101, 195] width 99 height 21
click at [171, 194] on button "Buscar" at bounding box center [170, 196] width 38 height 22
click at [123, 239] on div "Caja con 10 kilos de pechuga de pollo - Pollos [PERSON_NAME]" at bounding box center [100, 246] width 83 height 31
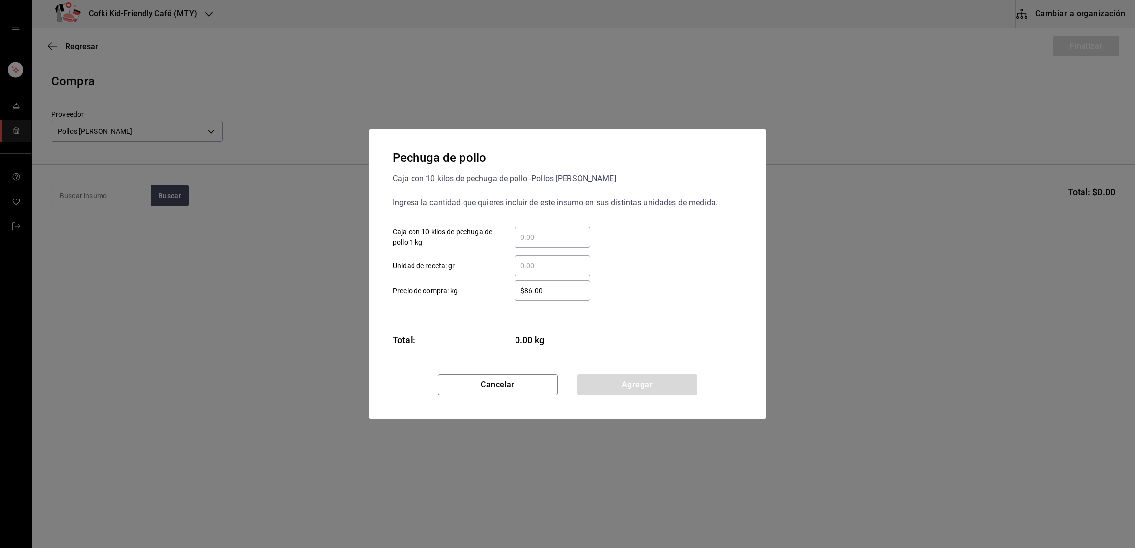
click at [539, 232] on input "​ Caja con 10 kilos de pechuga de pollo 1 kg" at bounding box center [552, 237] width 76 height 12
type input "5"
type input "50"
type input "$4"
type input "$110"
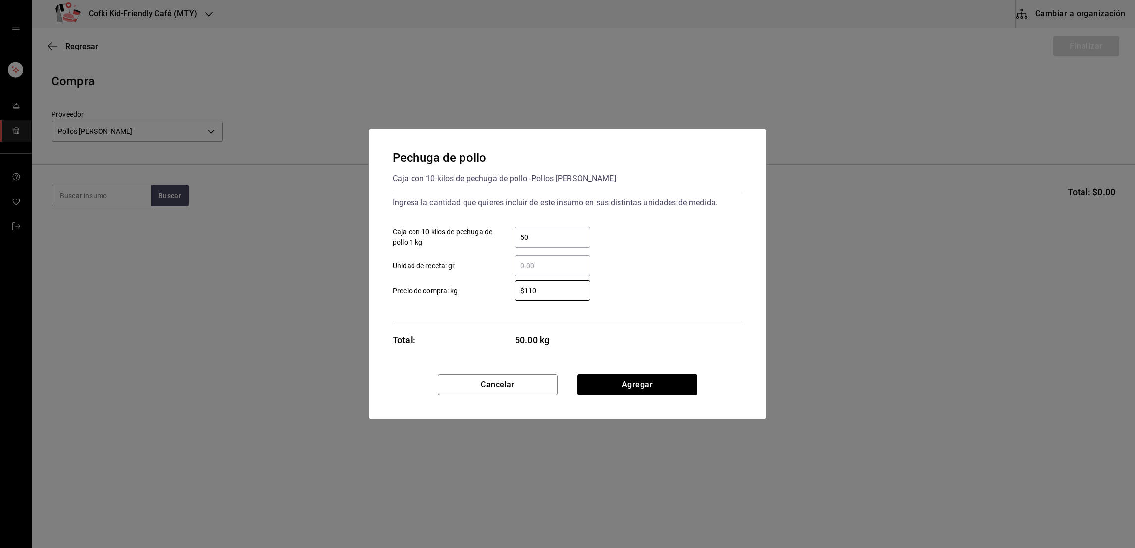
click at [644, 283] on div "$110 ​ Precio de compra: kg" at bounding box center [563, 286] width 357 height 29
click at [646, 382] on button "Agregar" at bounding box center [637, 384] width 120 height 21
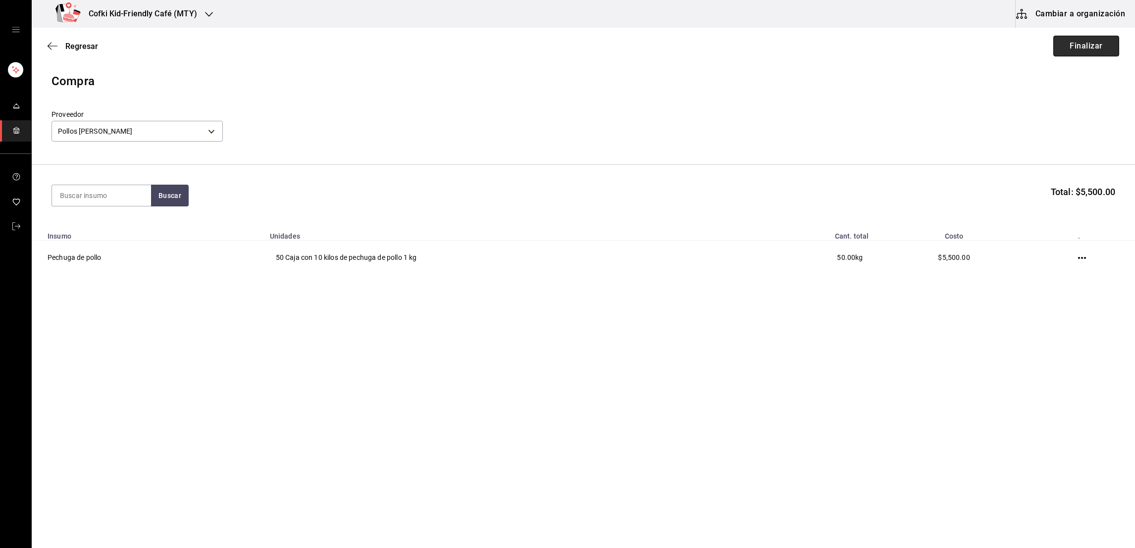
click at [1057, 51] on button "Finalizar" at bounding box center [1086, 46] width 66 height 21
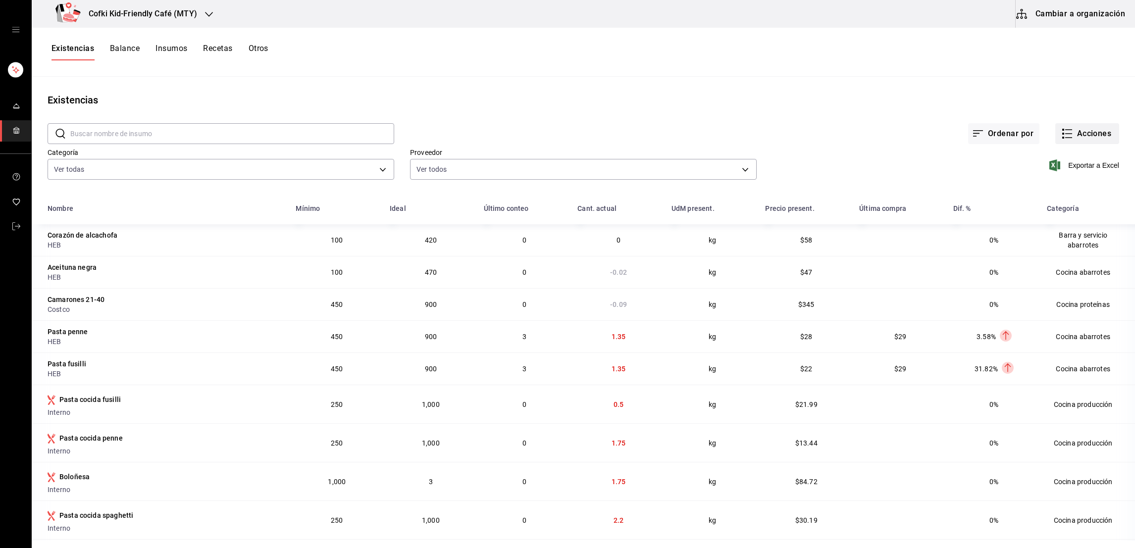
click at [1061, 131] on icon "button" at bounding box center [1067, 134] width 12 height 12
click at [1043, 207] on li "Transferencia" at bounding box center [1075, 214] width 99 height 26
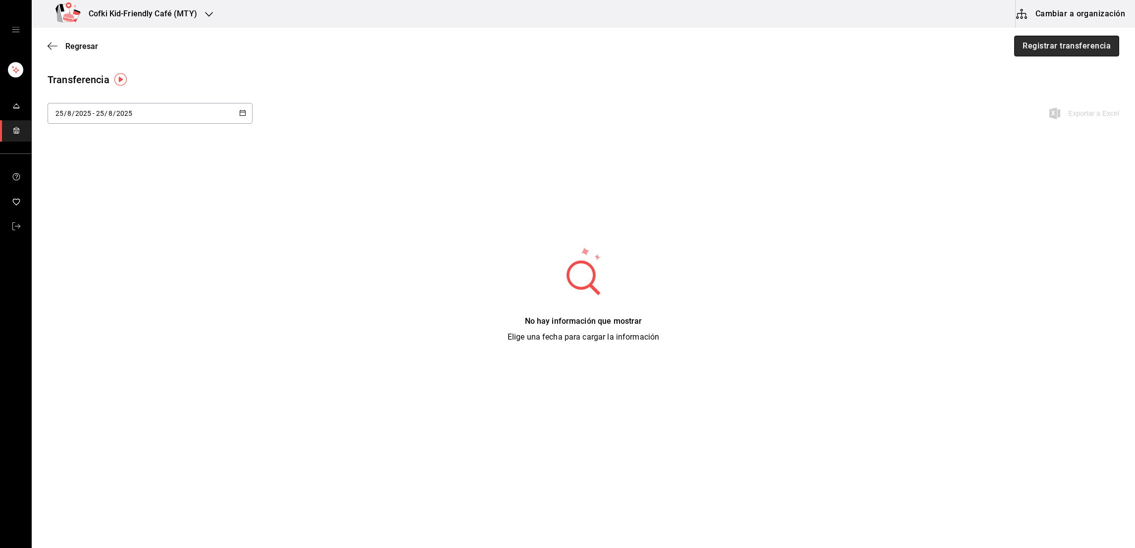
click at [1023, 42] on button "Registrar transferencia" at bounding box center [1066, 46] width 105 height 21
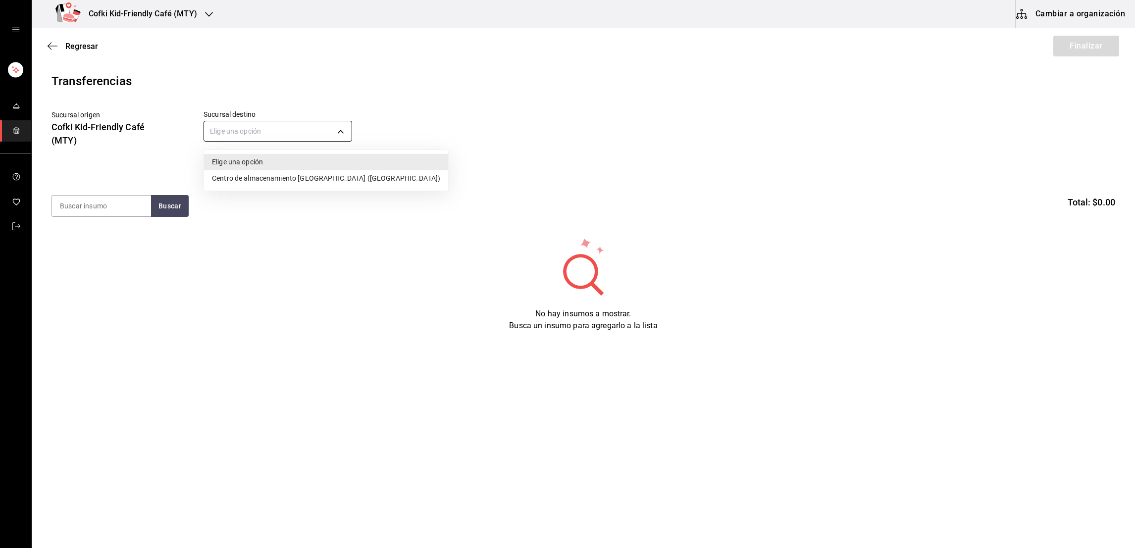
click at [239, 121] on body "Cofki Kid-Friendly Café (MTY) Cambiar a organización Regresar Finalizar Transfe…" at bounding box center [567, 246] width 1135 height 492
click at [240, 181] on li "Centro de almacenamiento [GEOGRAPHIC_DATA] ([GEOGRAPHIC_DATA])" at bounding box center [326, 178] width 244 height 16
type input "0f746294-ac9e-4a51-89dc-31ae689b4c49"
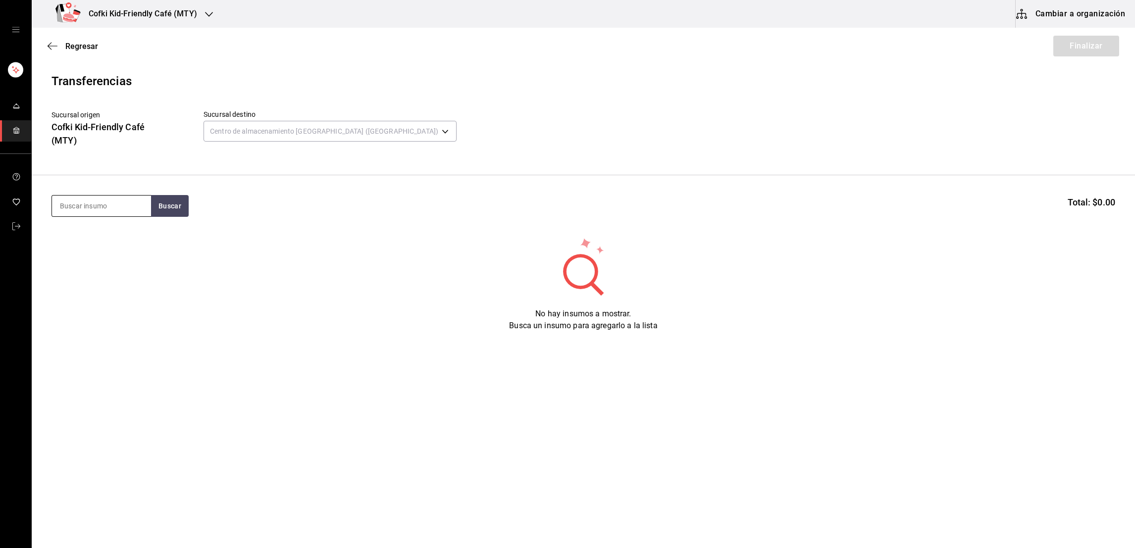
click at [120, 200] on input at bounding box center [101, 206] width 99 height 21
type input "barbacoa"
click at [196, 199] on div "barbacoa Buscar Total: $0.00" at bounding box center [583, 206] width 1064 height 22
click at [184, 202] on button "Buscar" at bounding box center [170, 206] width 38 height 22
click at [132, 242] on div "Receta rinde 7 kilos - Interno" at bounding box center [100, 251] width 83 height 21
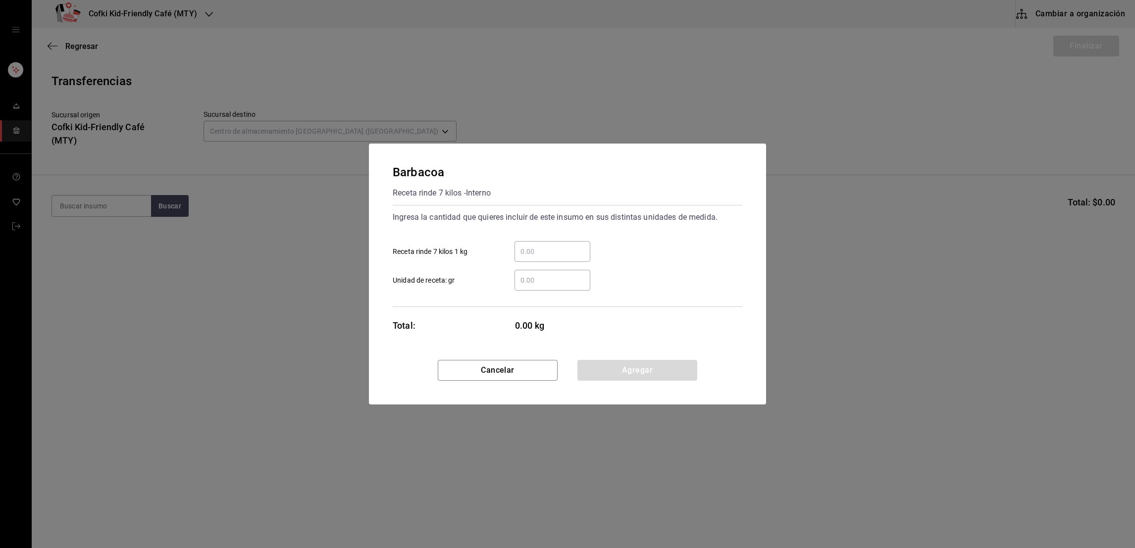
click at [541, 253] on input "​ Receta rinde 7 kilos 1 kg" at bounding box center [552, 252] width 76 height 12
type input "2"
click at [617, 240] on div "2 ​ Receta rinde 7 kilos 1 kg" at bounding box center [563, 247] width 357 height 29
click at [626, 369] on button "Agregar" at bounding box center [637, 370] width 120 height 21
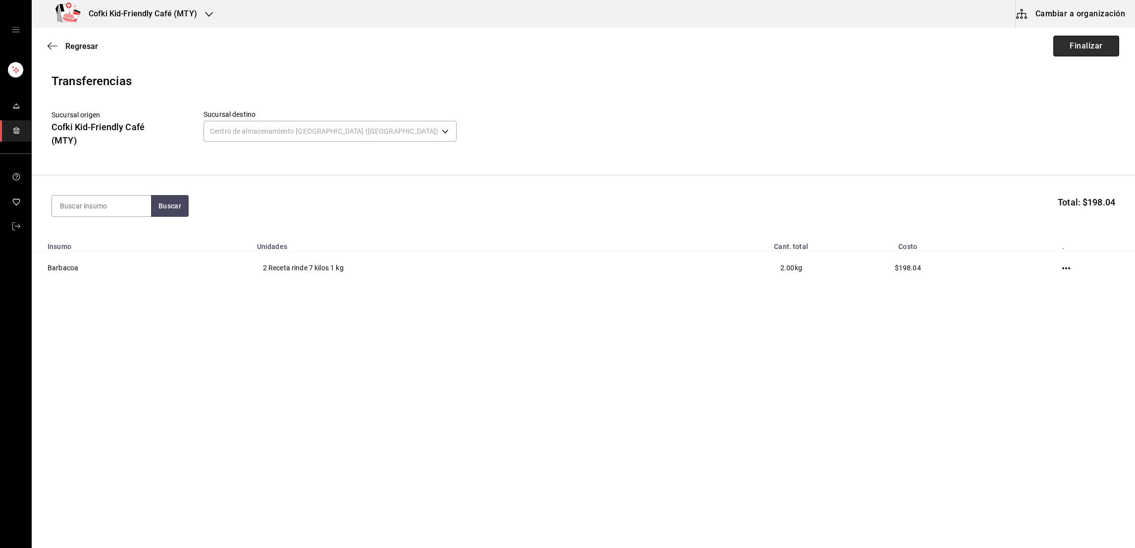
click at [1071, 51] on button "Finalizar" at bounding box center [1086, 46] width 66 height 21
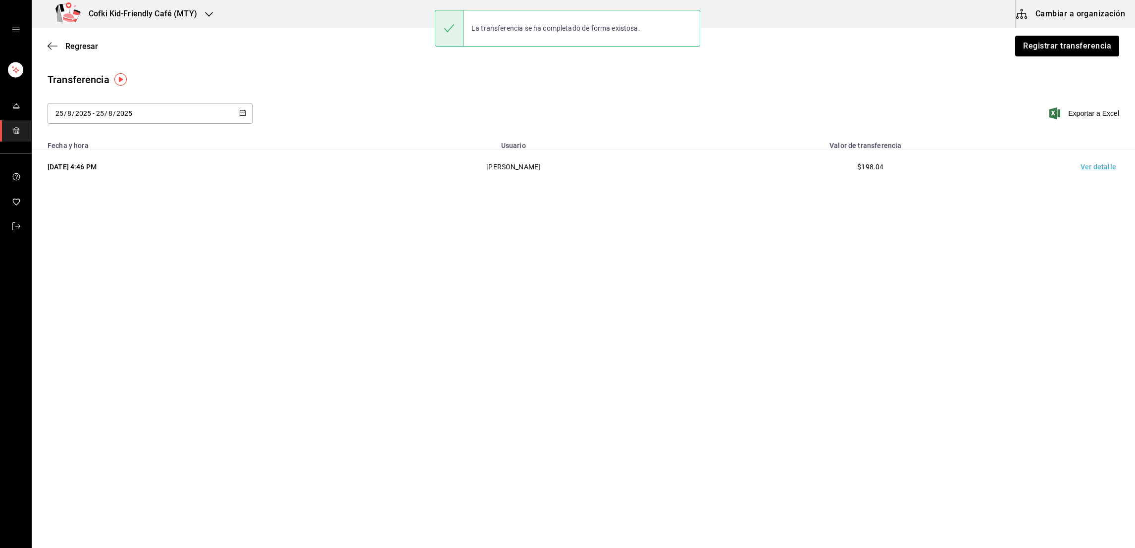
click at [91, 51] on div "Regresar Registrar transferencia" at bounding box center [583, 46] width 1103 height 37
click at [87, 45] on span "Regresar" at bounding box center [81, 46] width 33 height 9
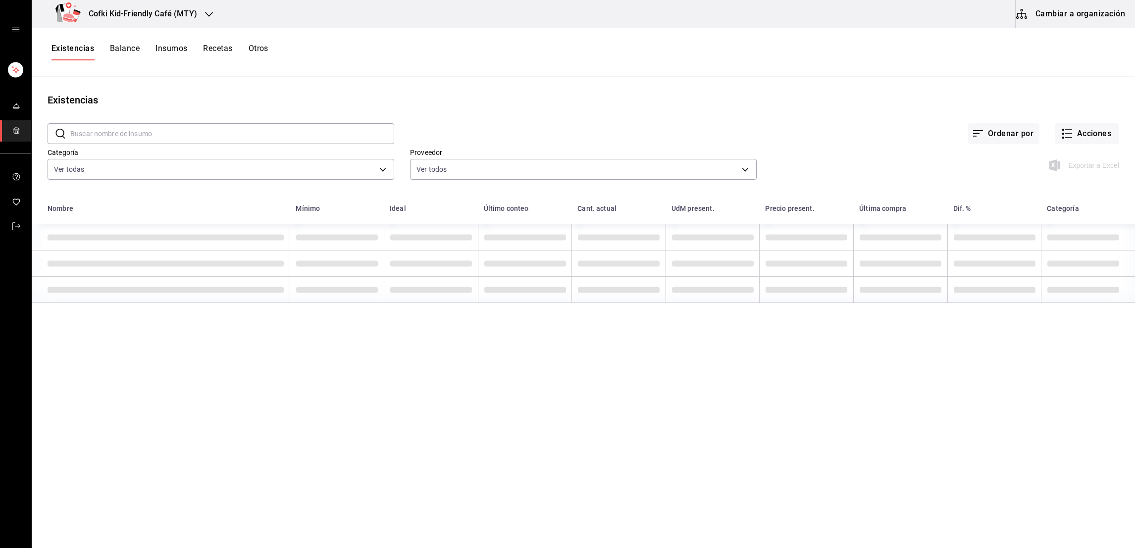
click at [133, 129] on input "text" at bounding box center [232, 134] width 324 height 20
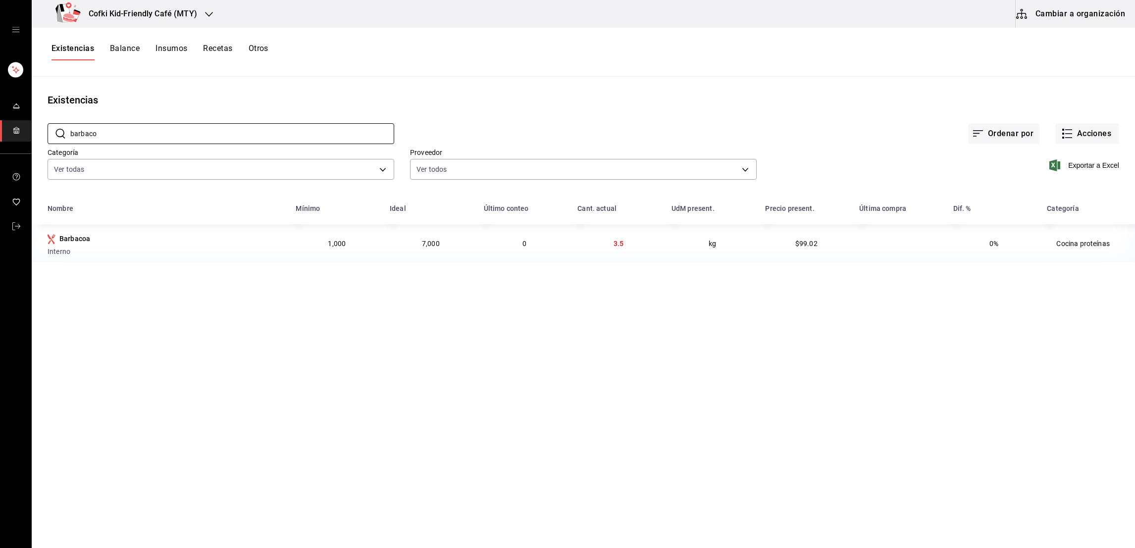
type input "barbaco"
click at [760, 105] on div "Existencias" at bounding box center [583, 100] width 1103 height 15
